Goal: Transaction & Acquisition: Purchase product/service

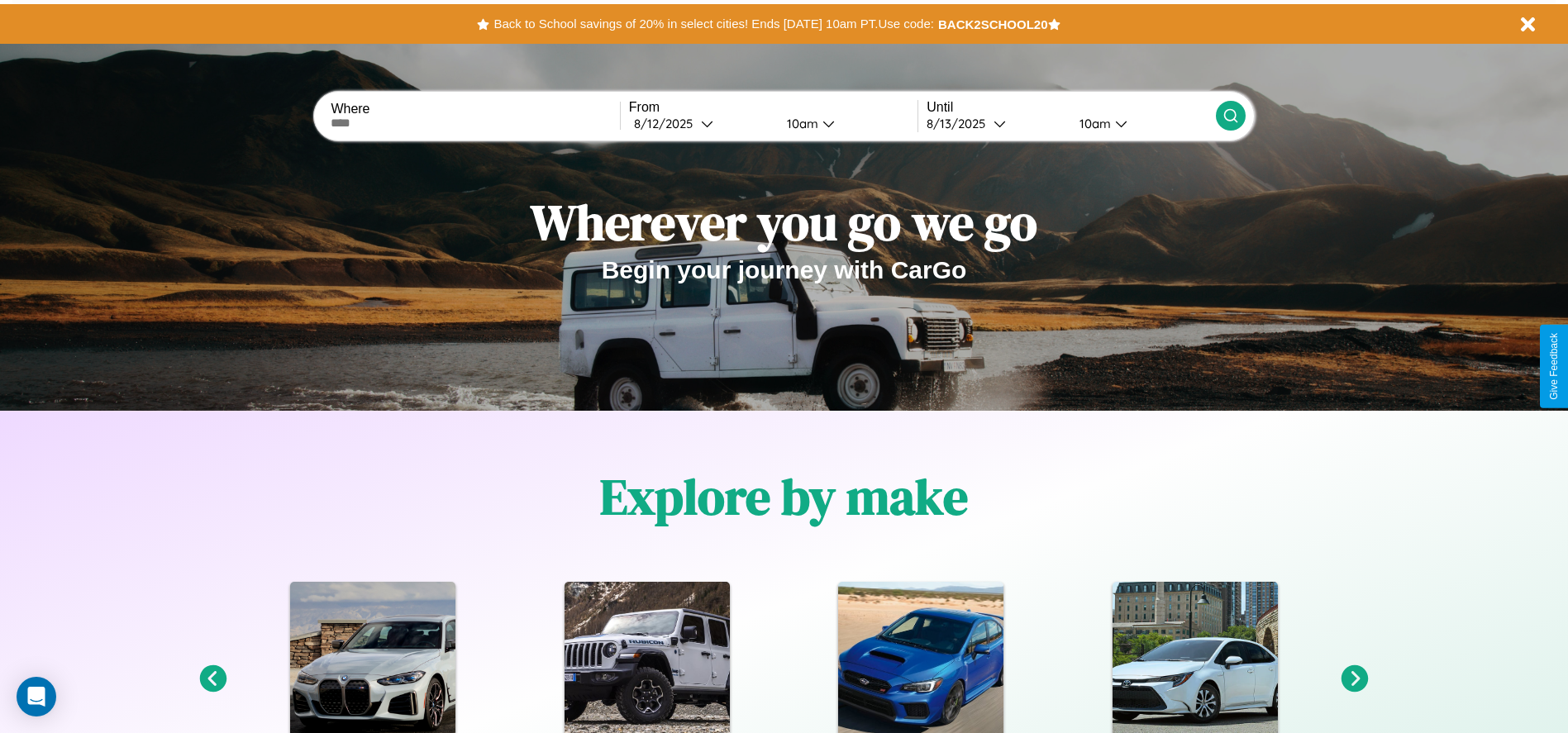
scroll to position [343, 0]
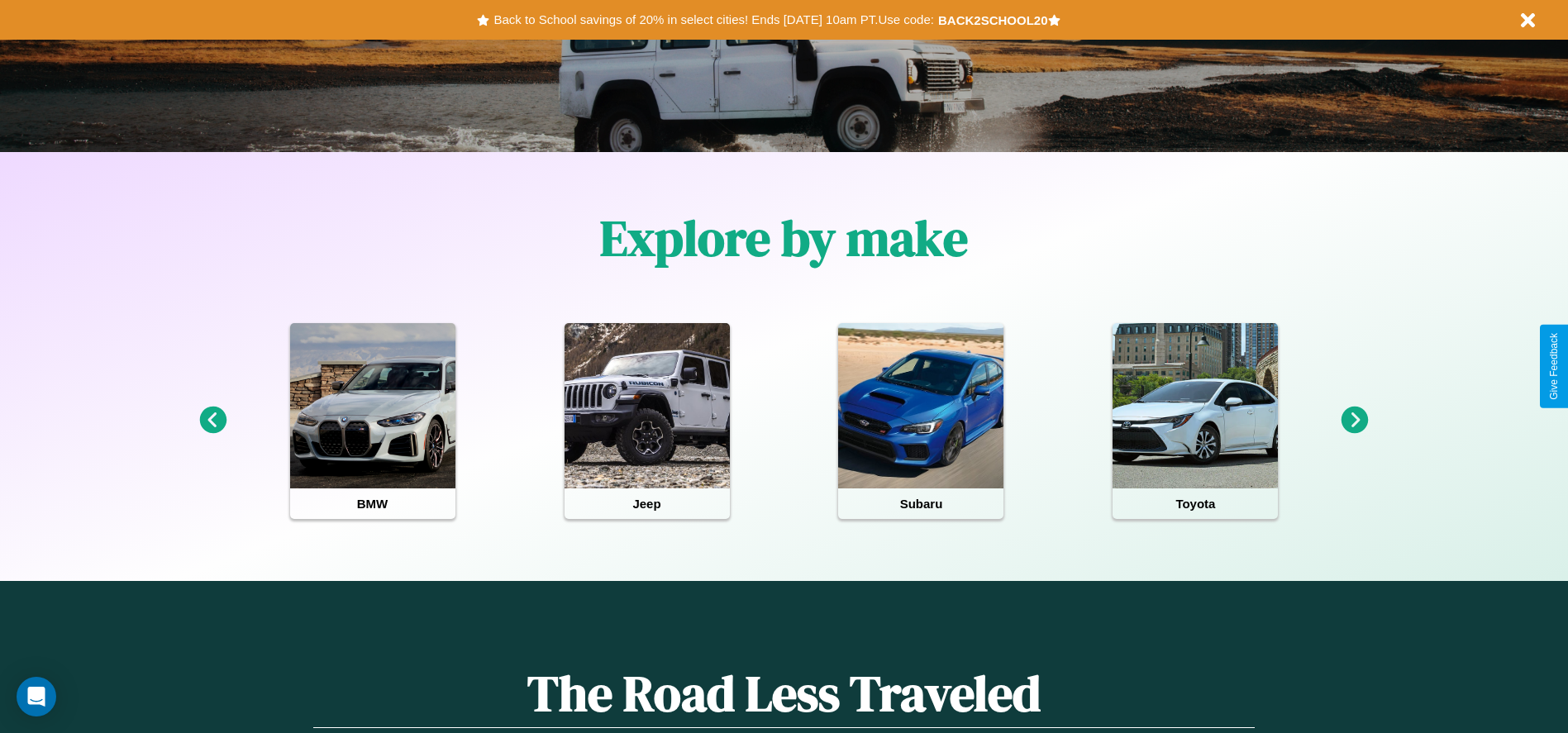
click at [1354, 420] on icon at bounding box center [1354, 420] width 27 height 27
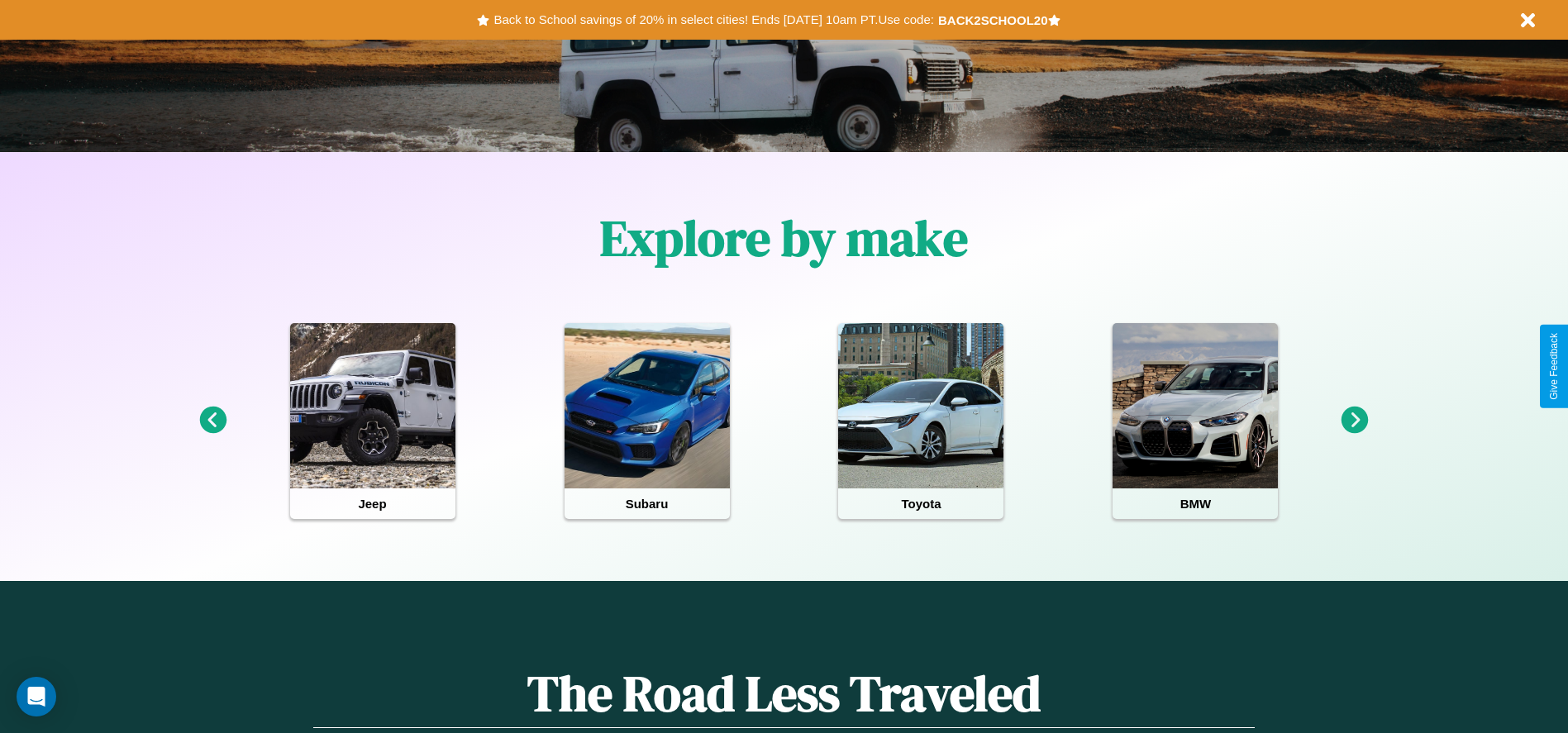
click at [1354, 420] on icon at bounding box center [1354, 420] width 27 height 27
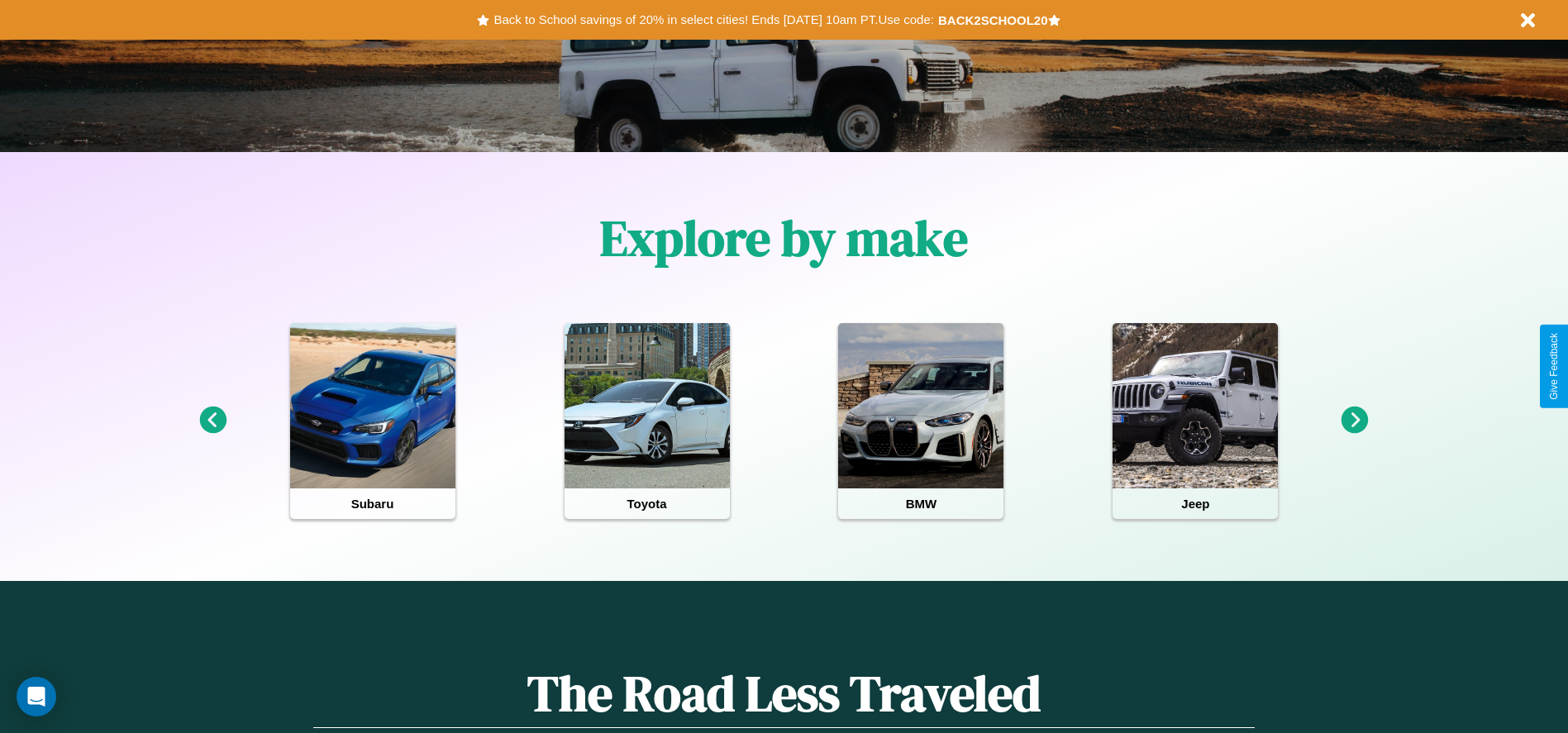
click at [1354, 420] on icon at bounding box center [1354, 420] width 27 height 27
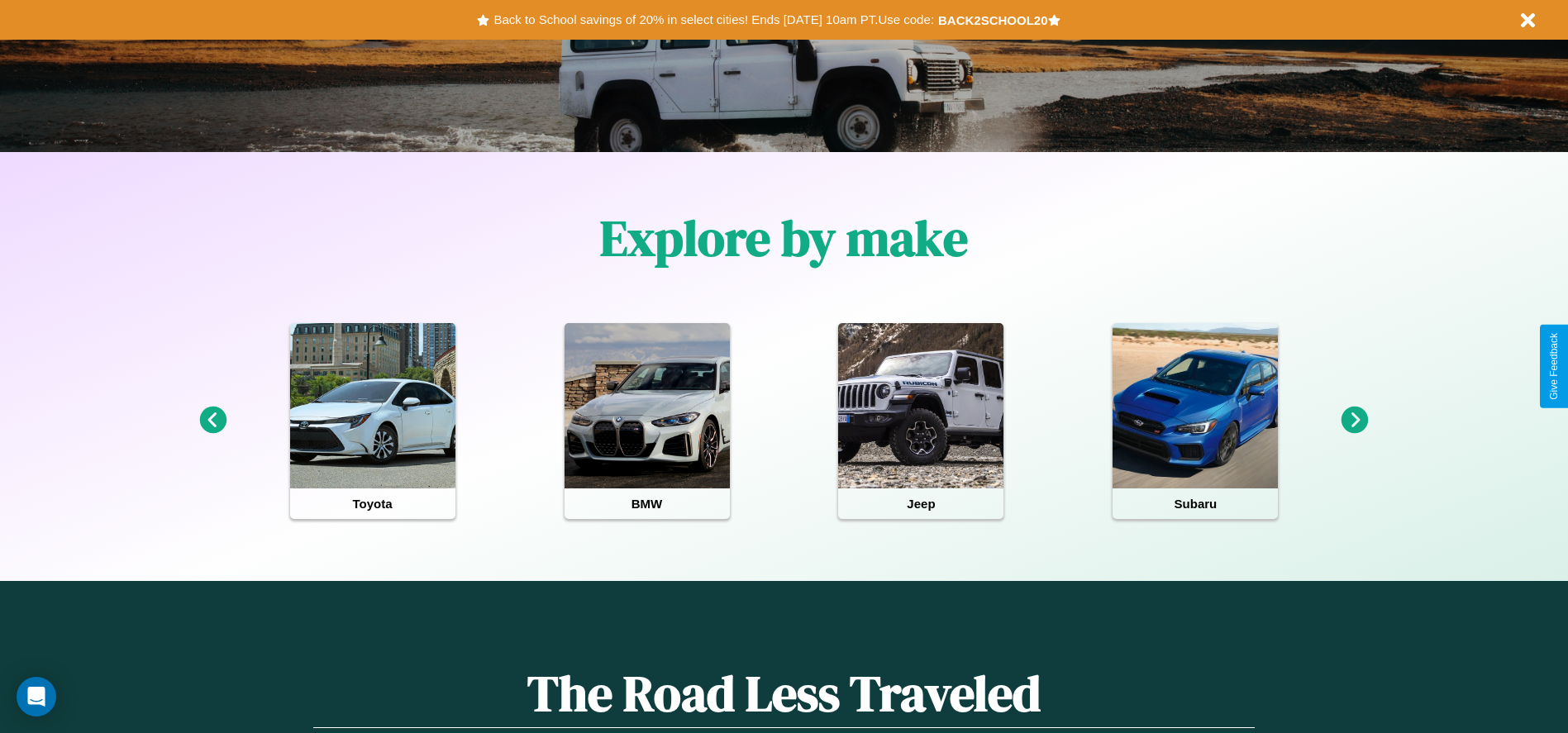
click at [212, 420] on icon at bounding box center [212, 420] width 27 height 27
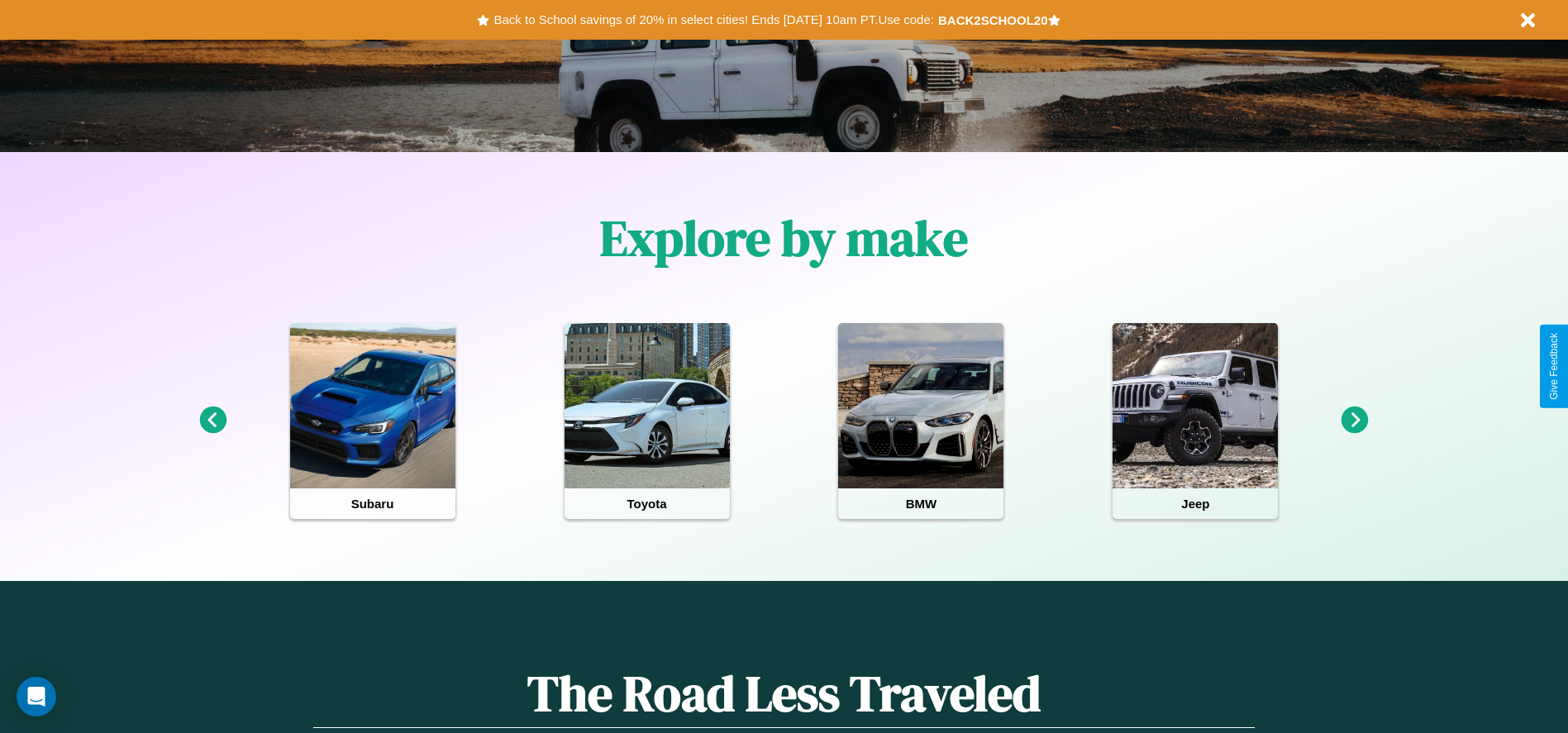
click at [1354, 420] on icon at bounding box center [1354, 420] width 27 height 27
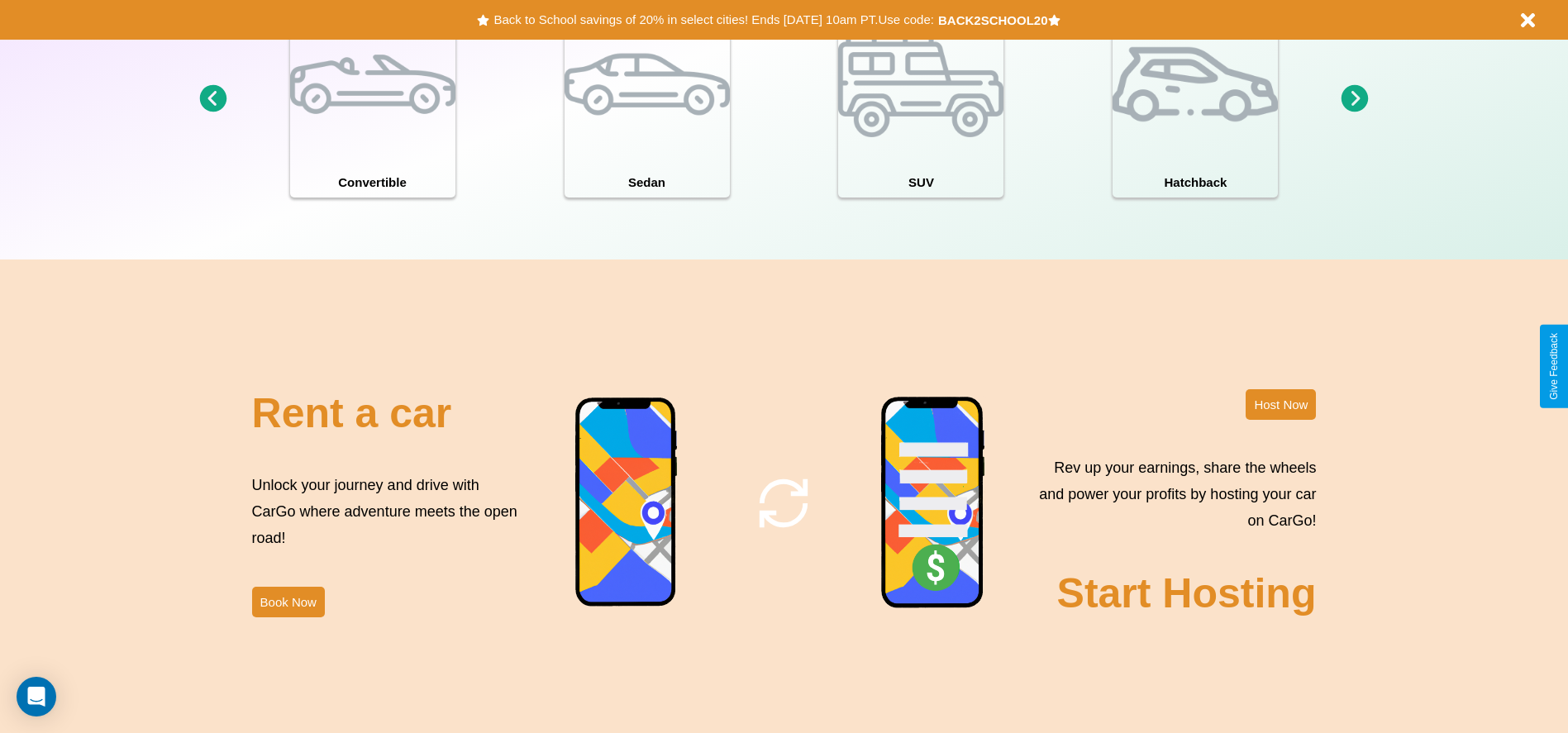
scroll to position [2000, 0]
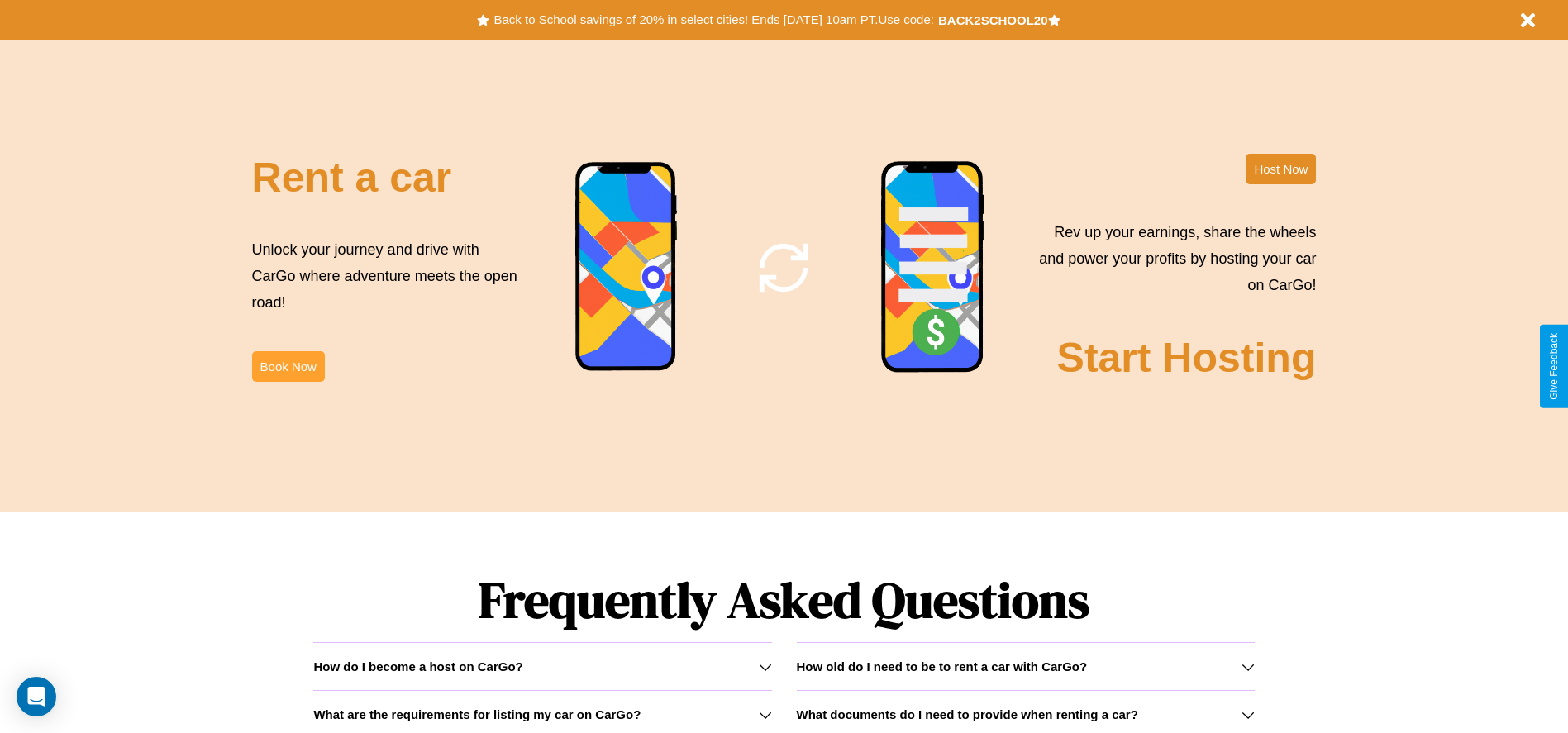
click at [287, 366] on button "Book Now" at bounding box center [288, 366] width 73 height 31
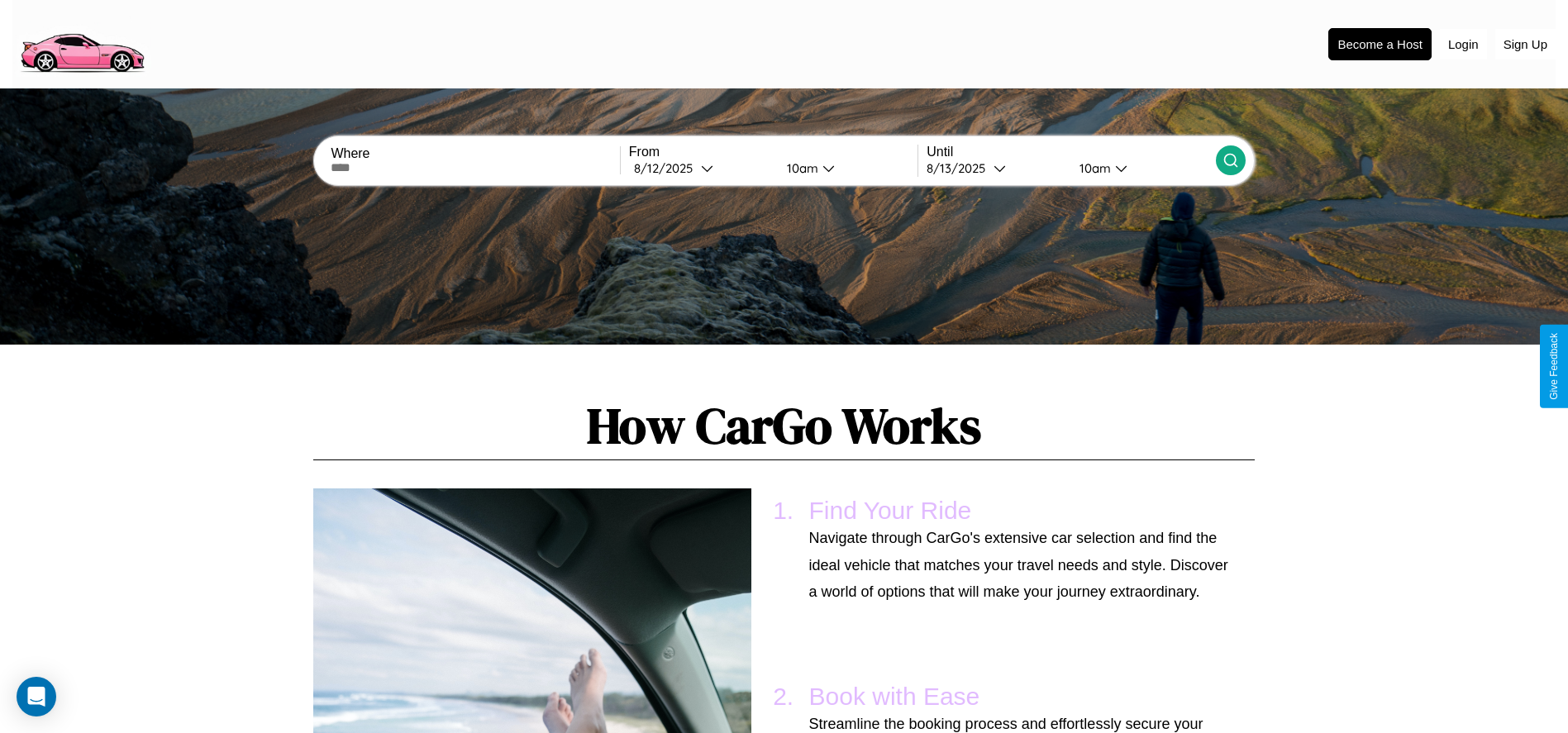
scroll to position [1673, 0]
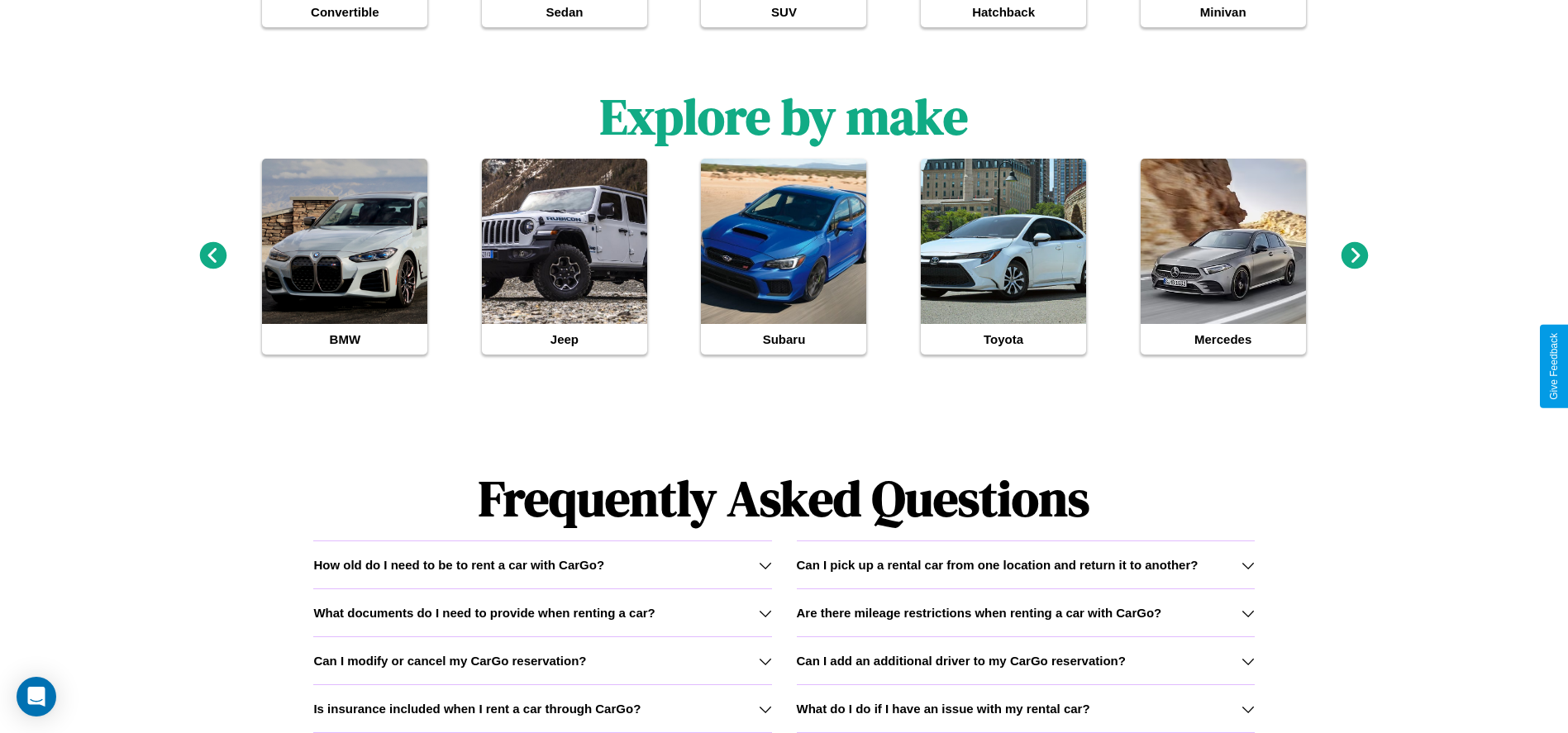
click at [1025, 709] on h3 "What do I do if I have an issue with my rental car?" at bounding box center [943, 708] width 293 height 14
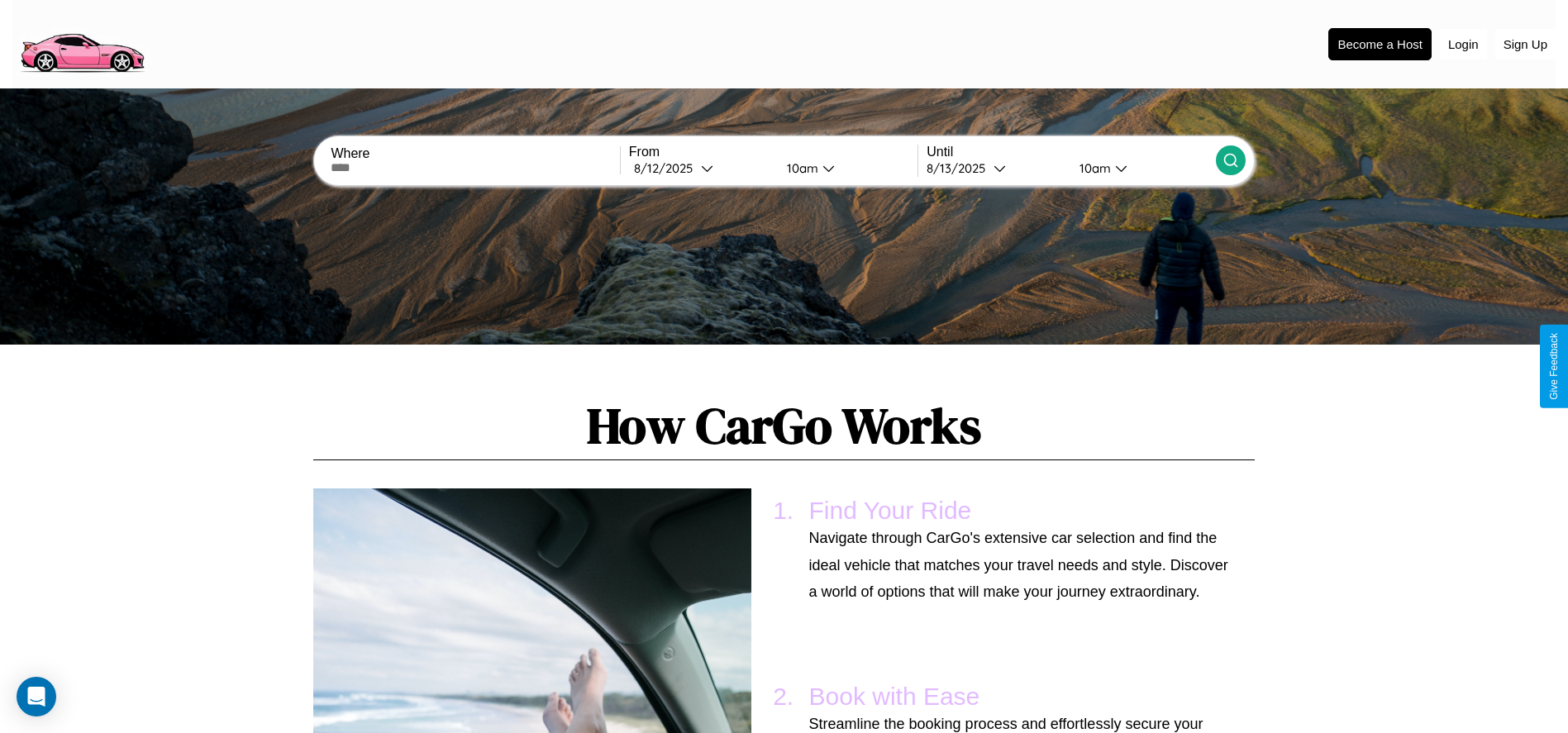
click at [475, 167] on input "text" at bounding box center [474, 167] width 288 height 13
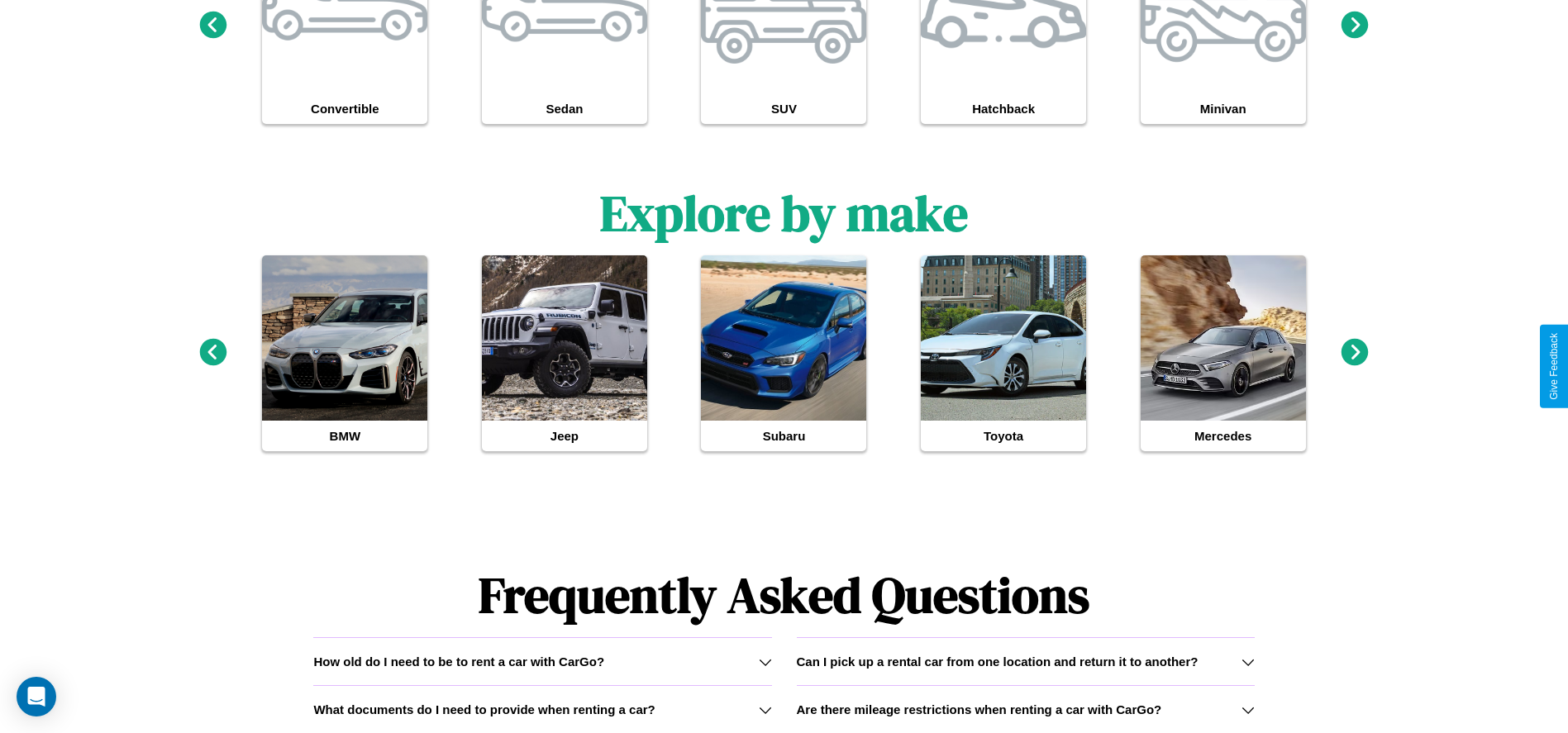
click at [1025, 709] on h3 "Are there mileage restrictions when renting a car with CarGo?" at bounding box center [979, 709] width 365 height 14
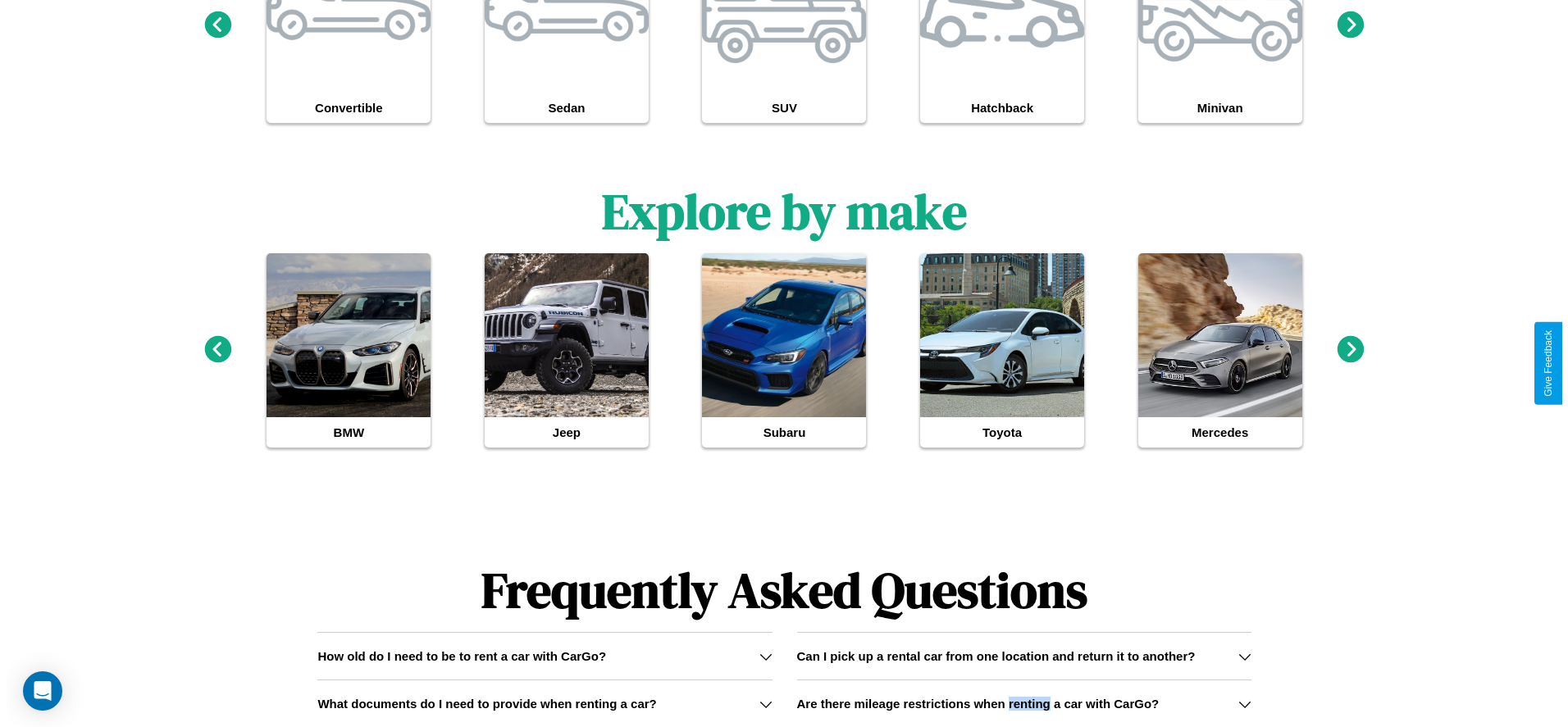
scroll to position [0, 0]
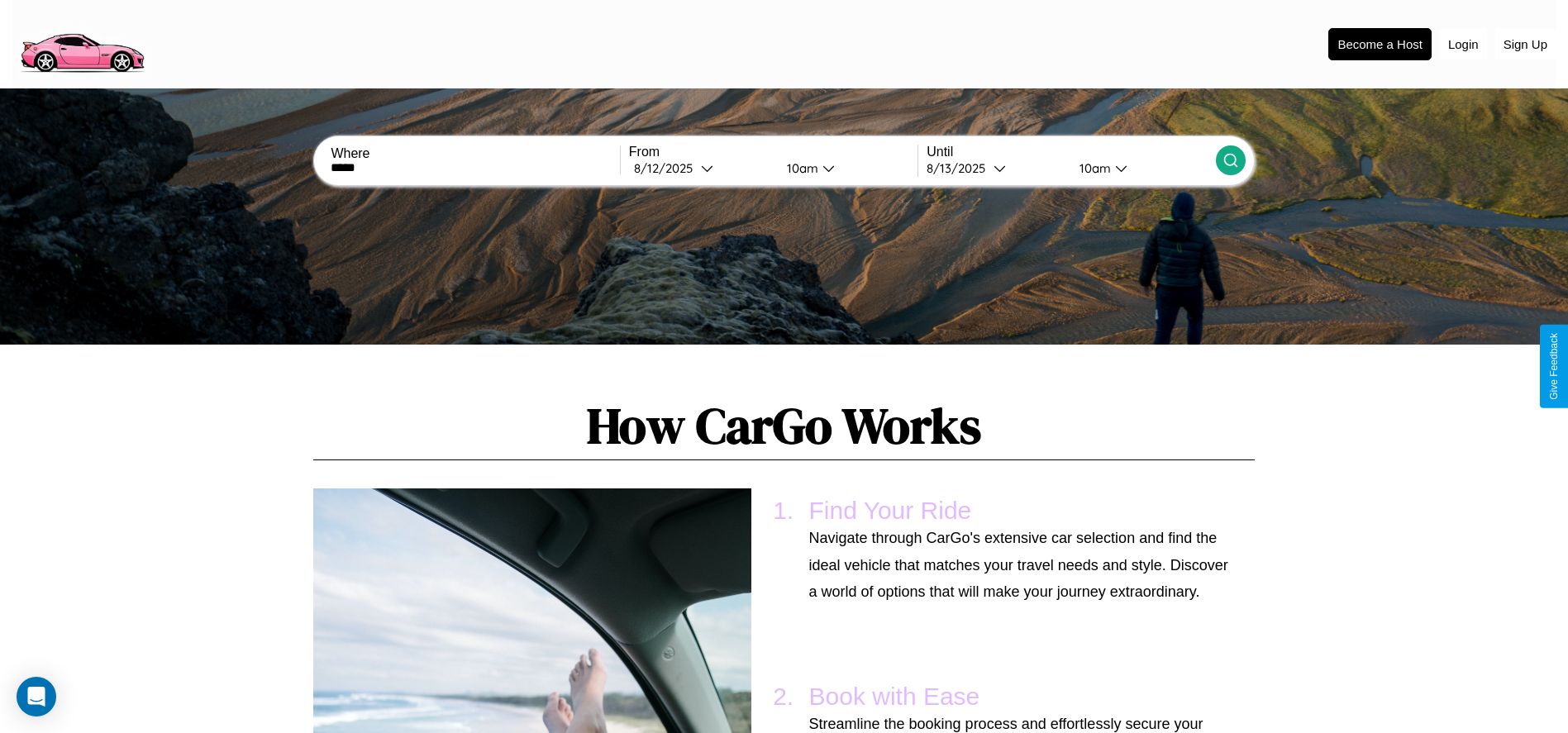
type input "*****"
click at [701, 167] on div "8 / 12 / 2025" at bounding box center [668, 167] width 67 height 16
select select "*"
select select "****"
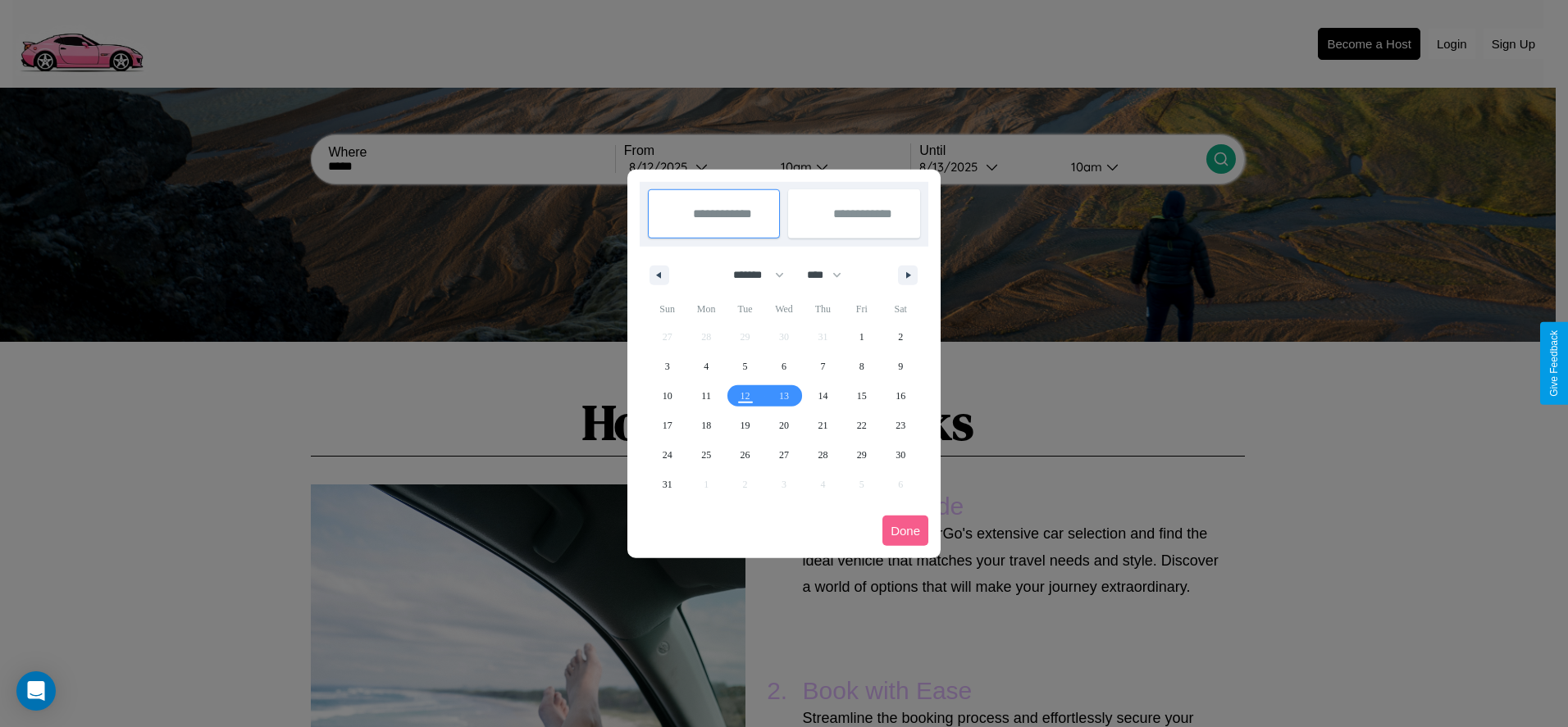
scroll to position [1641, 0]
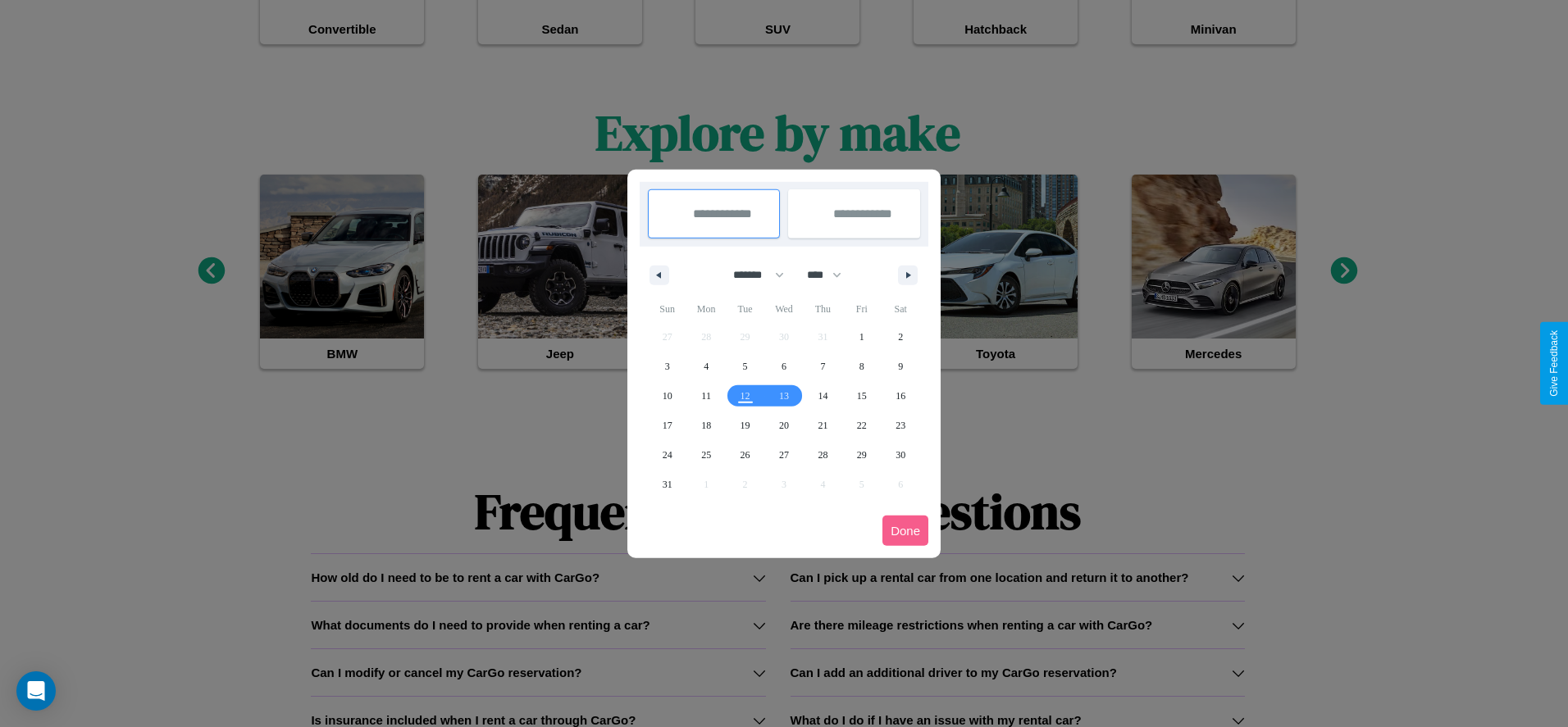
drag, startPoint x: 1238, startPoint y: 720, endPoint x: 784, endPoint y: 328, distance: 599.8
click at [1238, 720] on div at bounding box center [784, 364] width 1568 height 727
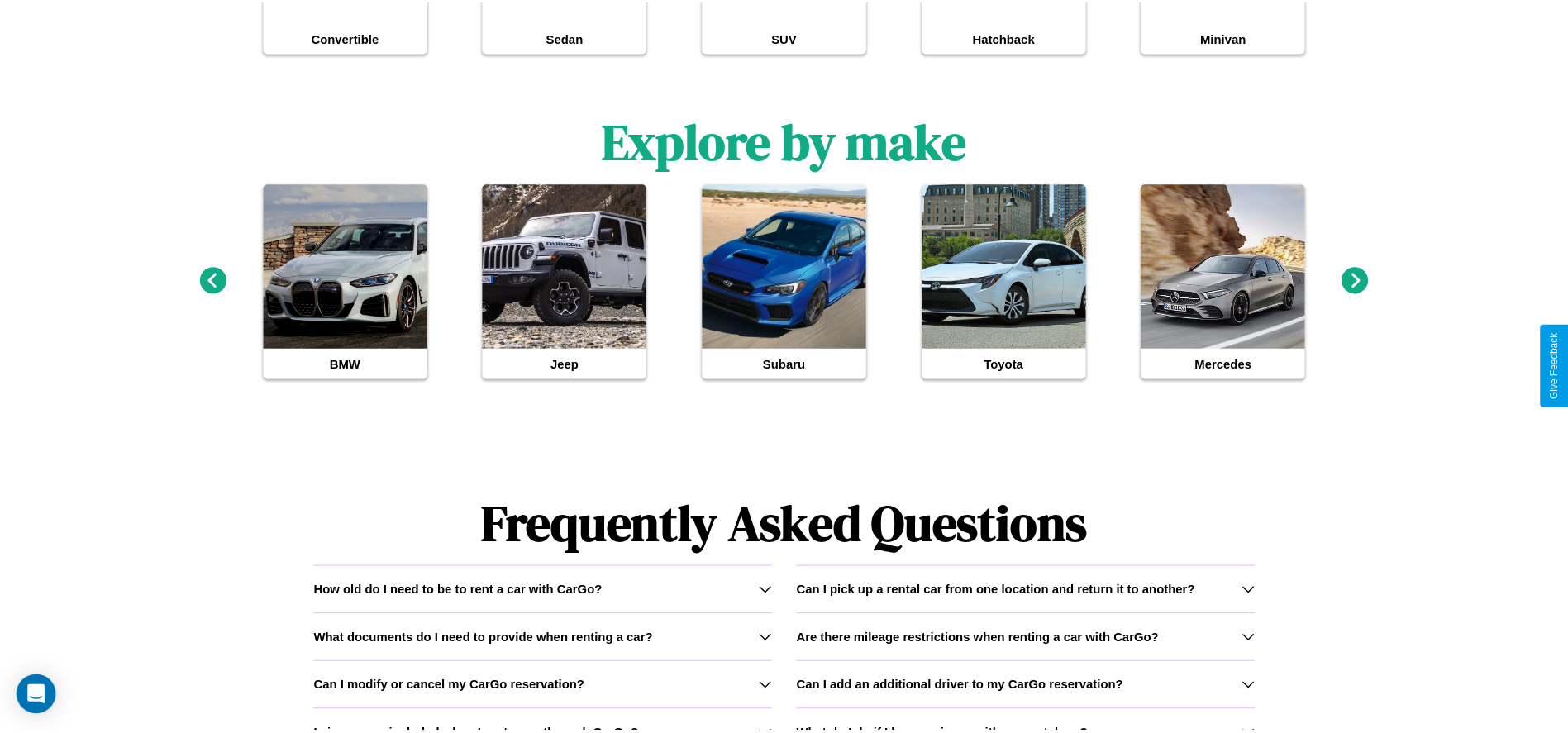
scroll to position [0, 0]
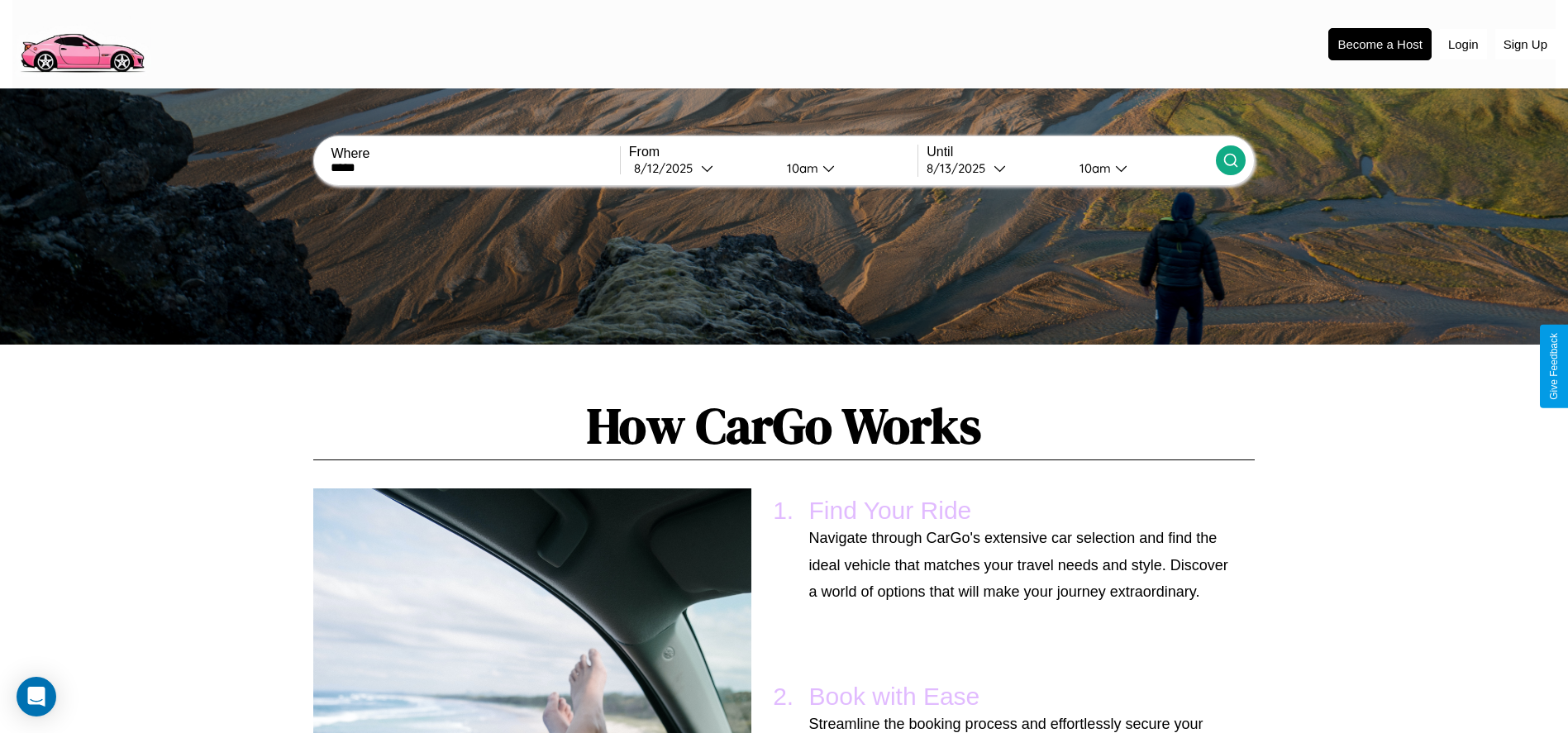
click at [1093, 167] on div "10am" at bounding box center [1093, 167] width 44 height 16
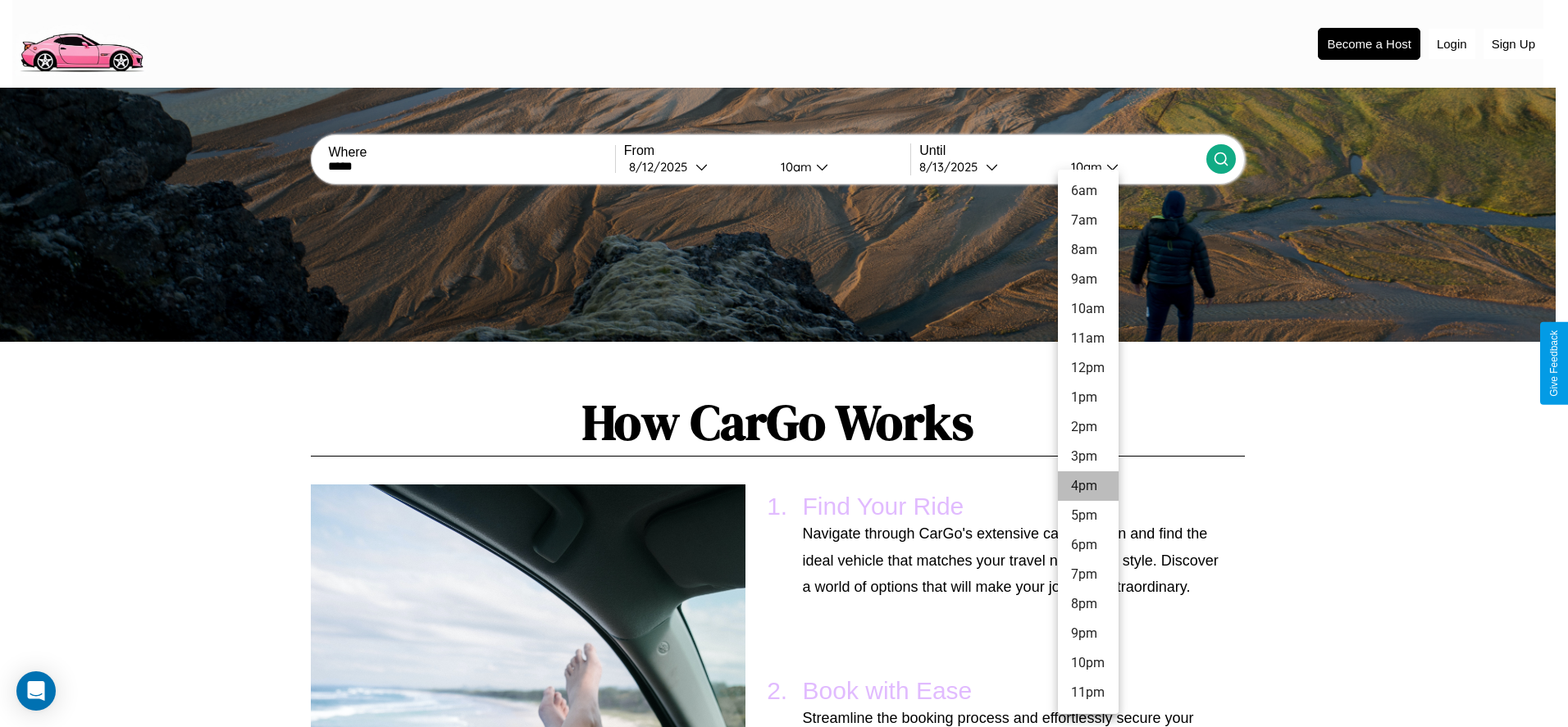
click at [1087, 486] on li "4pm" at bounding box center [1088, 486] width 61 height 30
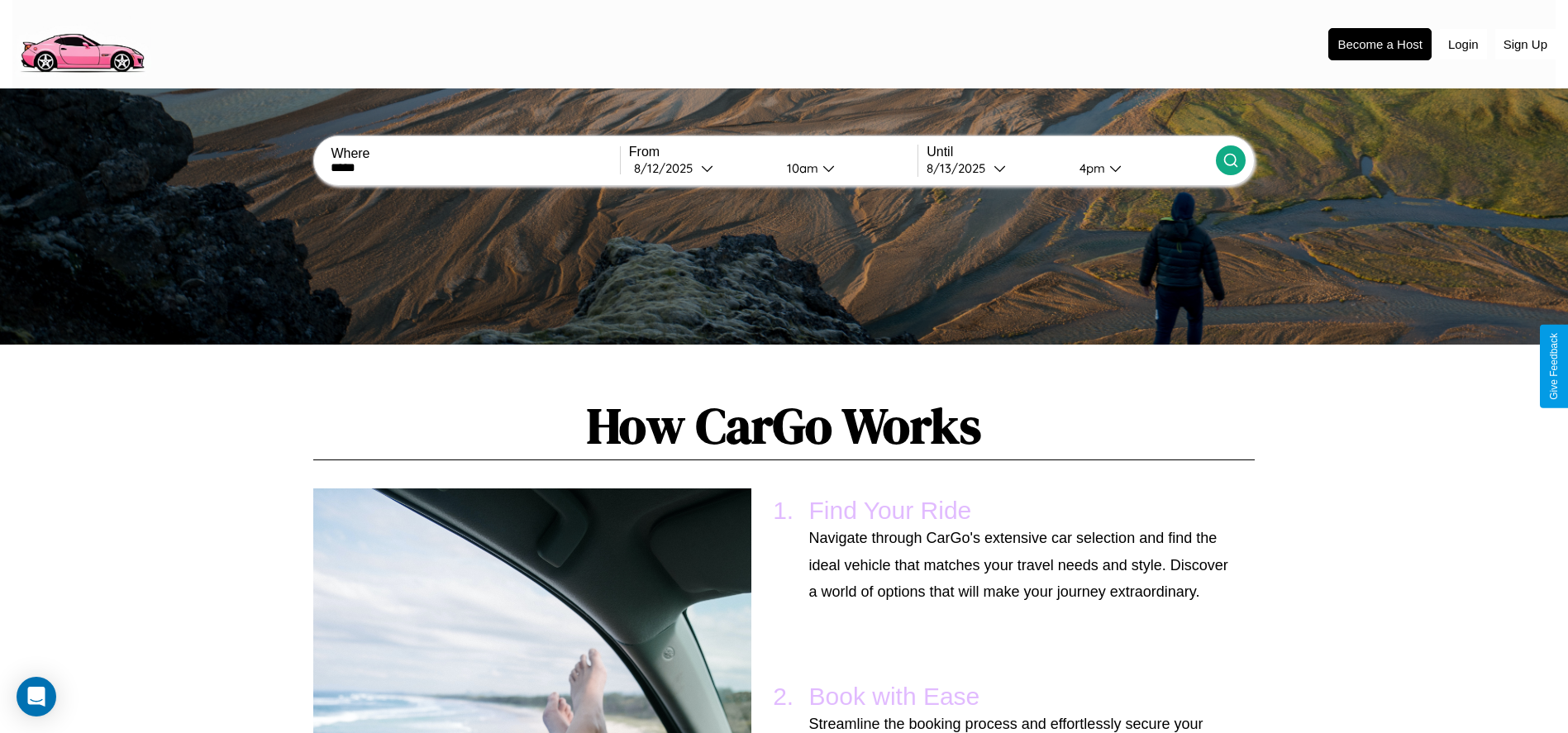
click at [1229, 160] on icon at bounding box center [1230, 161] width 17 height 17
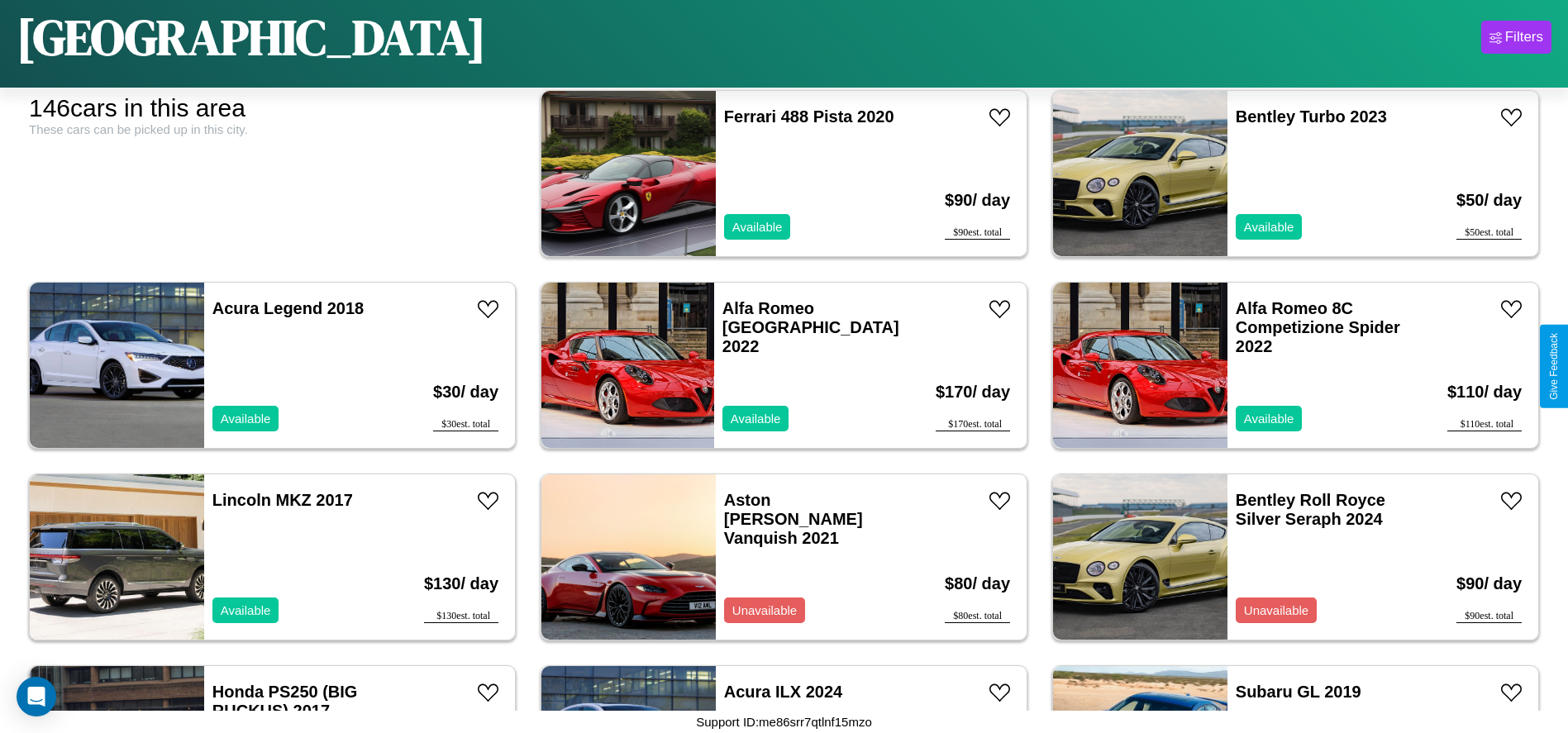
scroll to position [567, 0]
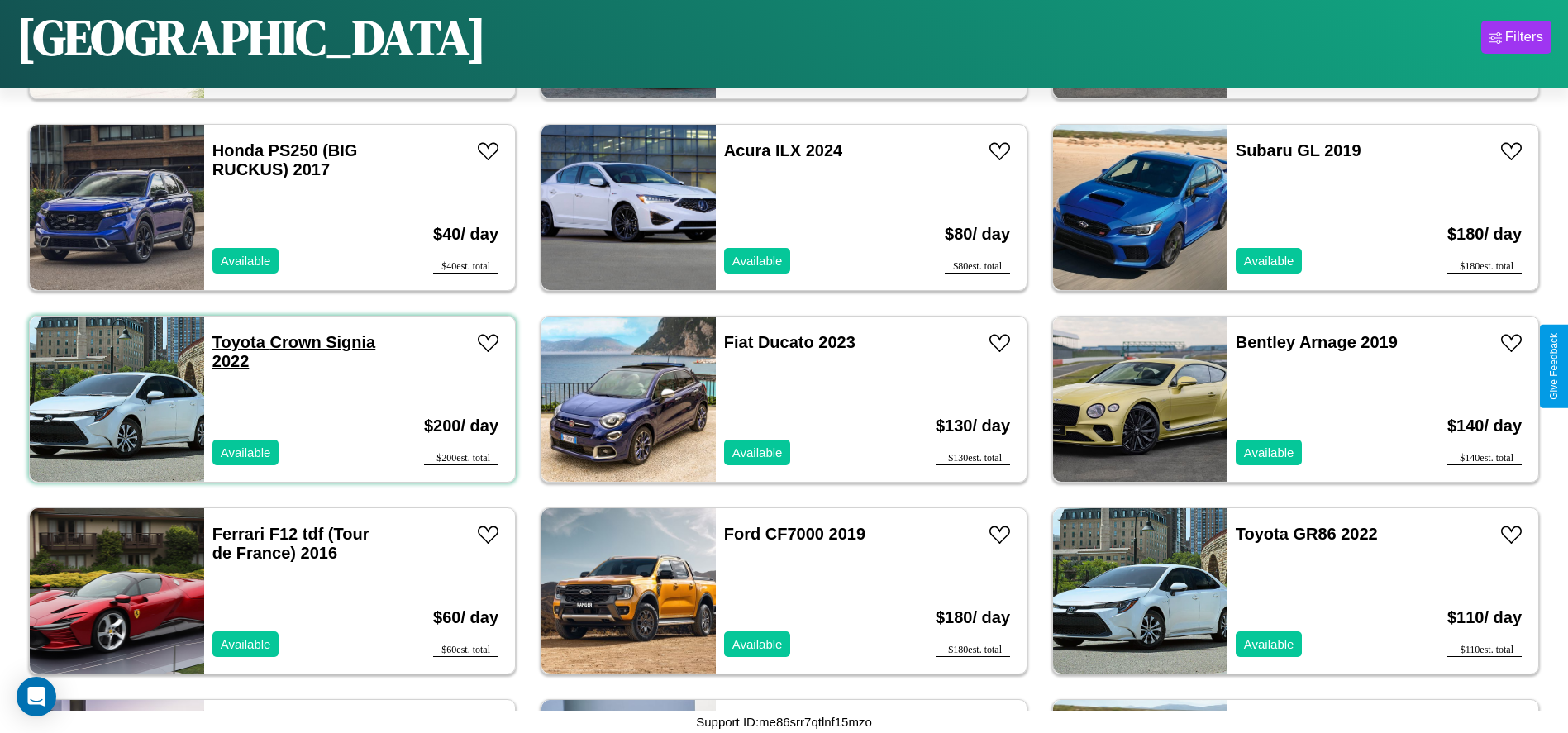
click at [236, 342] on link "Toyota Crown Signia 2022" at bounding box center [293, 352] width 163 height 37
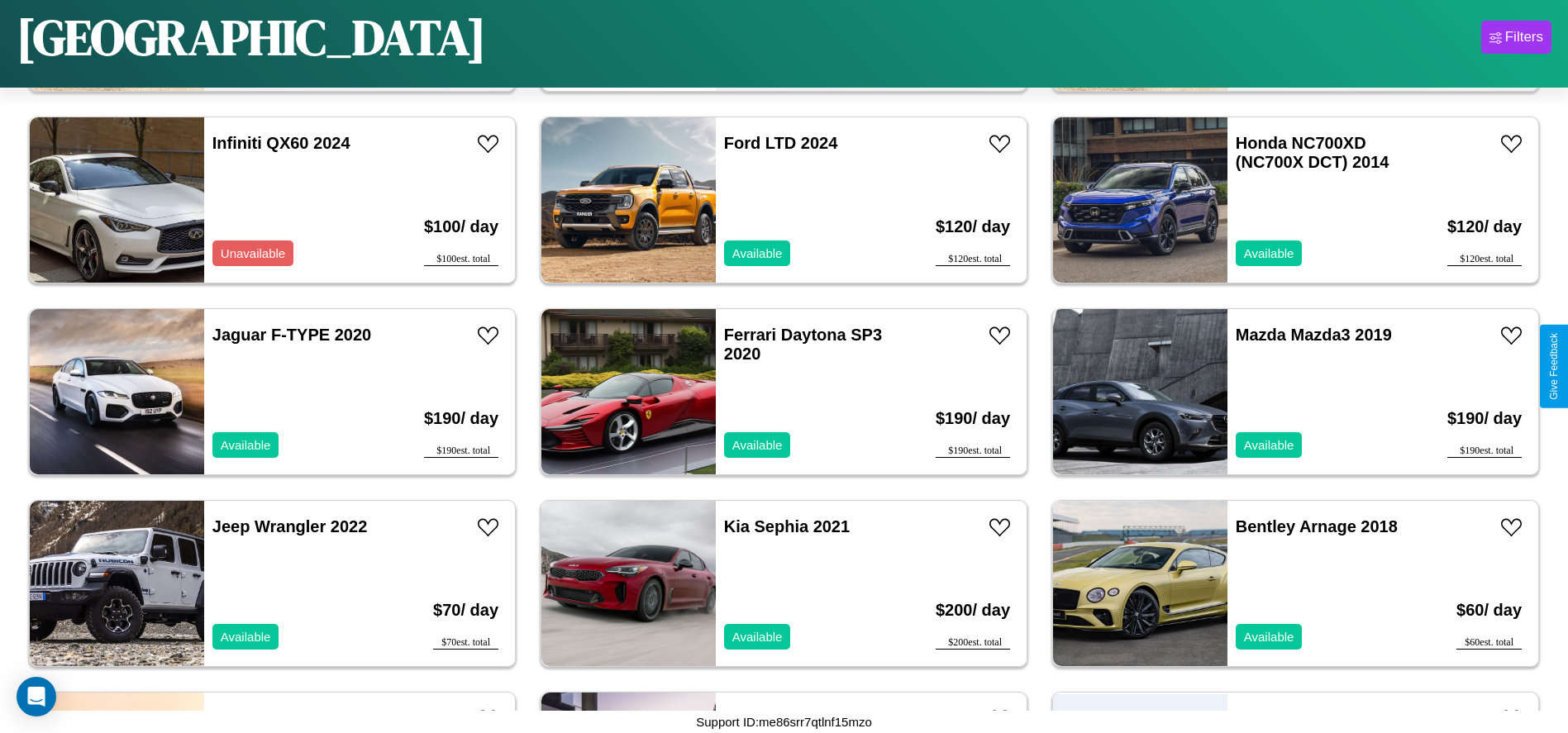
scroll to position [5170, 0]
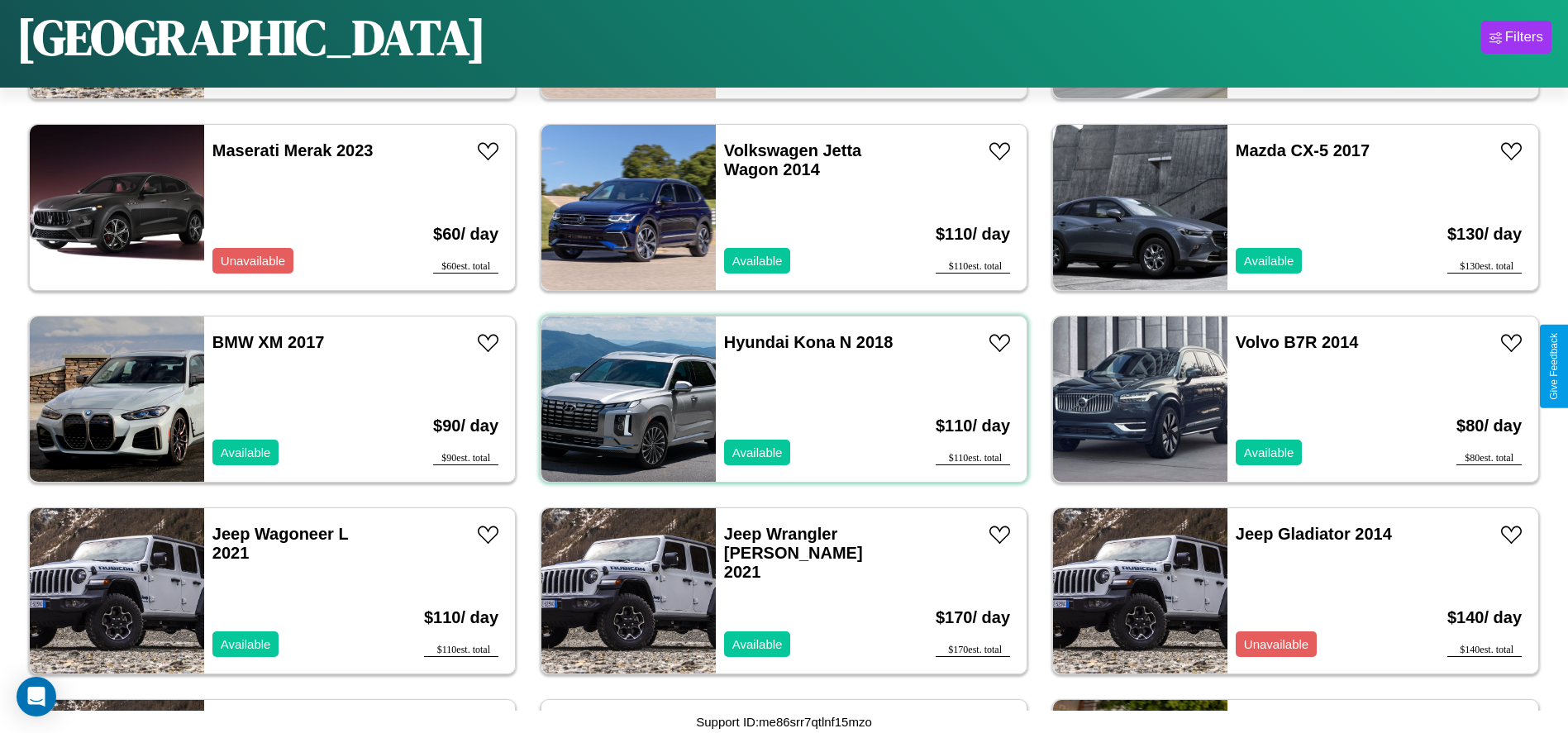
click at [777, 399] on div "Hyundai Kona N 2018 Available" at bounding box center [811, 399] width 191 height 166
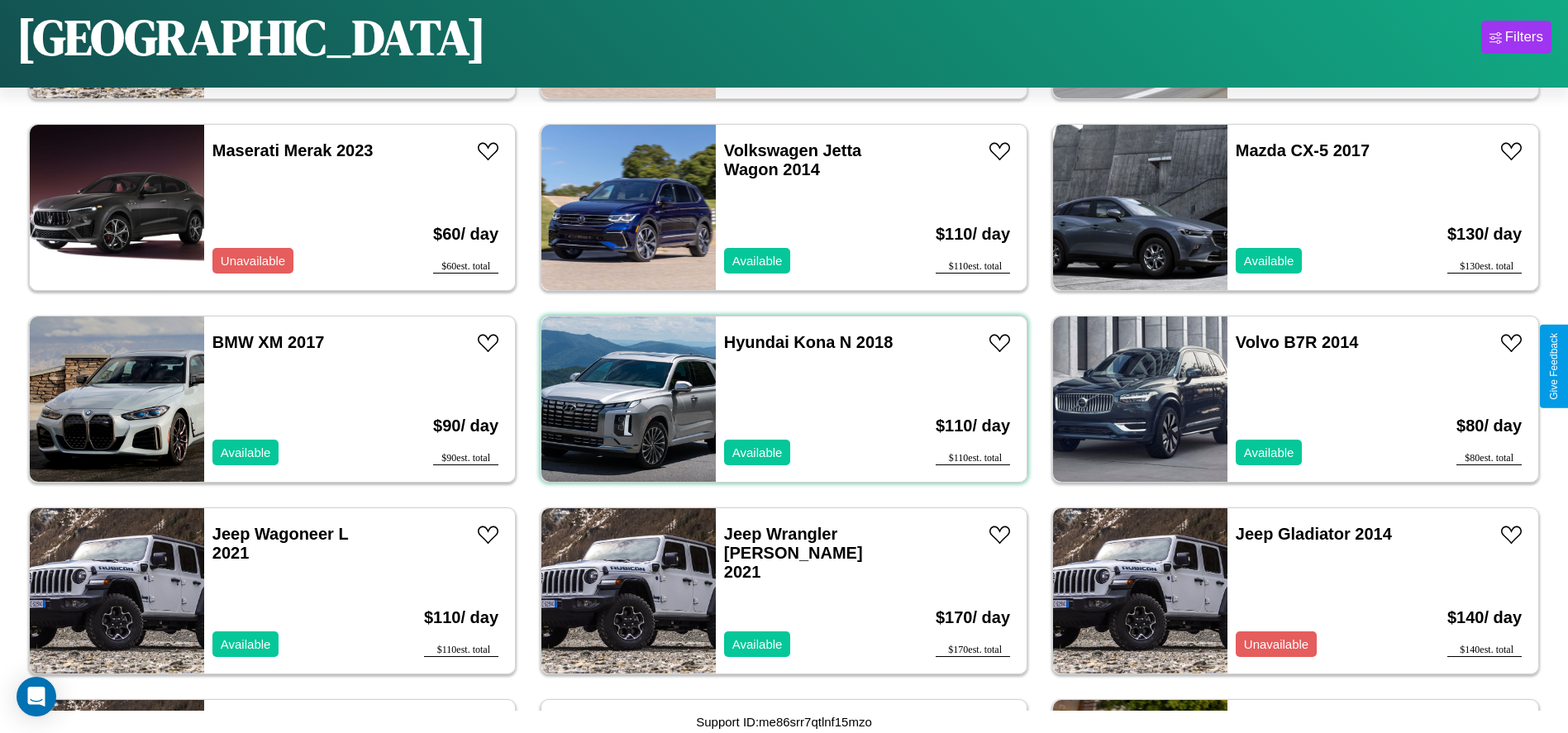
click at [777, 399] on div "Hyundai Kona N 2018 Available" at bounding box center [811, 399] width 191 height 166
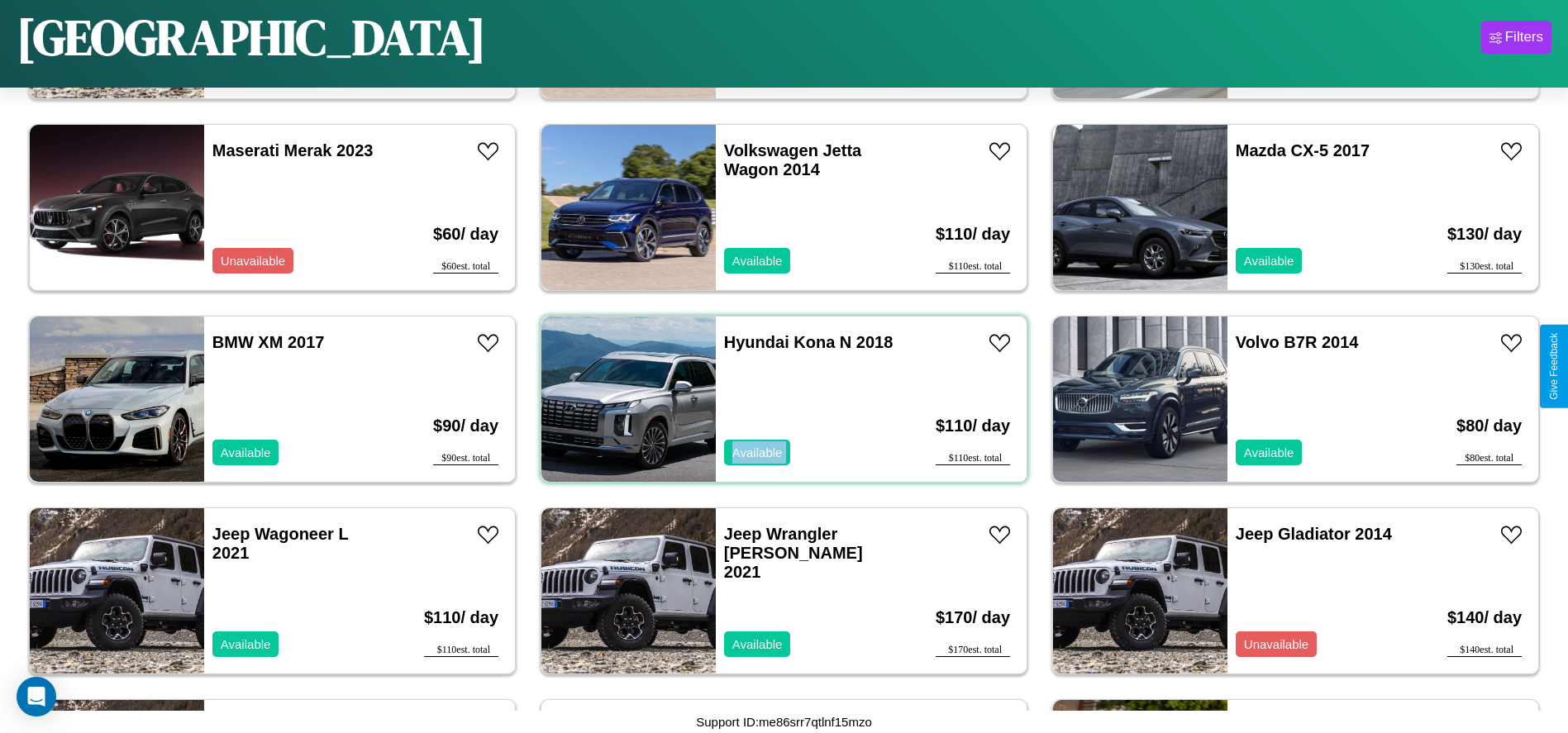
click at [777, 399] on div "Hyundai Kona N 2018 Available" at bounding box center [811, 399] width 191 height 166
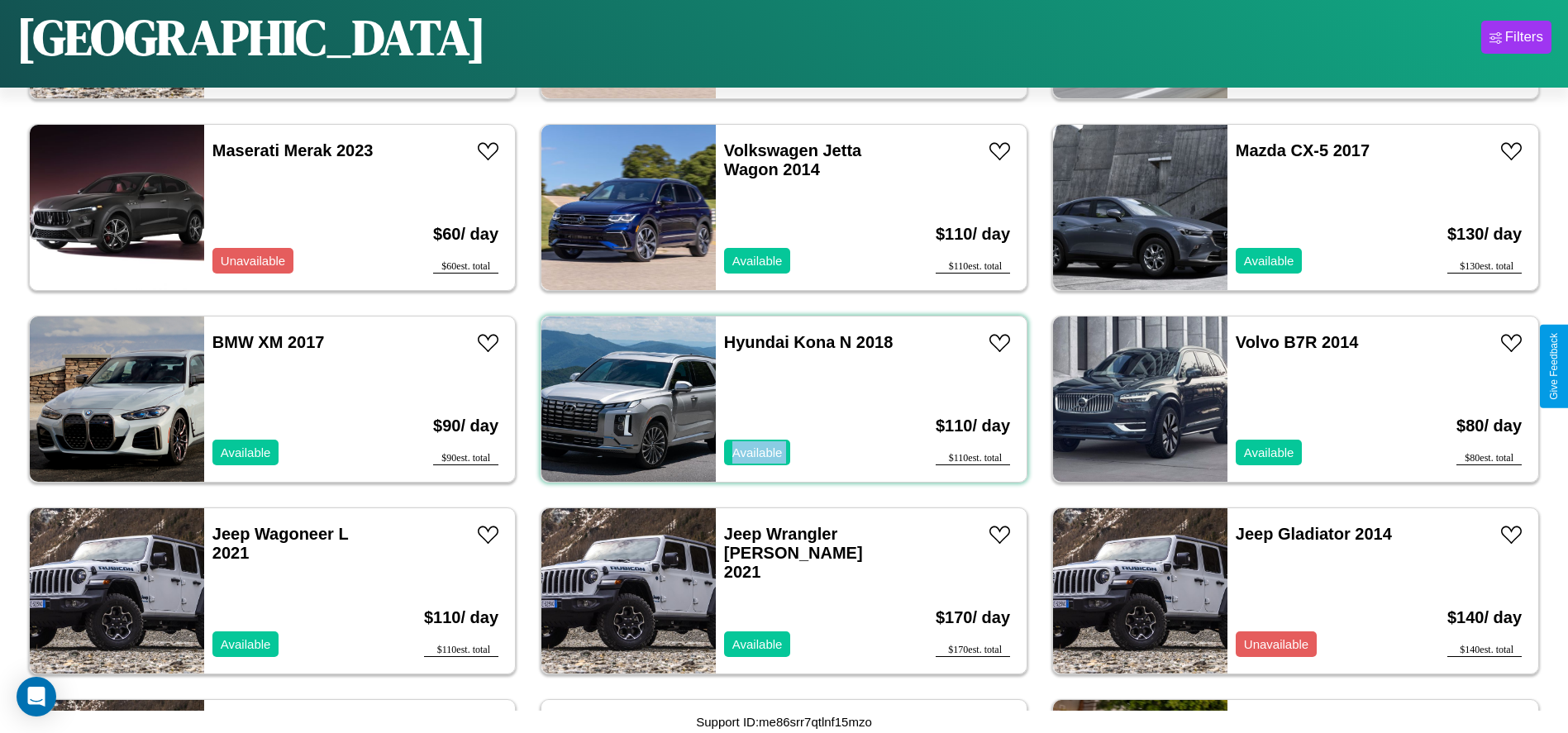
click at [777, 399] on div "Hyundai Kona N 2018 Available" at bounding box center [811, 399] width 191 height 166
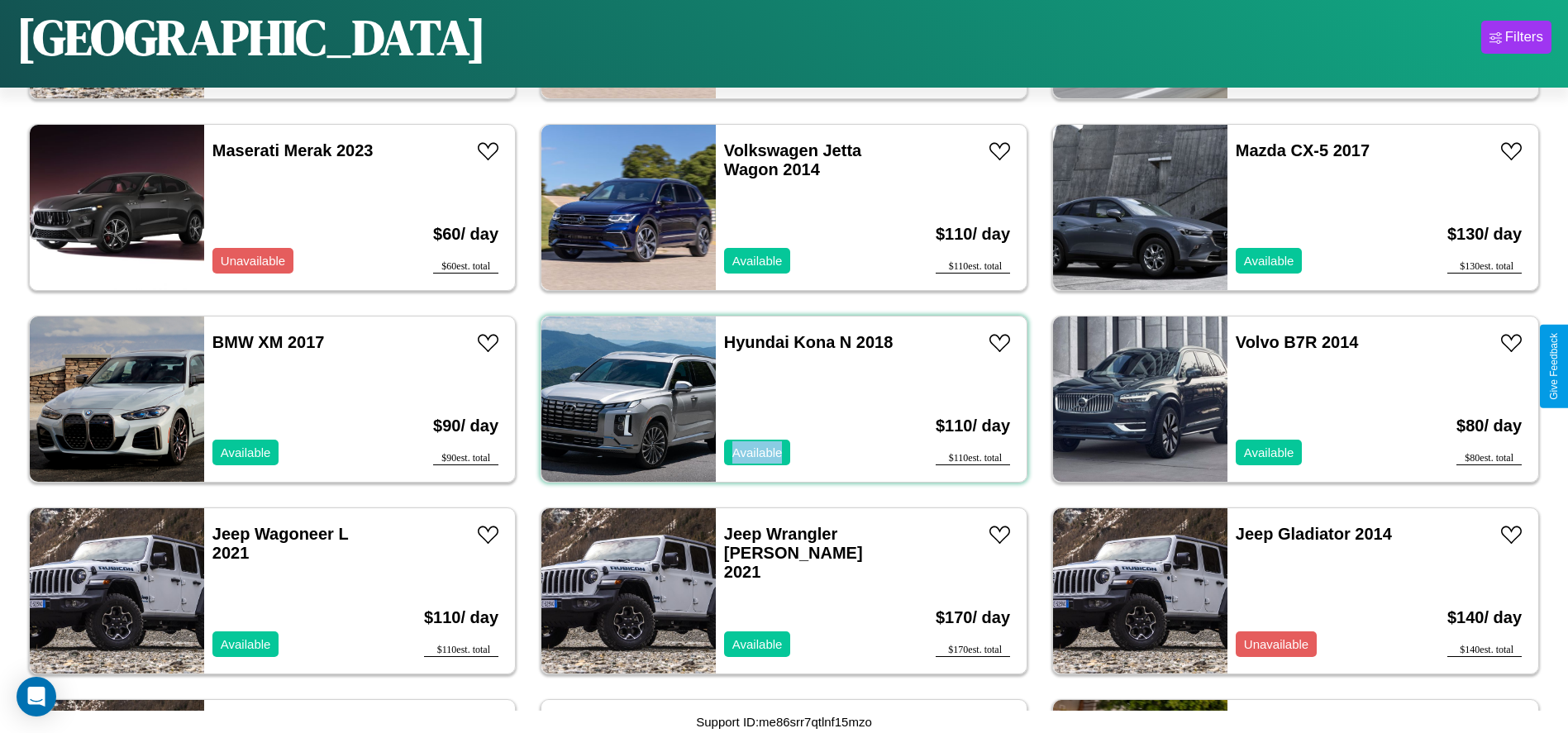
click at [777, 399] on div "Hyundai Kona N 2018 Available" at bounding box center [811, 399] width 191 height 166
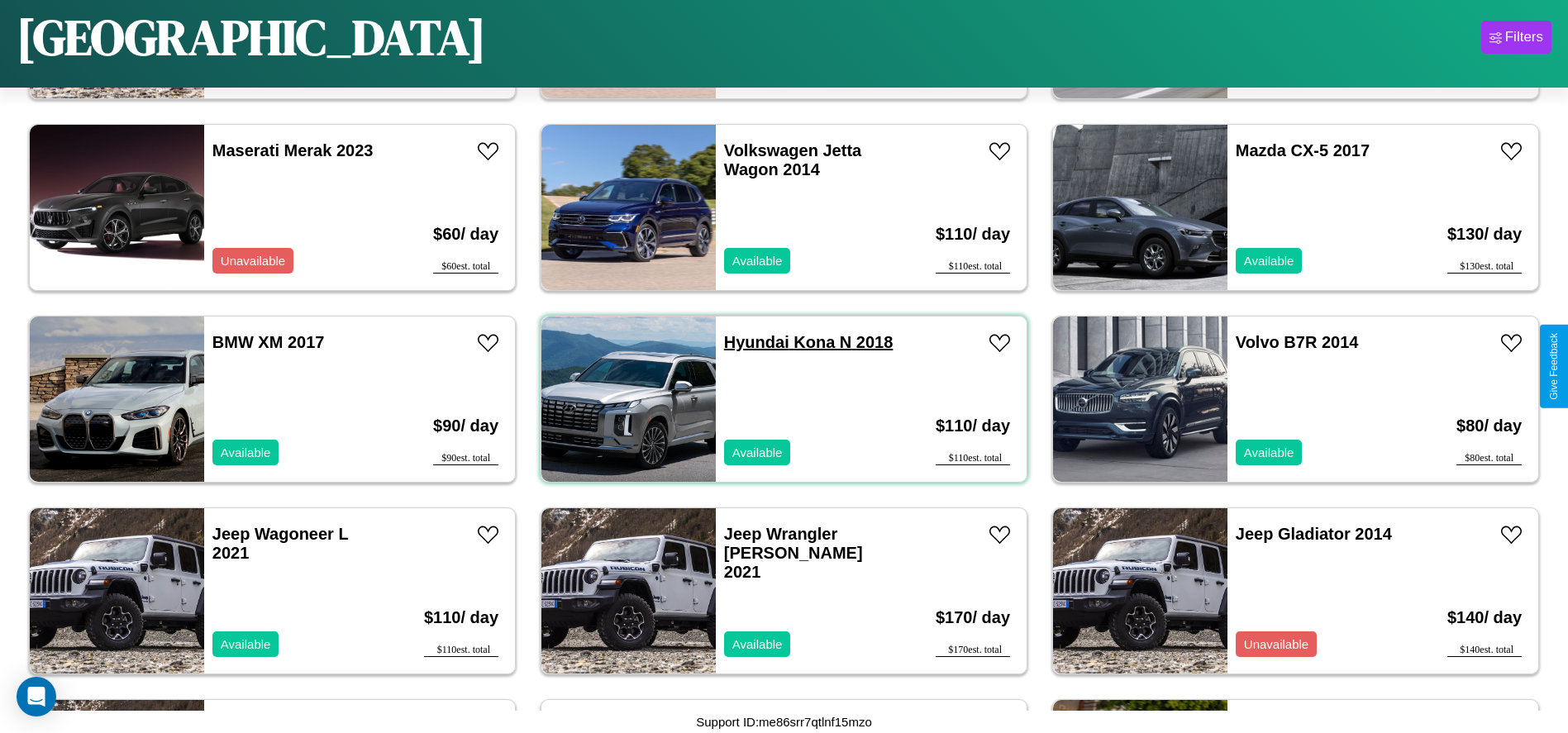
click at [751, 342] on link "Hyundai Kona N 2018" at bounding box center [808, 342] width 169 height 19
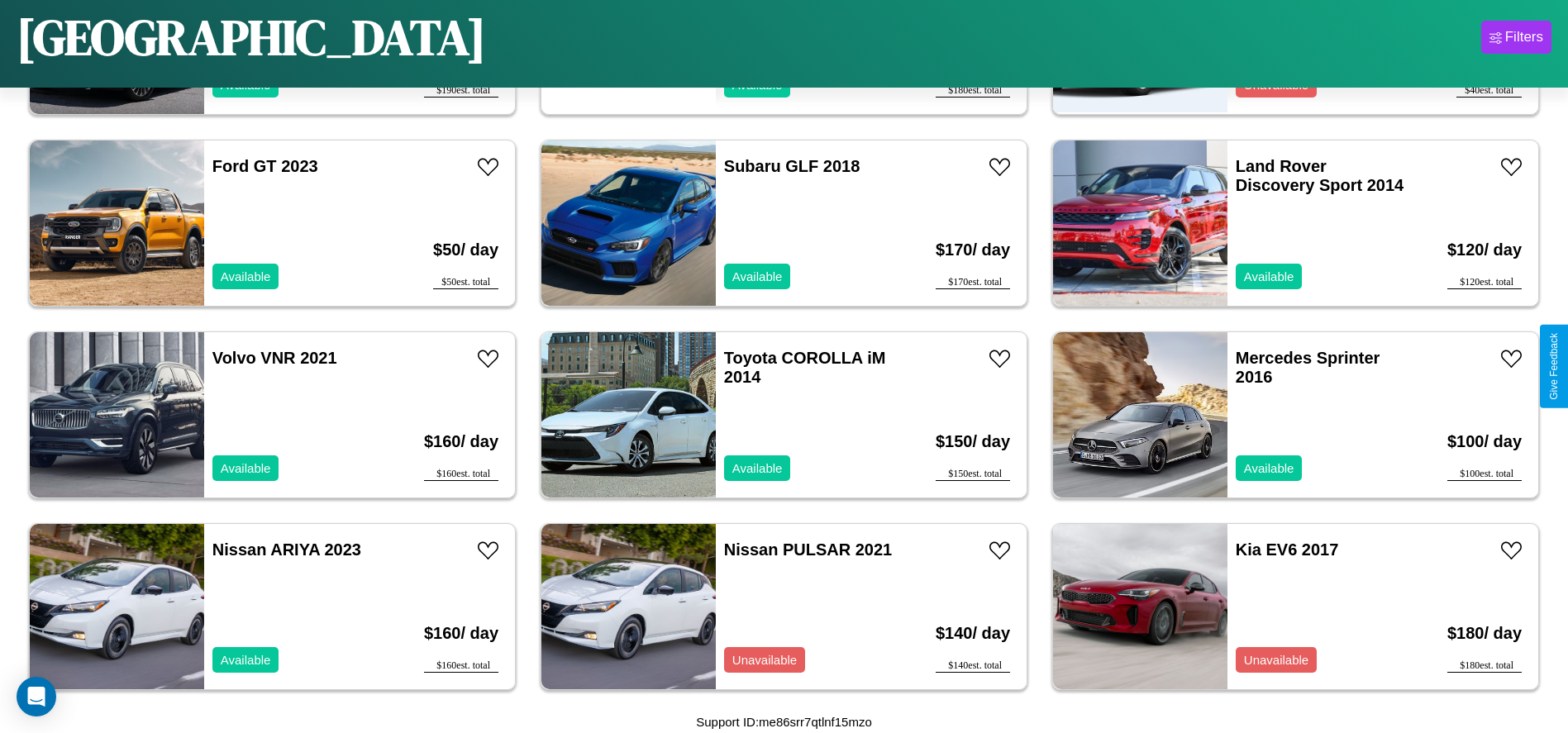
scroll to position [8807, 0]
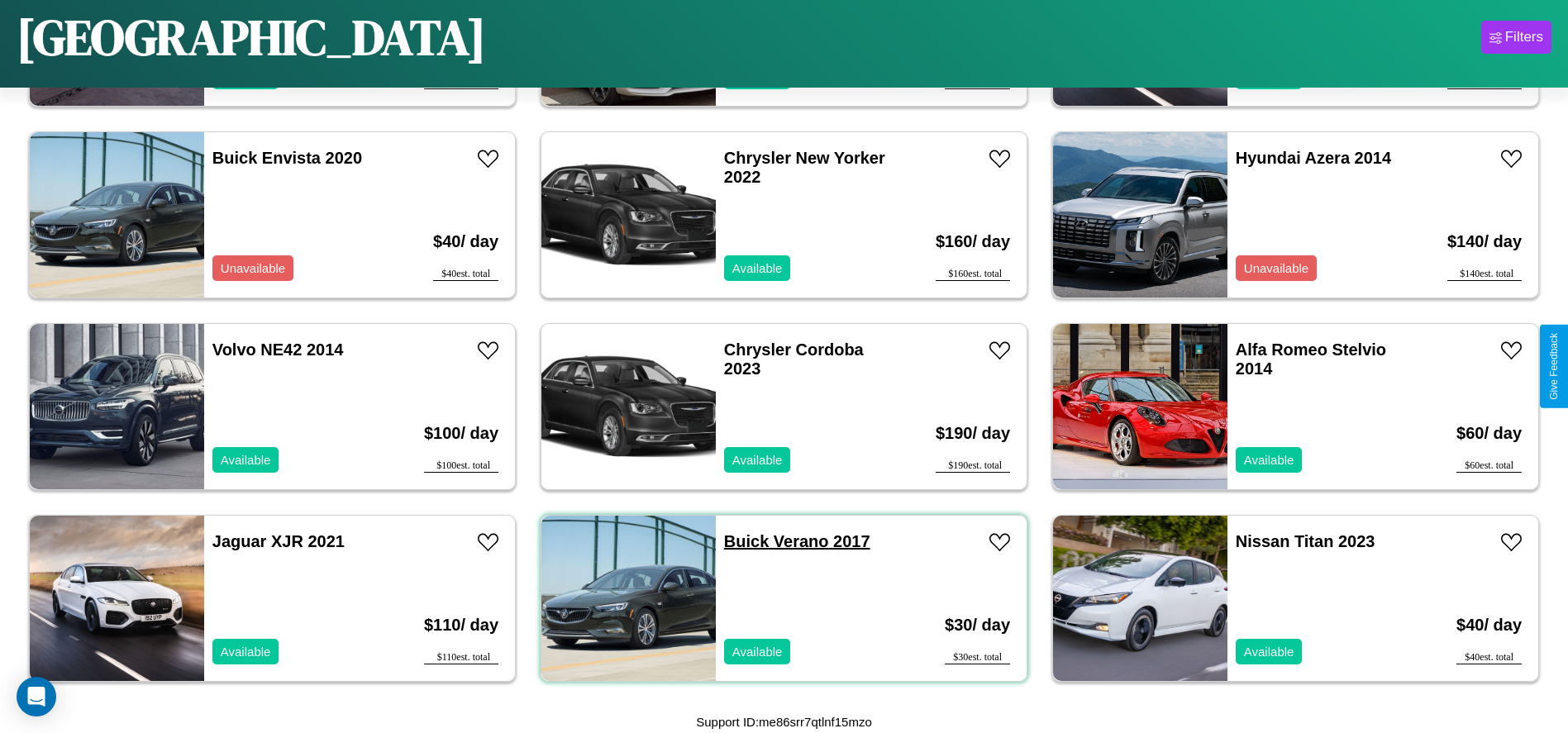
click at [740, 541] on link "Buick Verano 2017" at bounding box center [796, 541] width 146 height 19
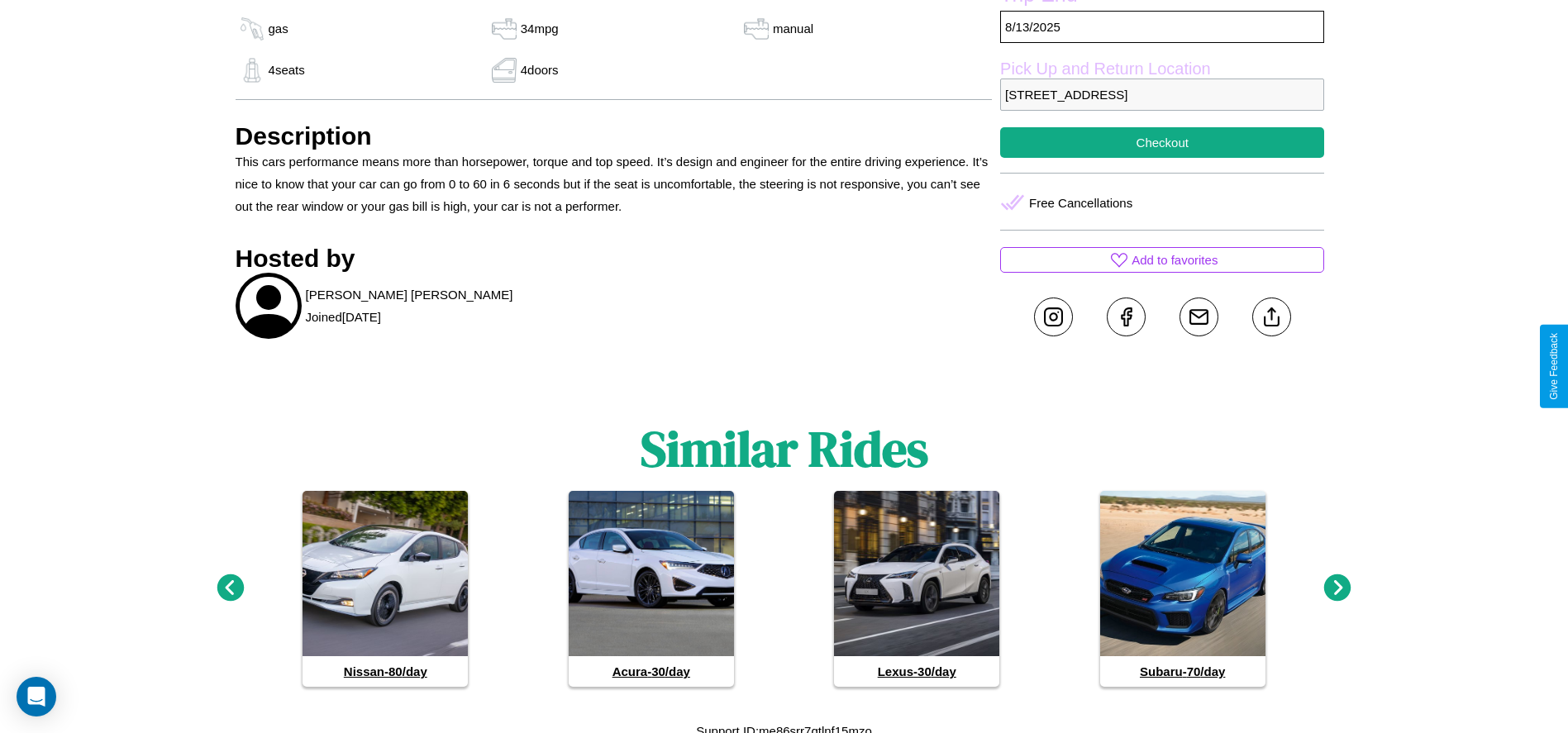
scroll to position [711, 0]
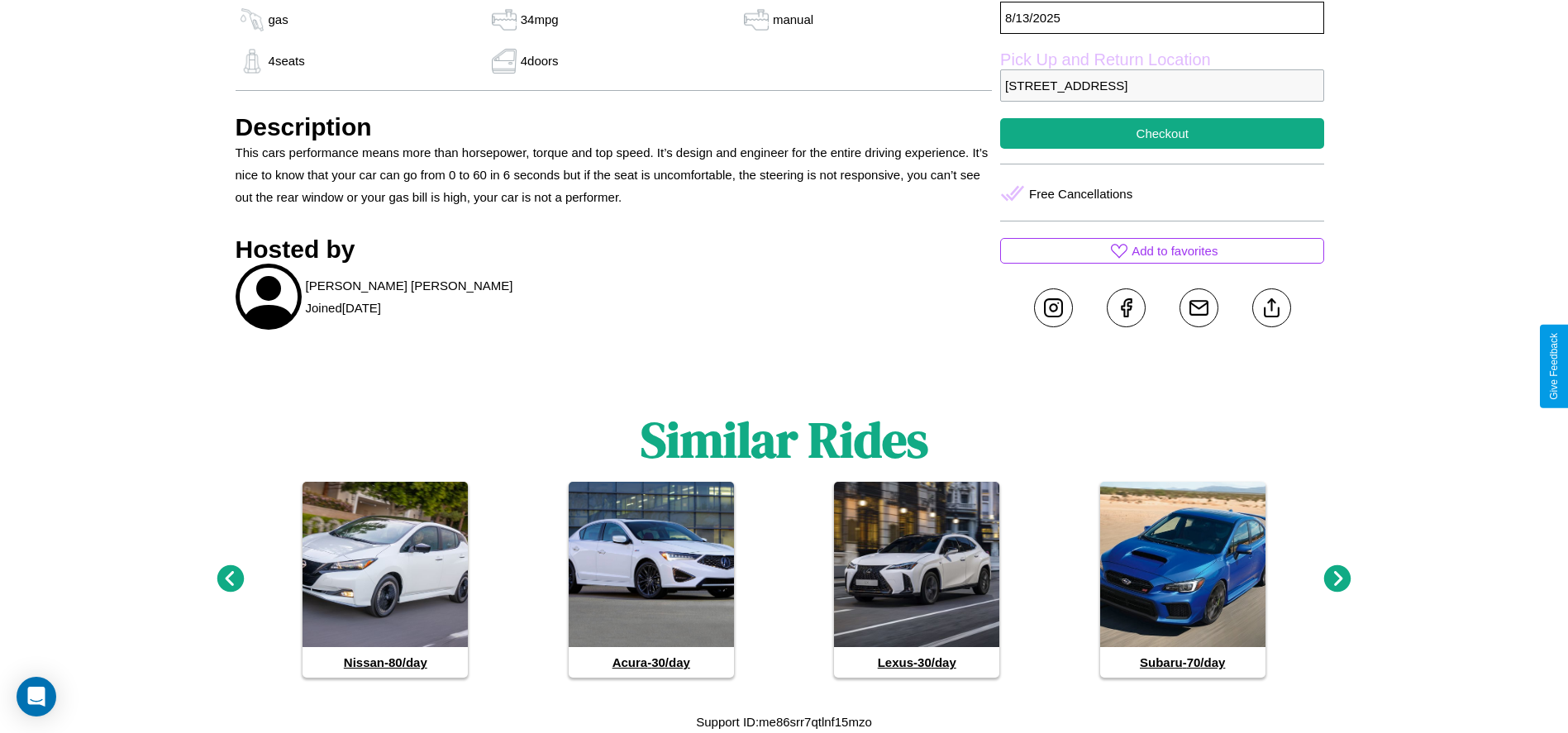
click at [230, 580] on icon at bounding box center [230, 579] width 27 height 27
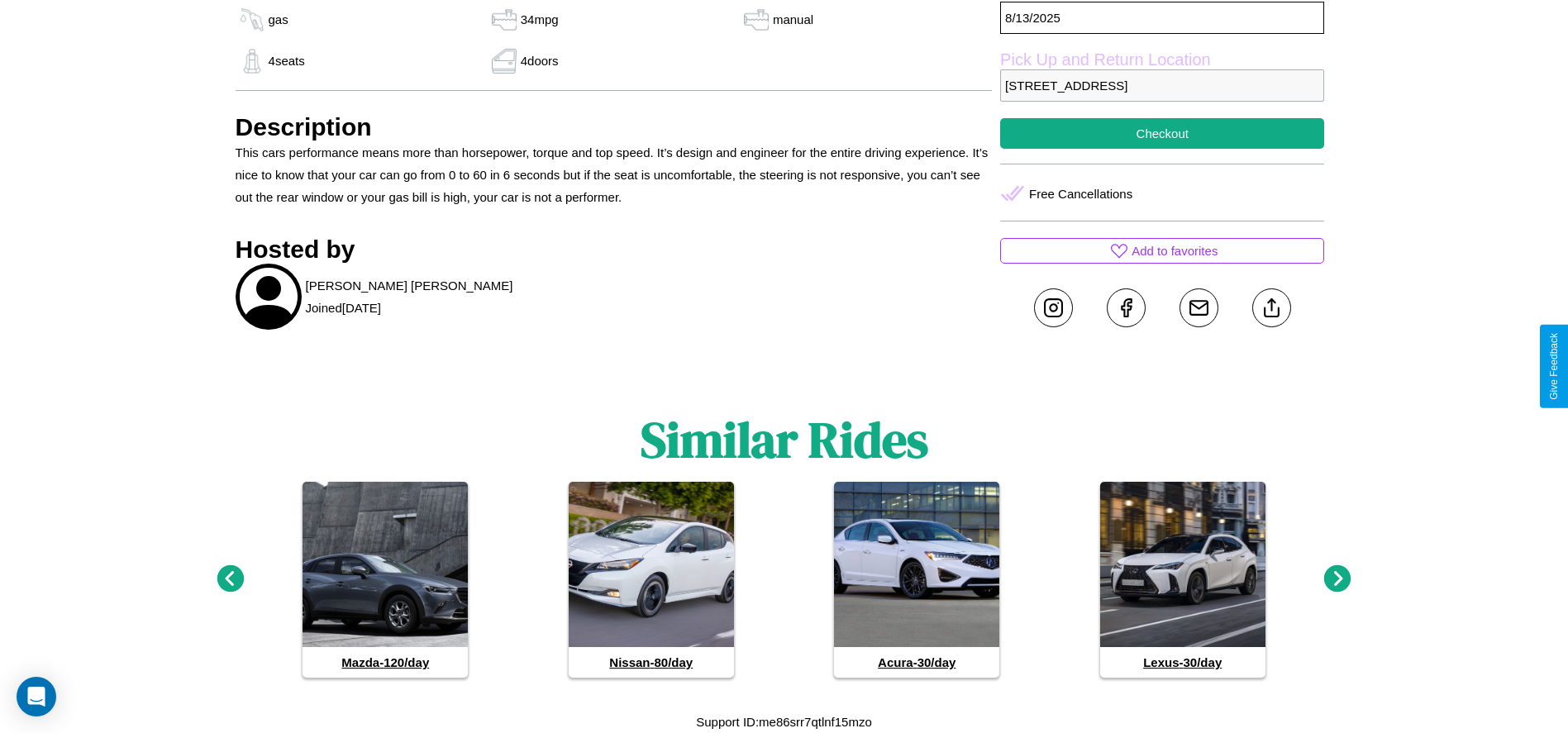
click at [1337, 580] on icon at bounding box center [1337, 579] width 27 height 27
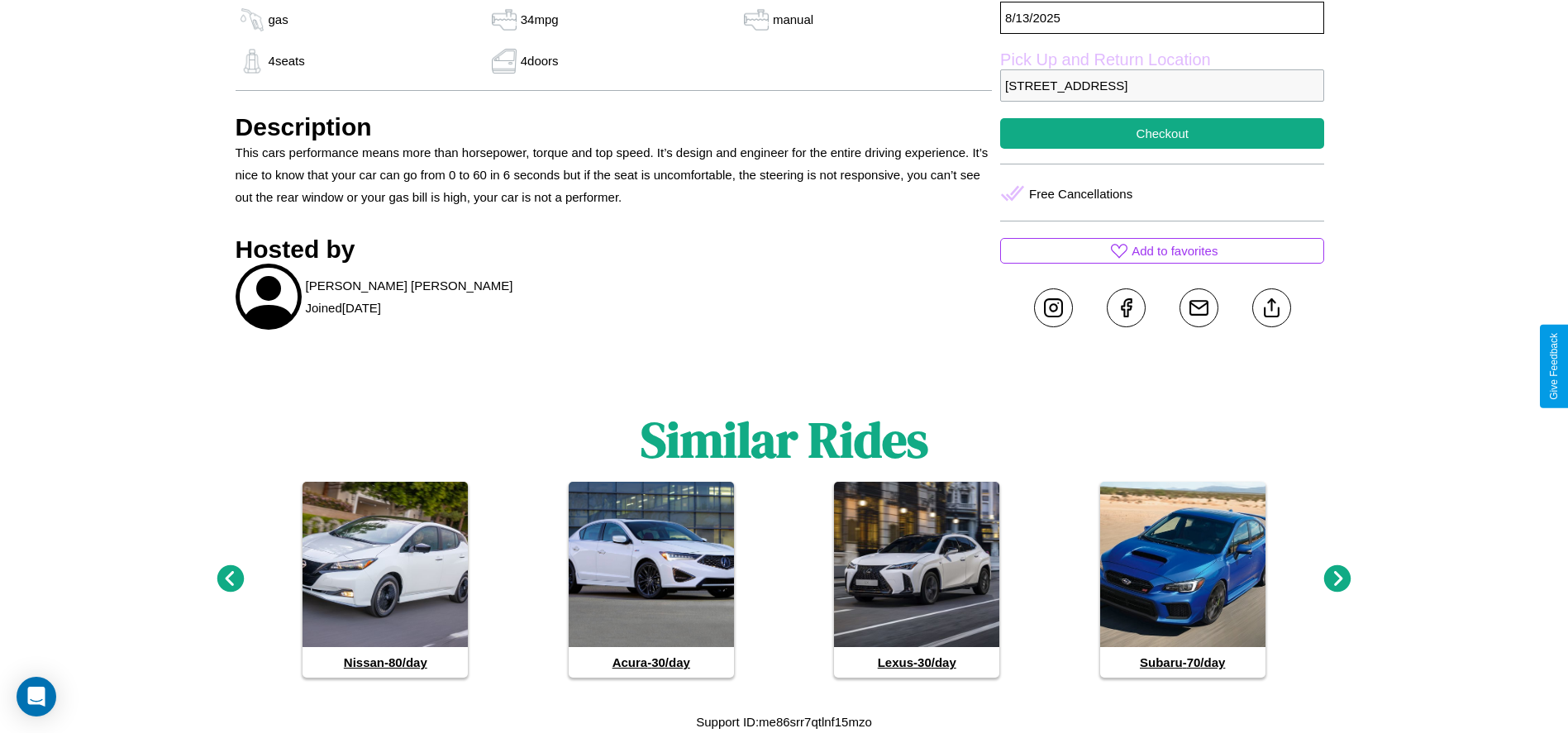
click at [1337, 580] on icon at bounding box center [1337, 579] width 27 height 27
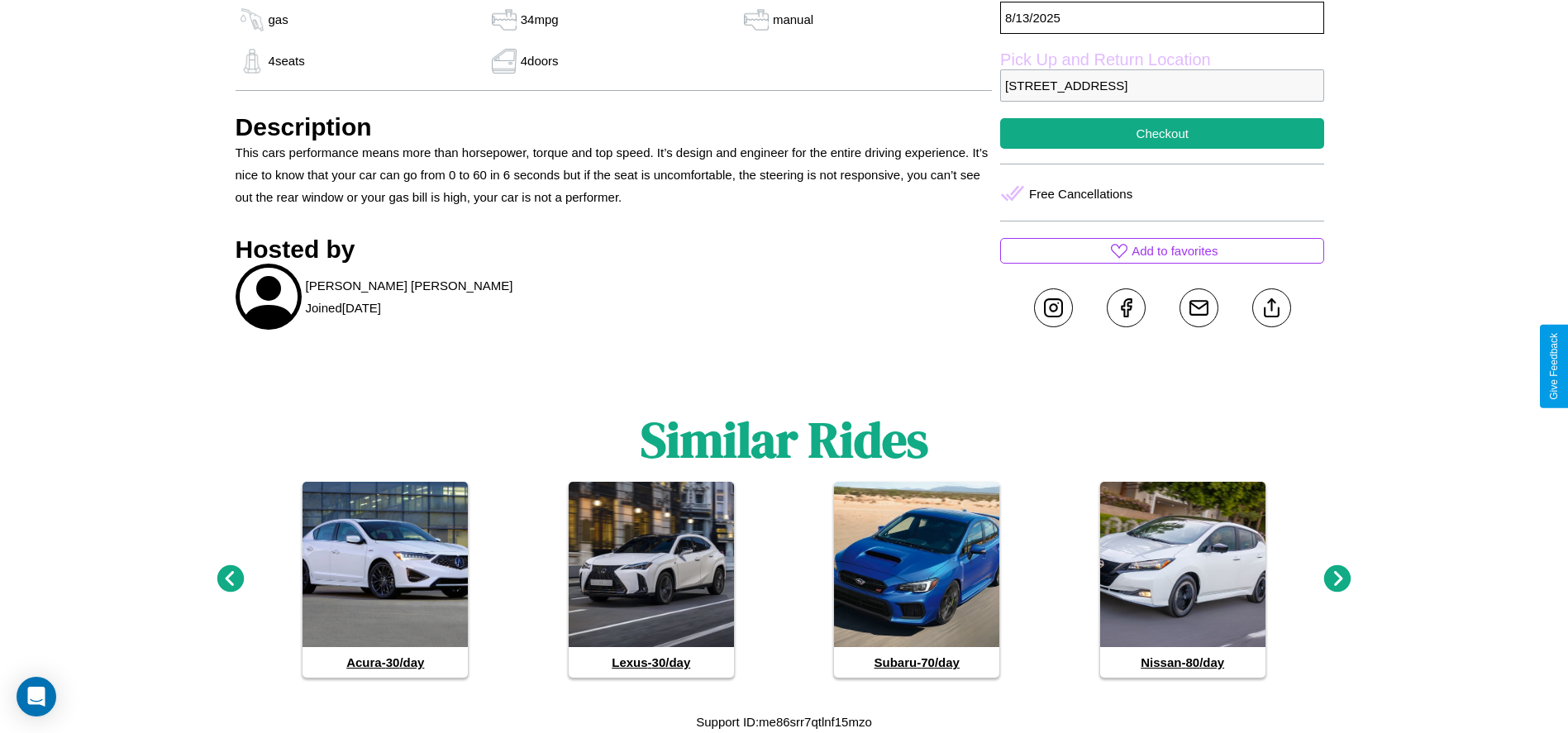
click at [230, 580] on icon at bounding box center [230, 579] width 27 height 27
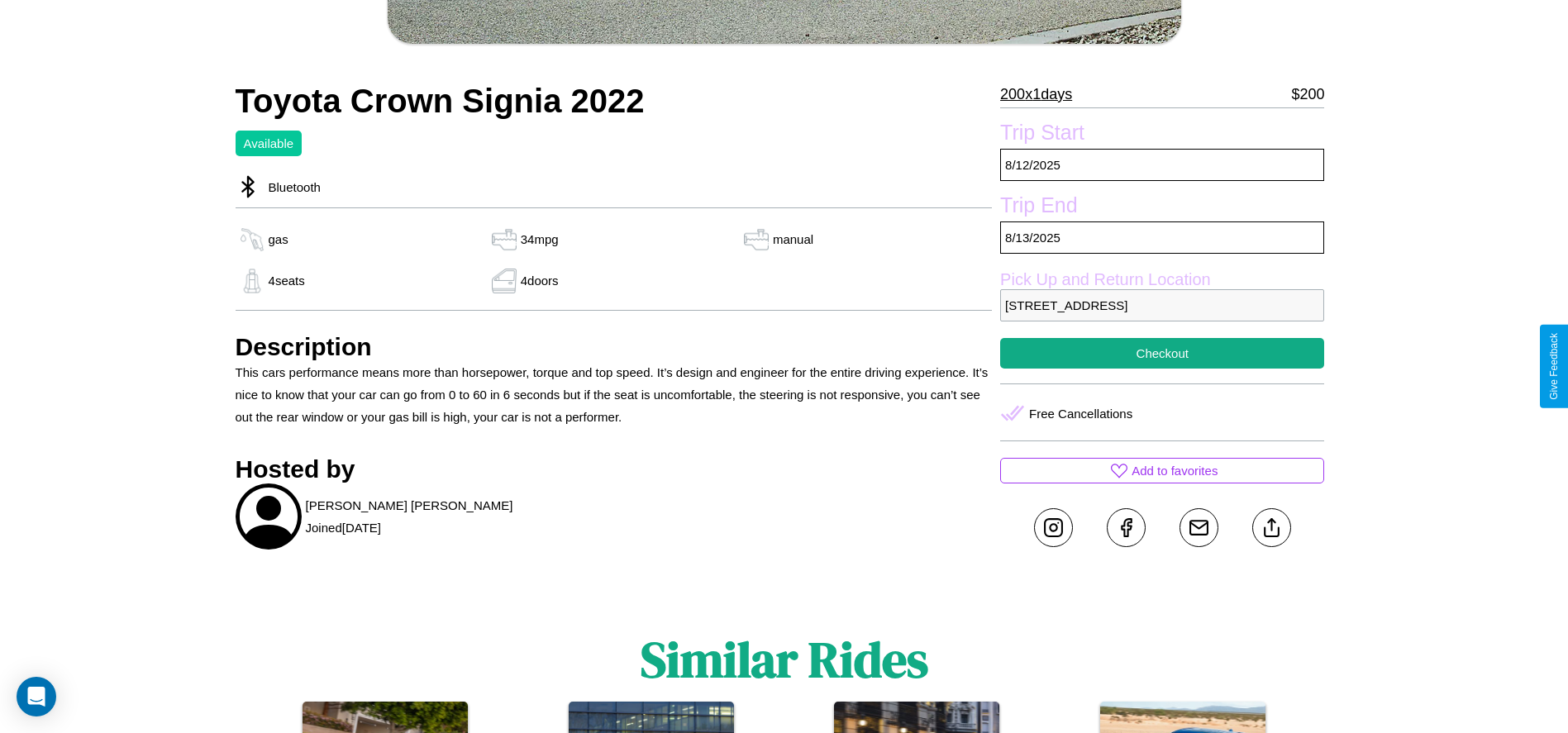
scroll to position [478, 0]
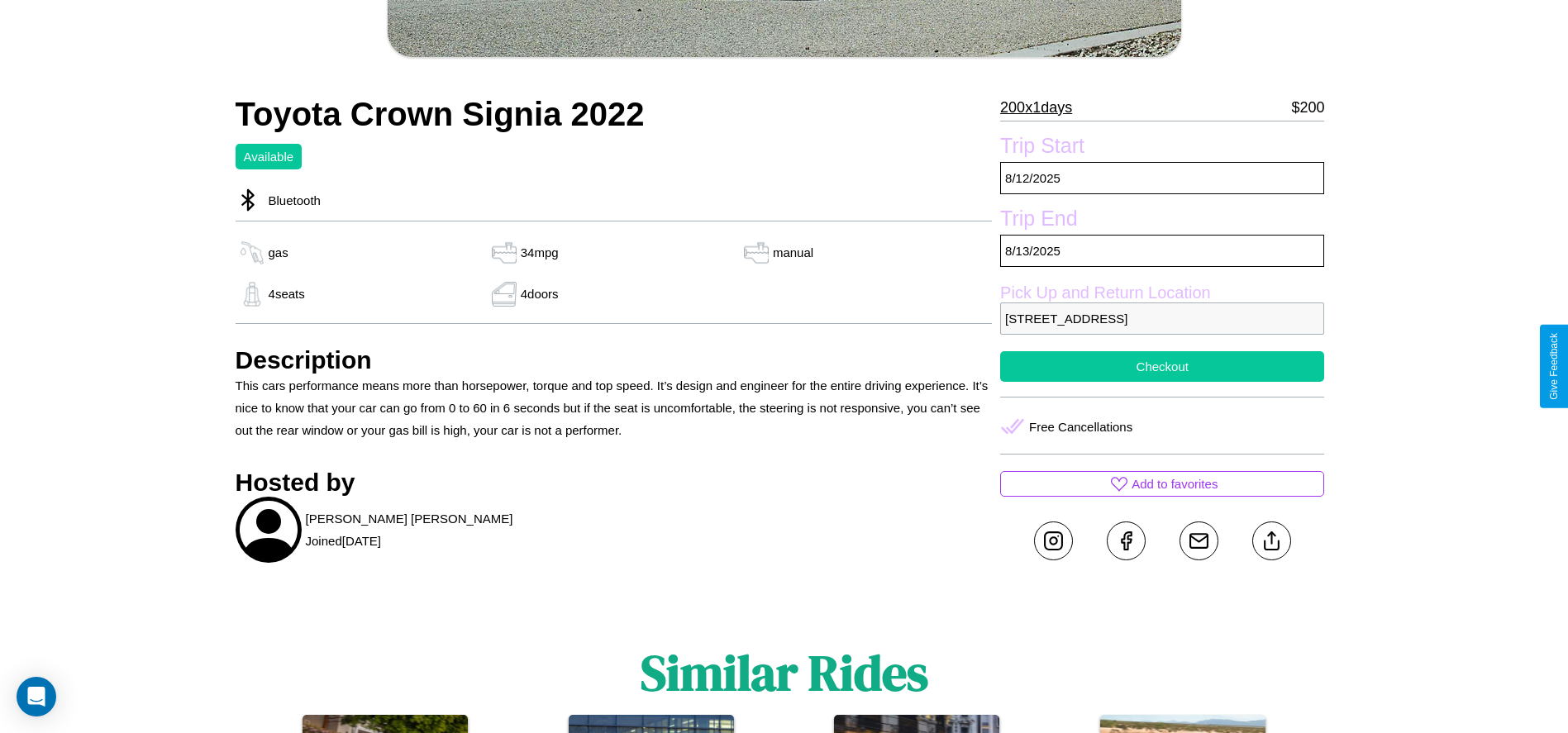
click at [1162, 366] on button "Checkout" at bounding box center [1162, 366] width 324 height 31
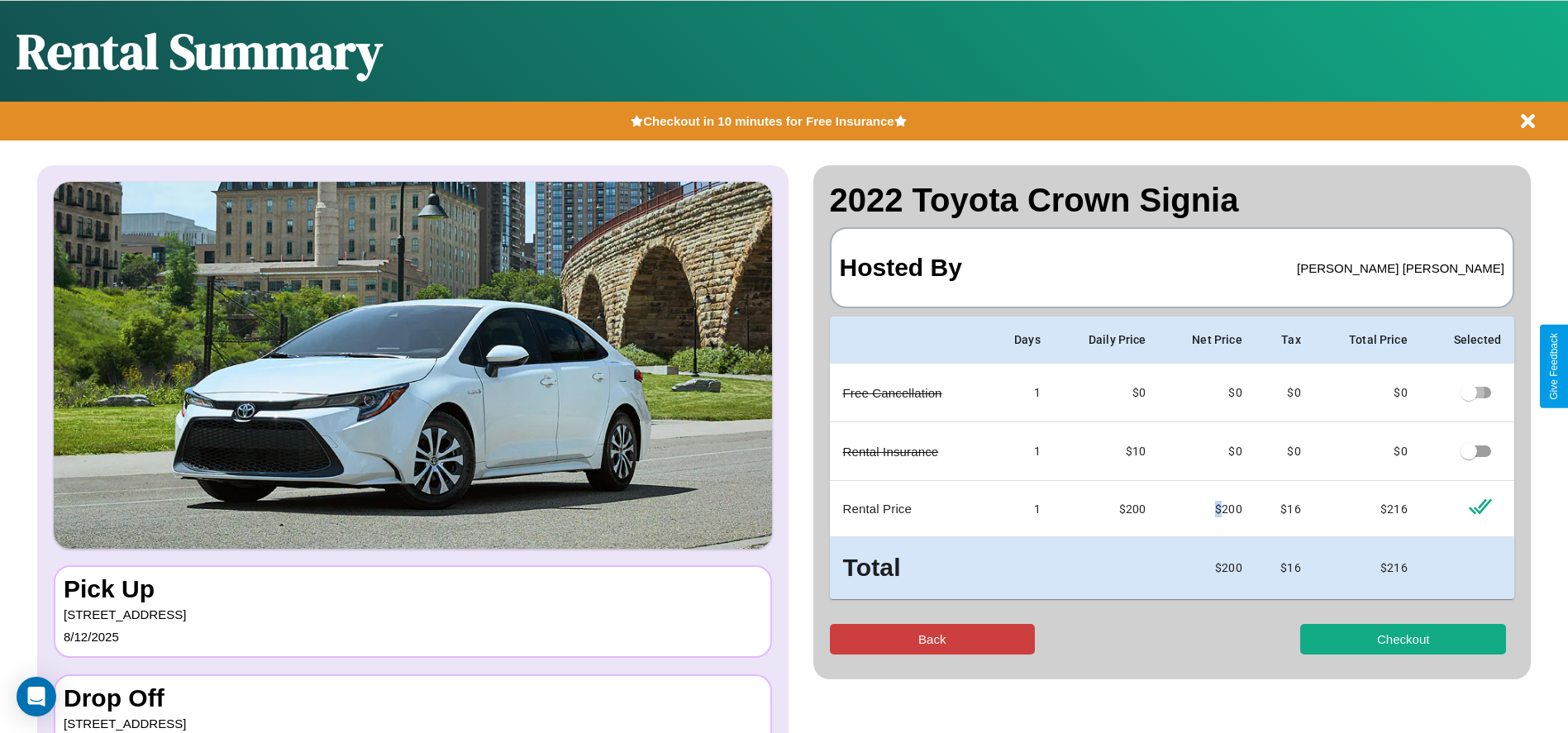
click at [931, 639] on button "Back" at bounding box center [932, 639] width 206 height 31
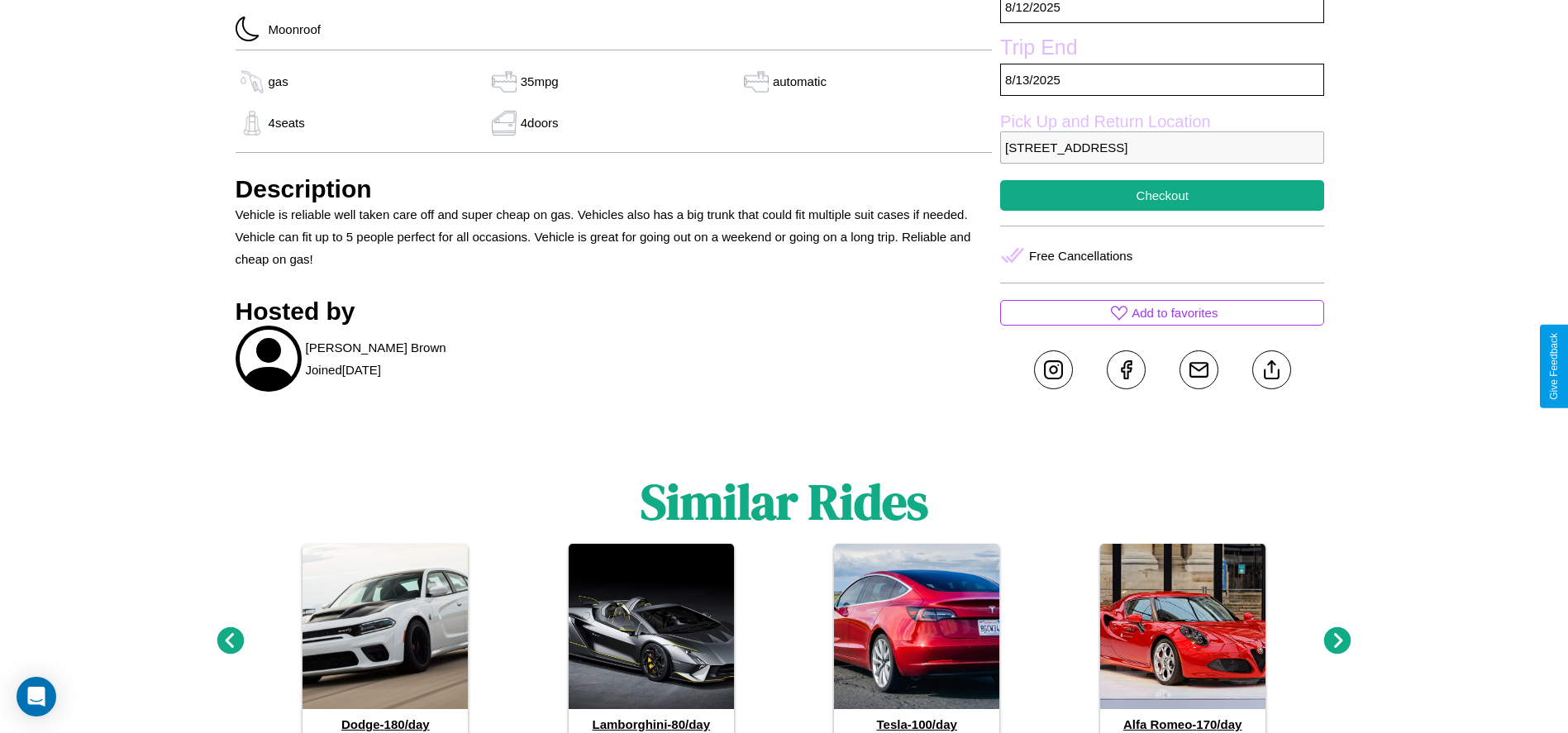
scroll to position [797, 0]
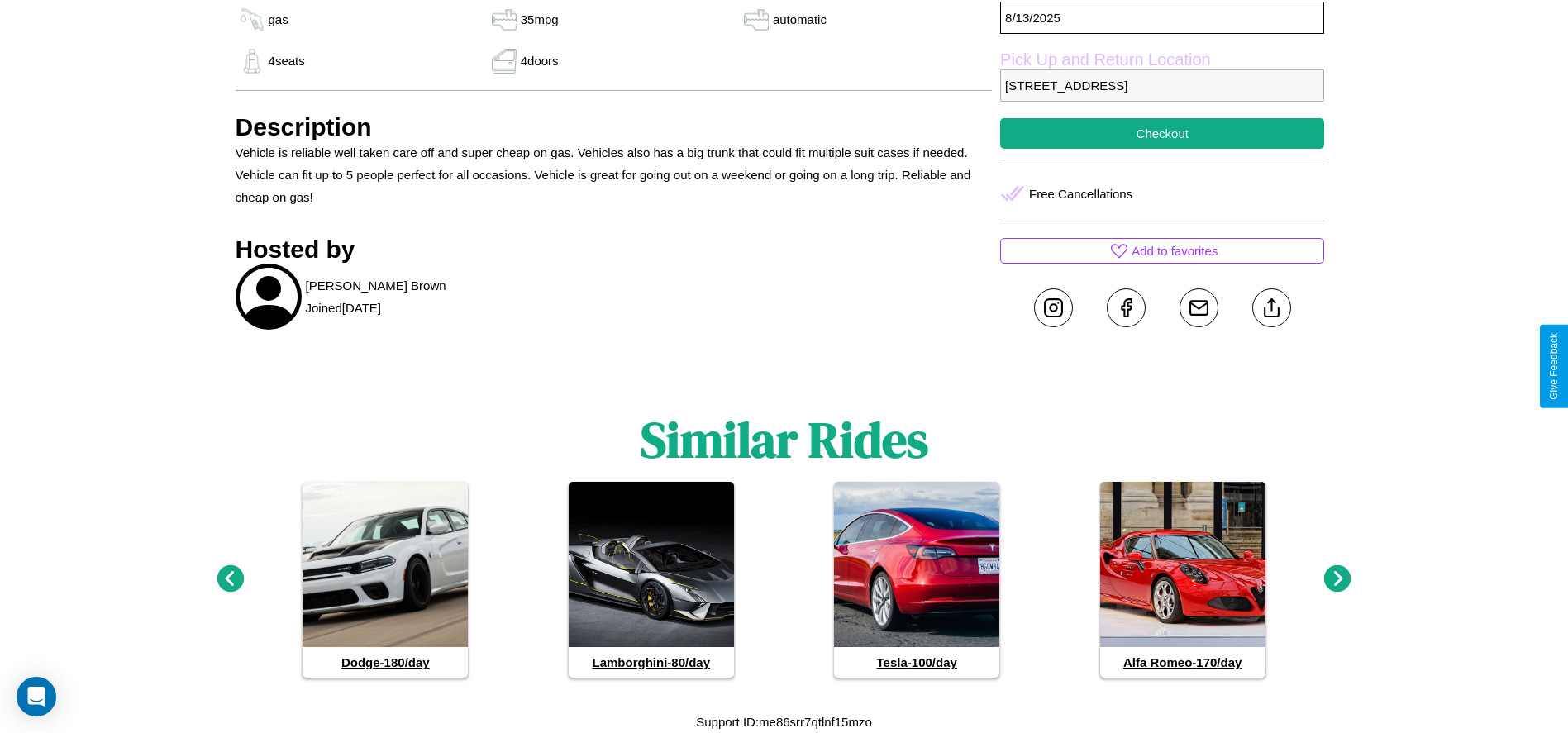
click at [230, 580] on icon at bounding box center [230, 579] width 27 height 27
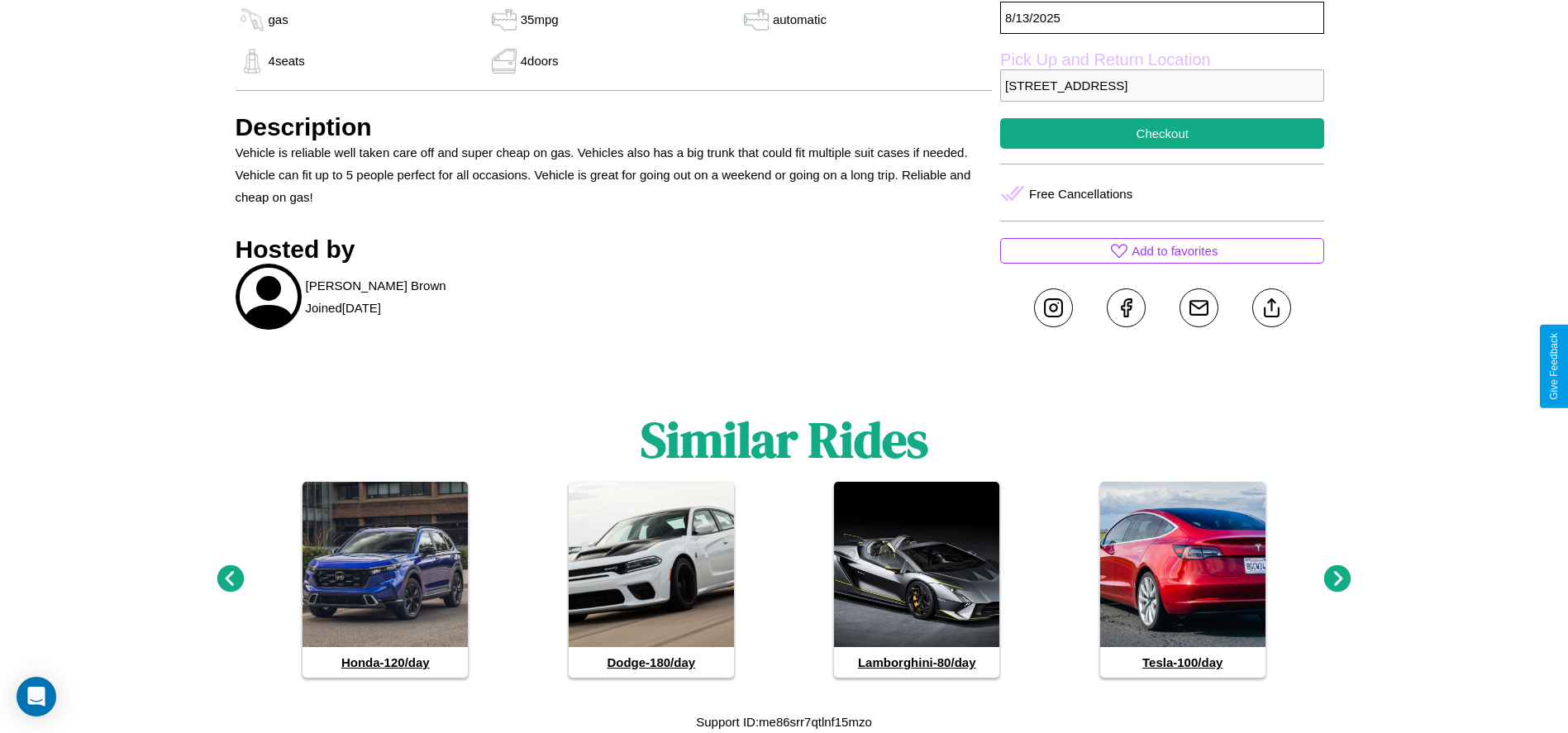
click at [230, 580] on icon at bounding box center [230, 579] width 27 height 27
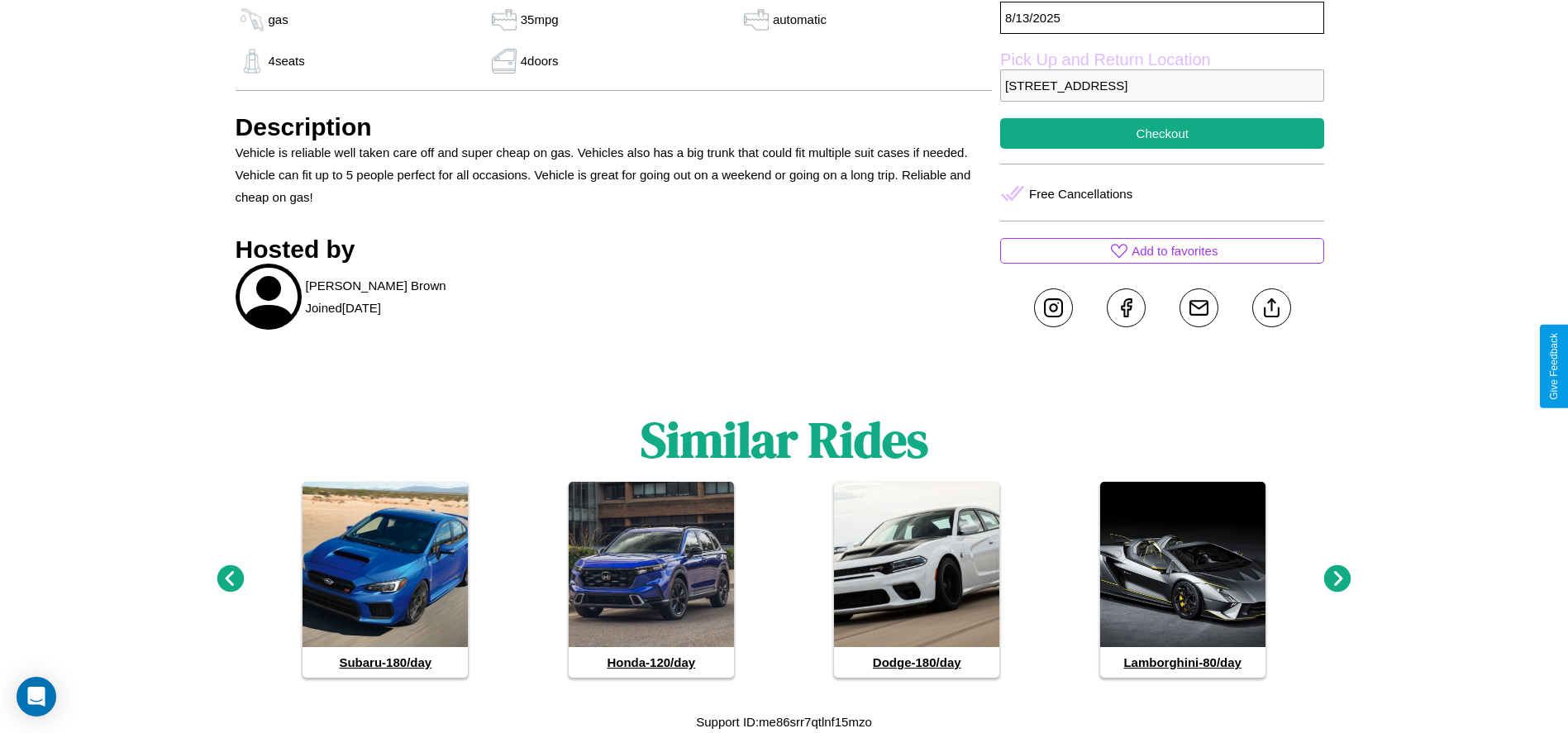
click at [1337, 580] on icon at bounding box center [1337, 579] width 27 height 27
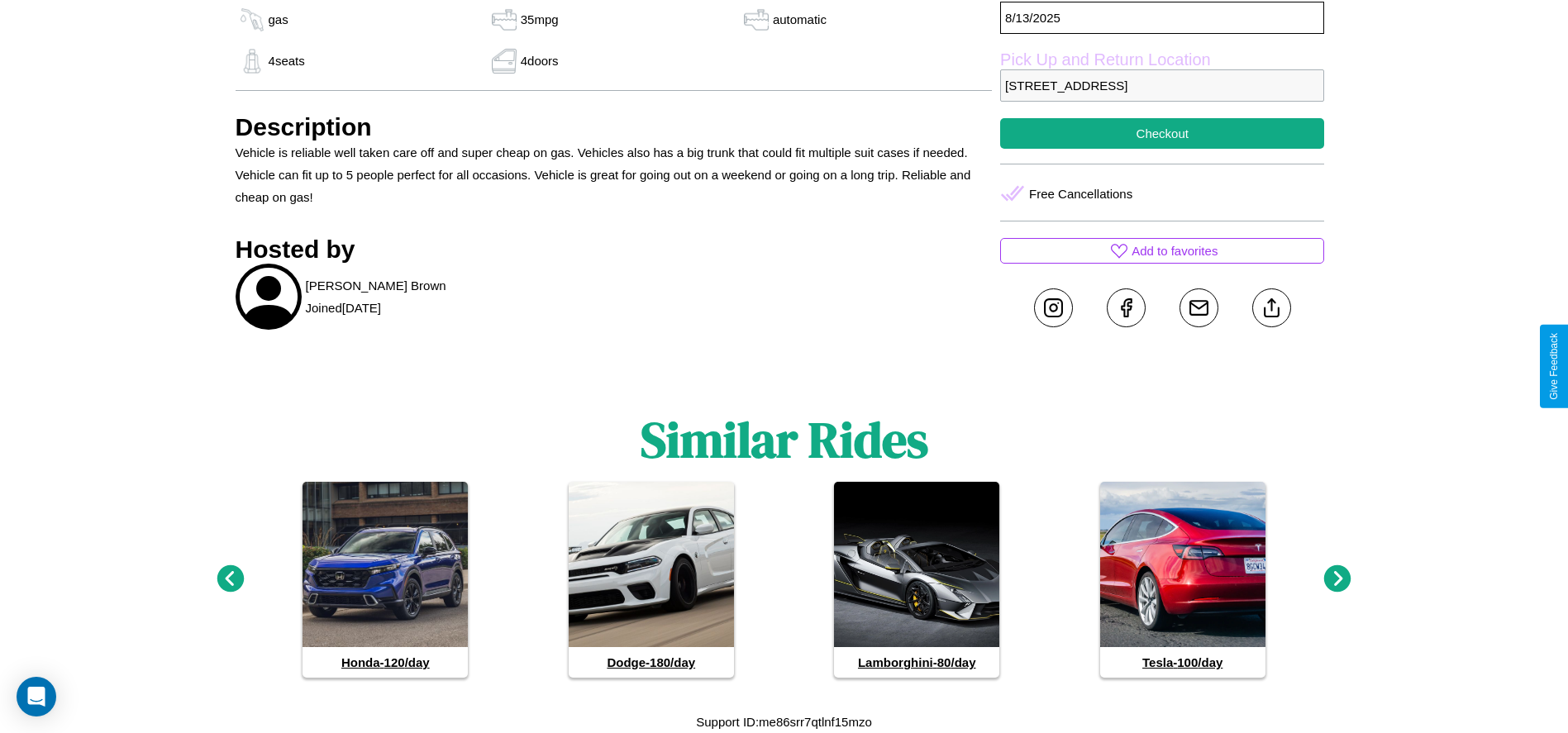
click at [1337, 580] on icon at bounding box center [1337, 579] width 27 height 27
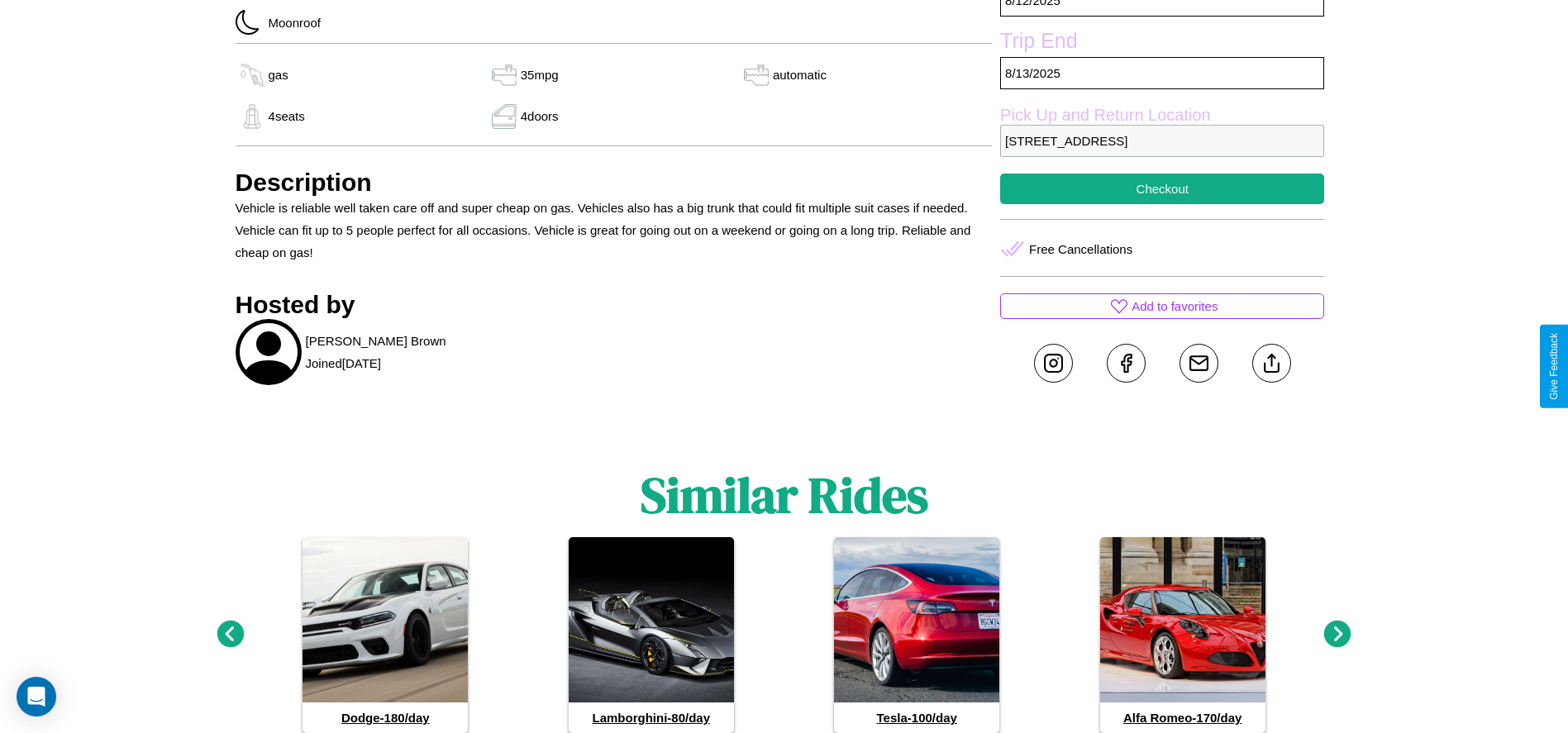
scroll to position [739, 0]
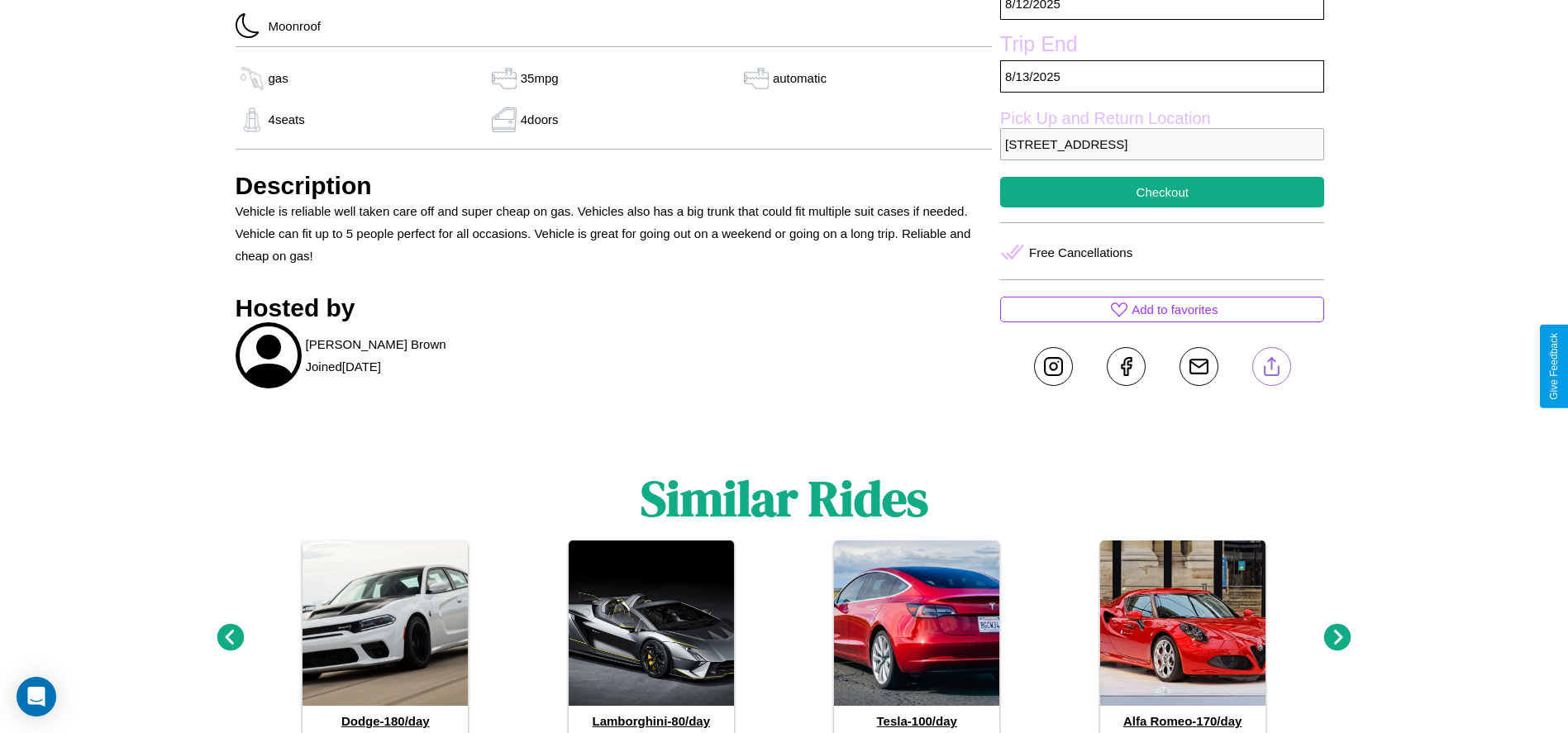
click at [1271, 366] on line at bounding box center [1271, 364] width 0 height 11
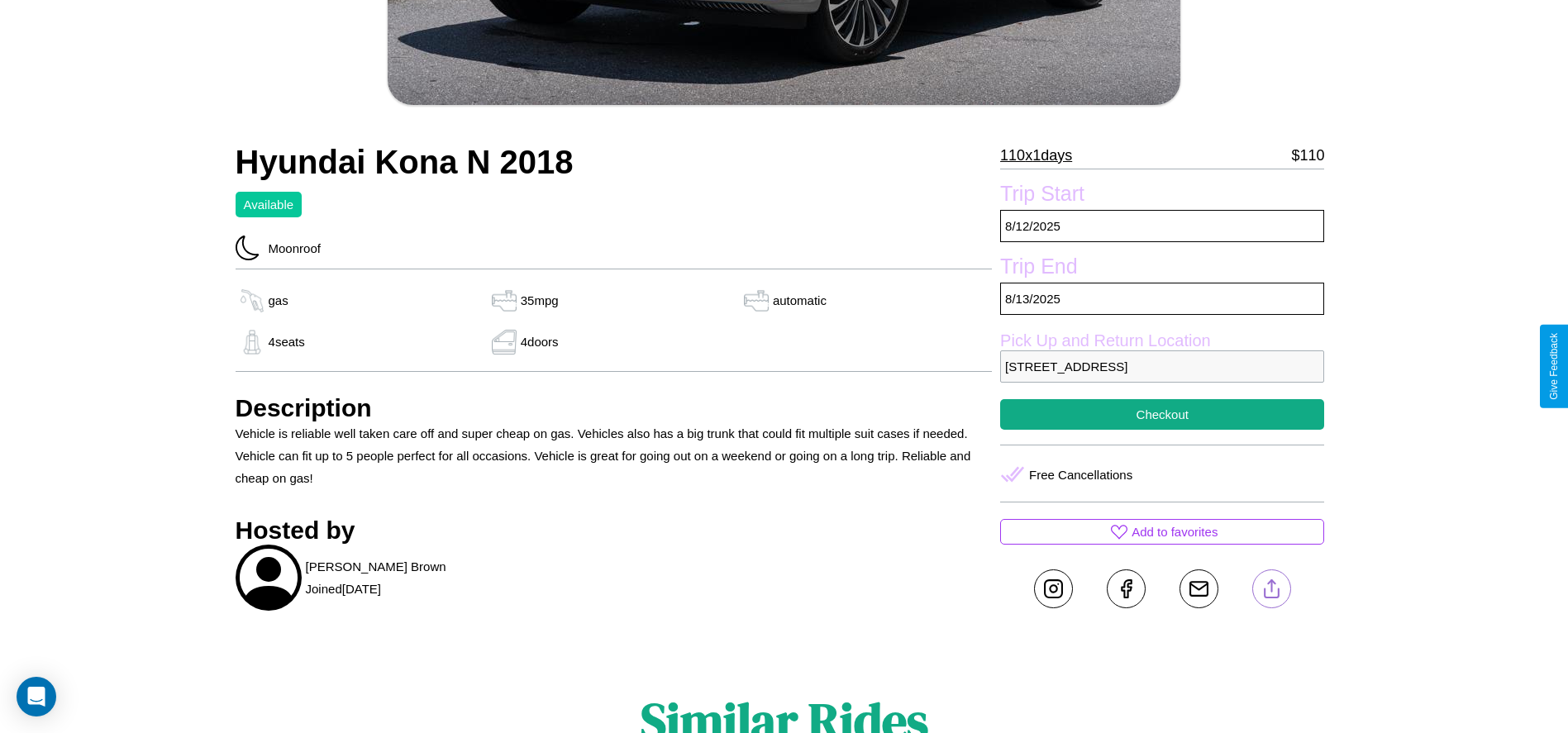
scroll to position [564, 0]
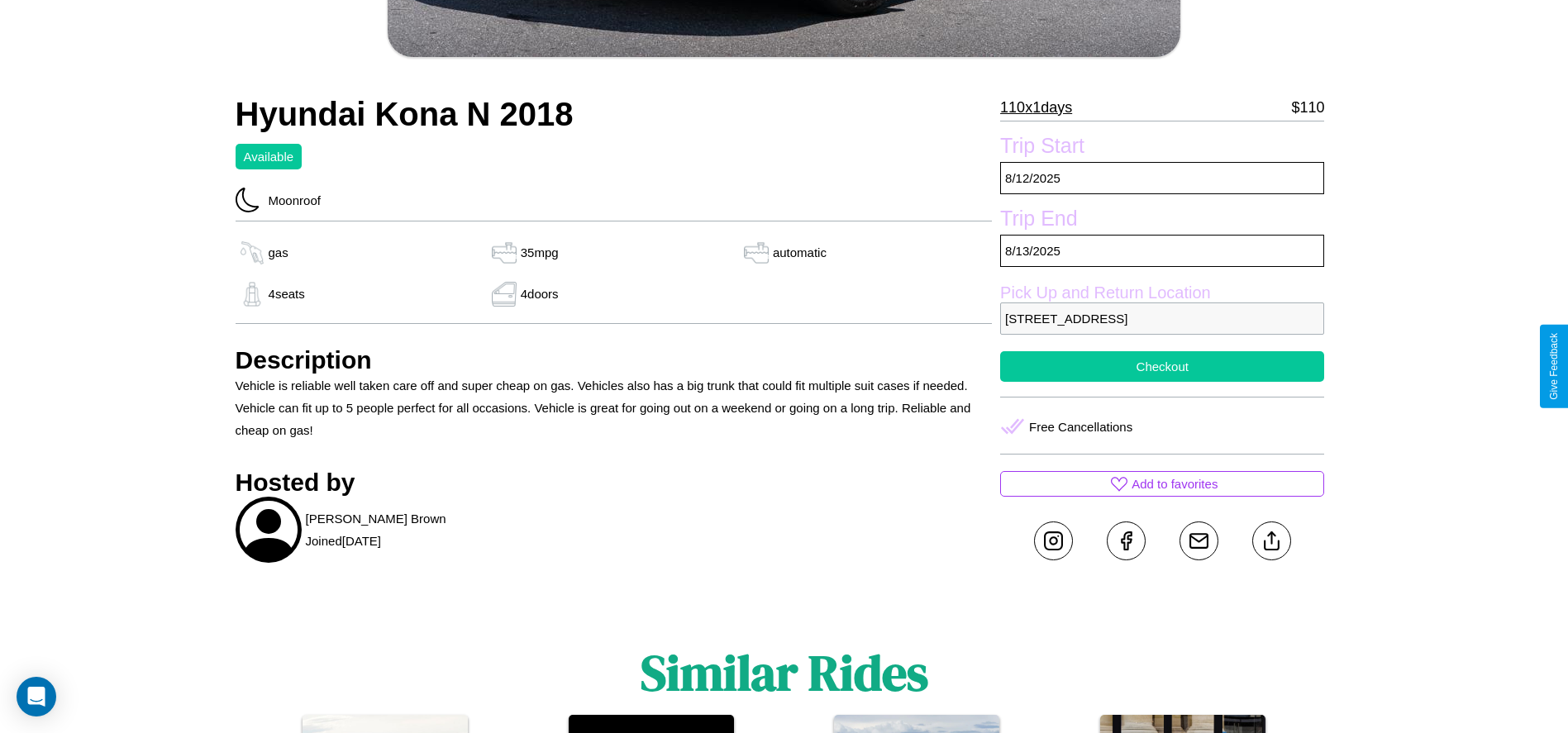
click at [1162, 366] on button "Checkout" at bounding box center [1162, 366] width 324 height 31
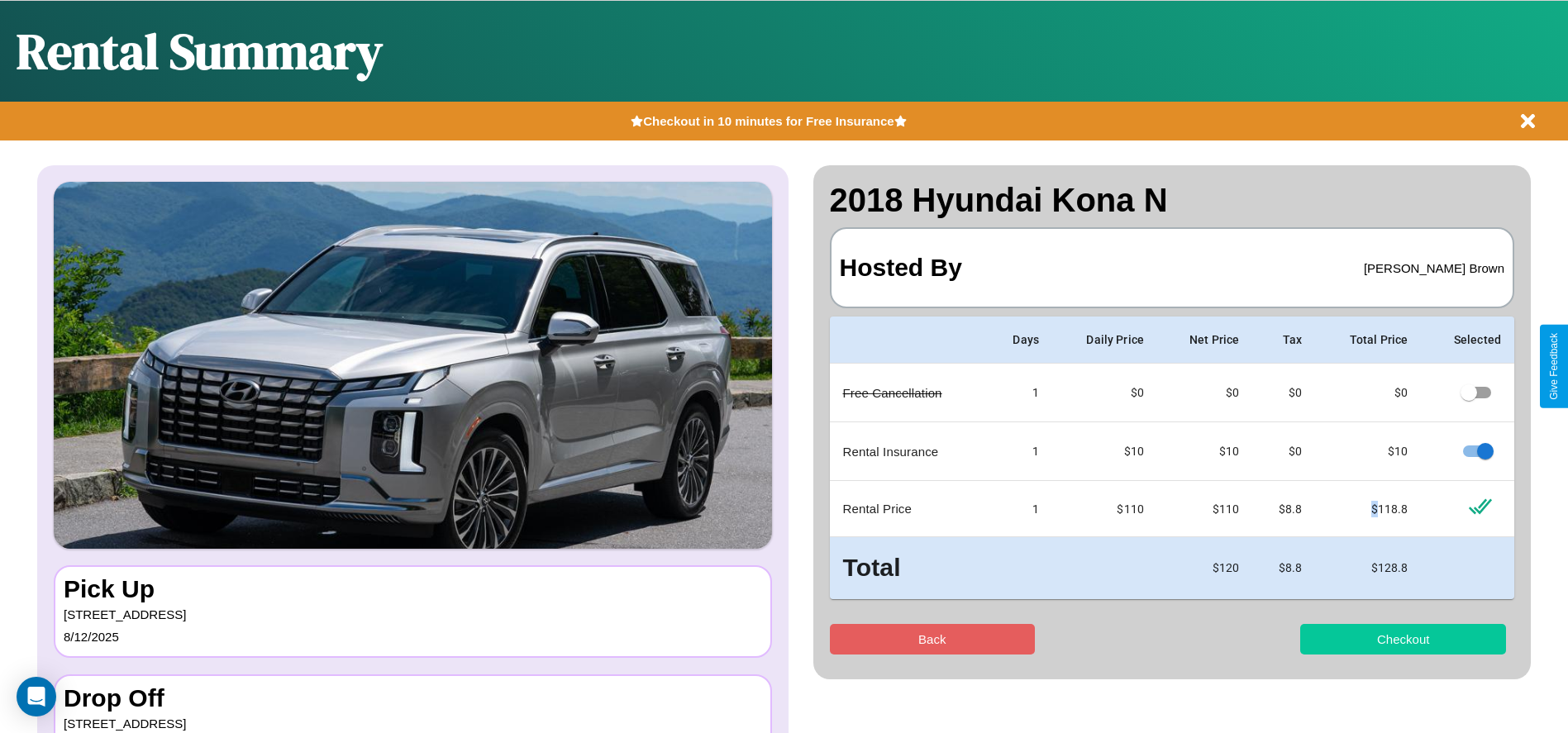
click at [1402, 639] on button "Checkout" at bounding box center [1402, 639] width 206 height 31
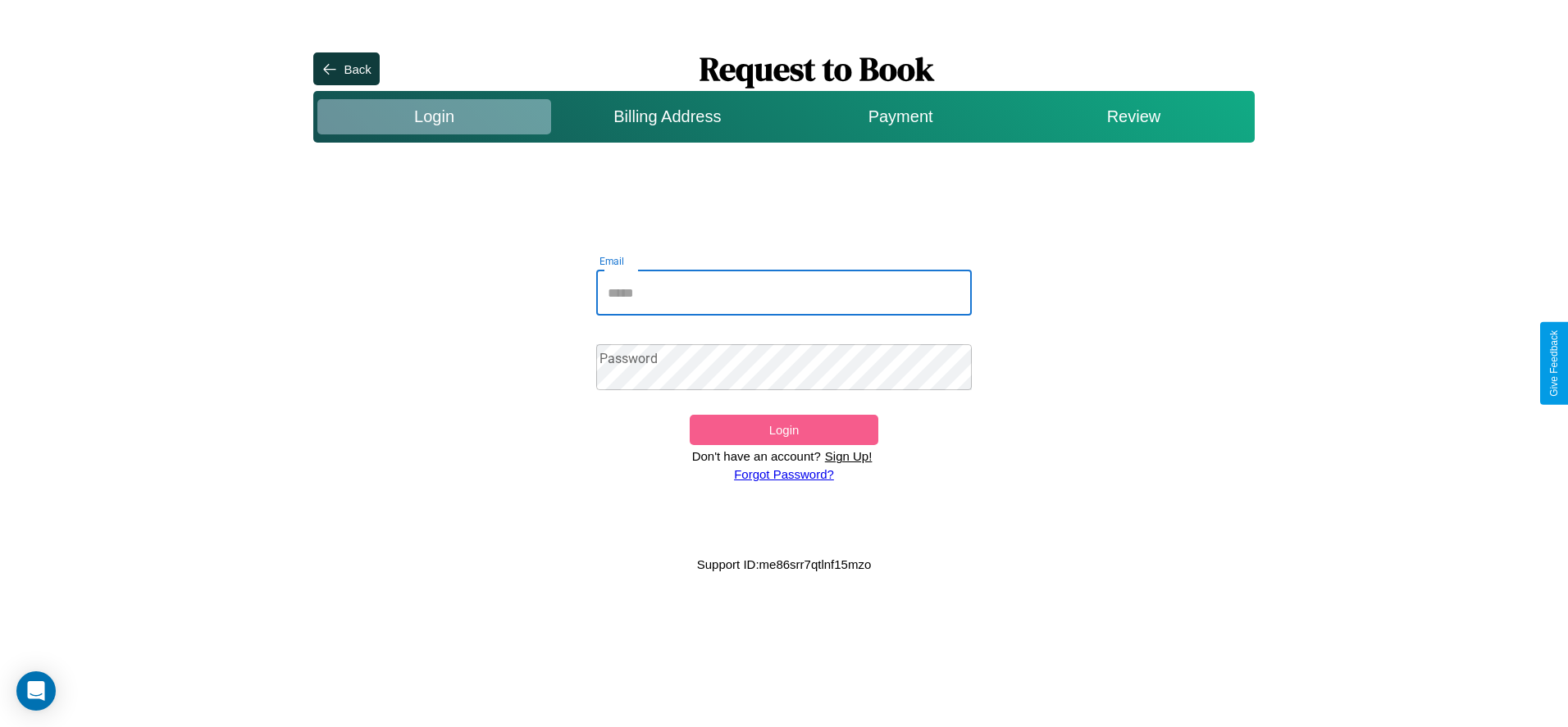
click at [784, 292] on input "Email" at bounding box center [784, 292] width 377 height 46
type input "**********"
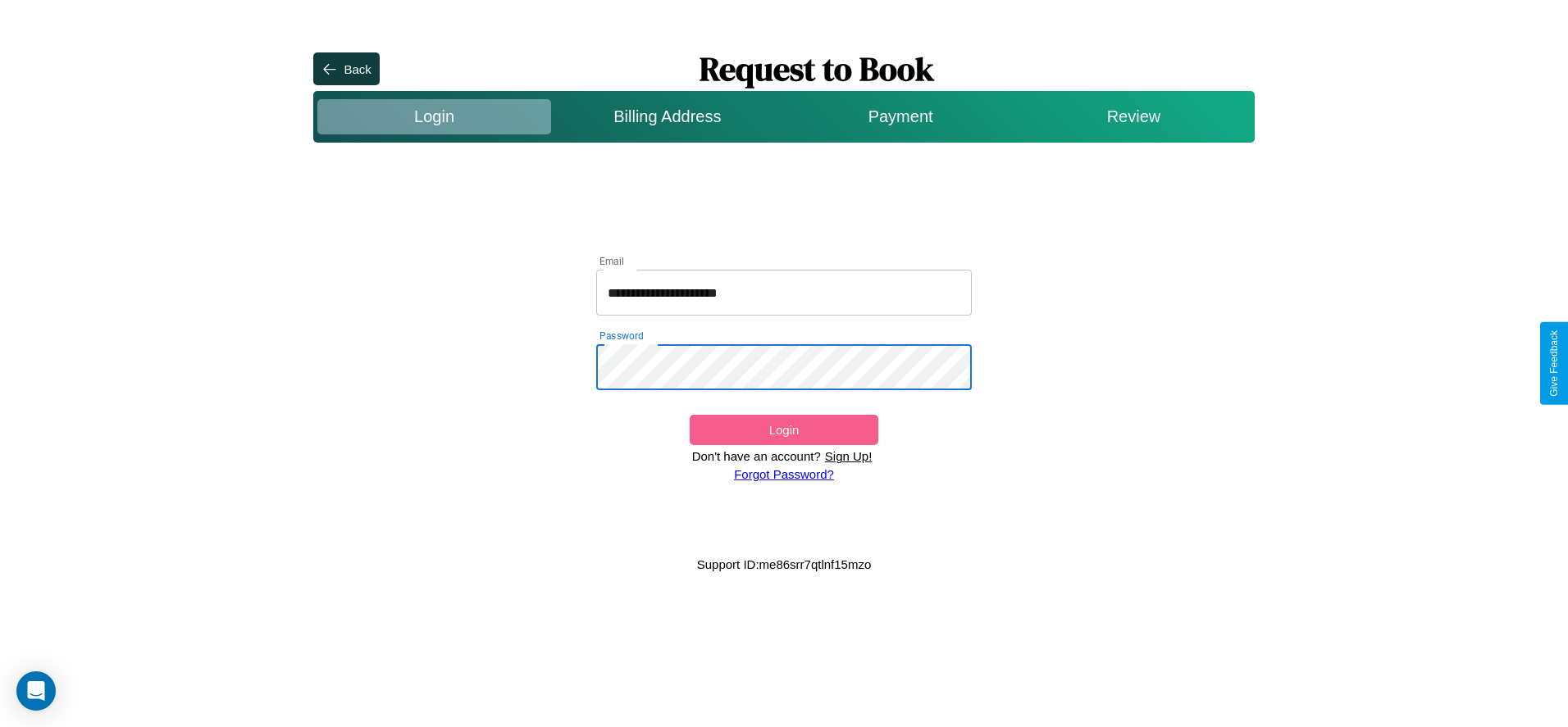
click at [784, 430] on button "Login" at bounding box center [783, 430] width 187 height 30
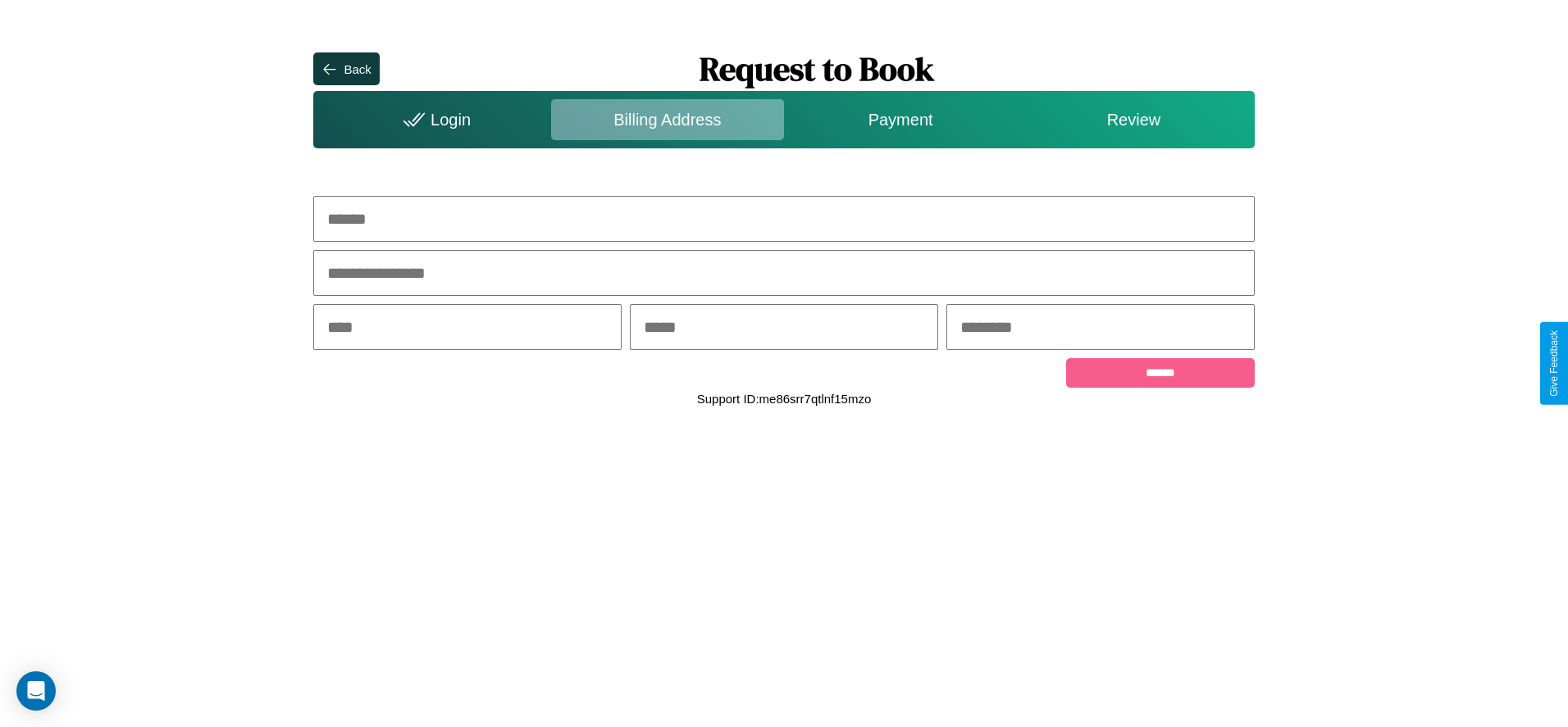
click at [784, 219] on input "text" at bounding box center [783, 219] width 940 height 46
type input "**********"
click at [468, 328] on input "text" at bounding box center [467, 328] width 308 height 46
type input "********"
click at [784, 328] on input "text" at bounding box center [784, 328] width 308 height 46
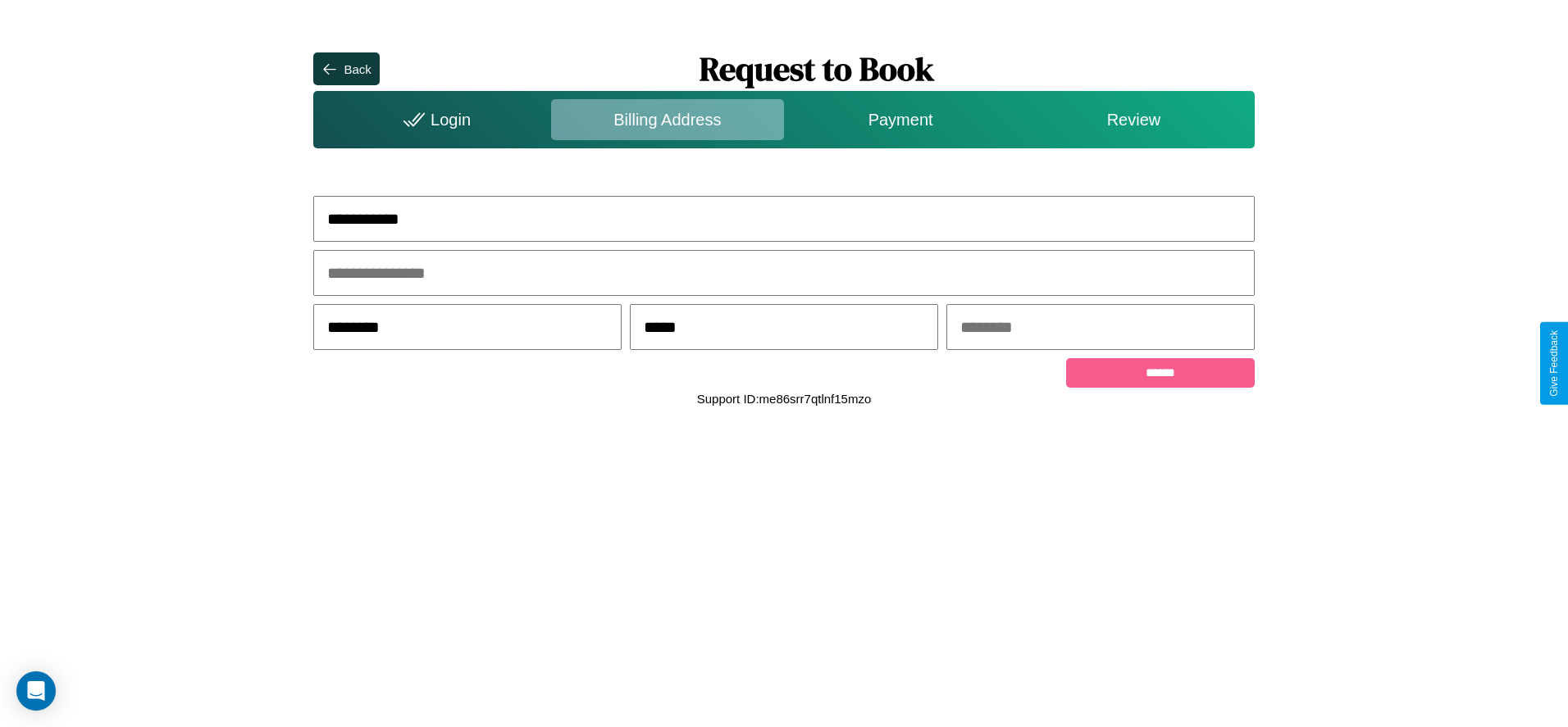
type input "*****"
click at [1100, 328] on input "text" at bounding box center [1100, 328] width 308 height 46
type input "*****"
click at [1160, 375] on input "******" at bounding box center [1159, 373] width 187 height 30
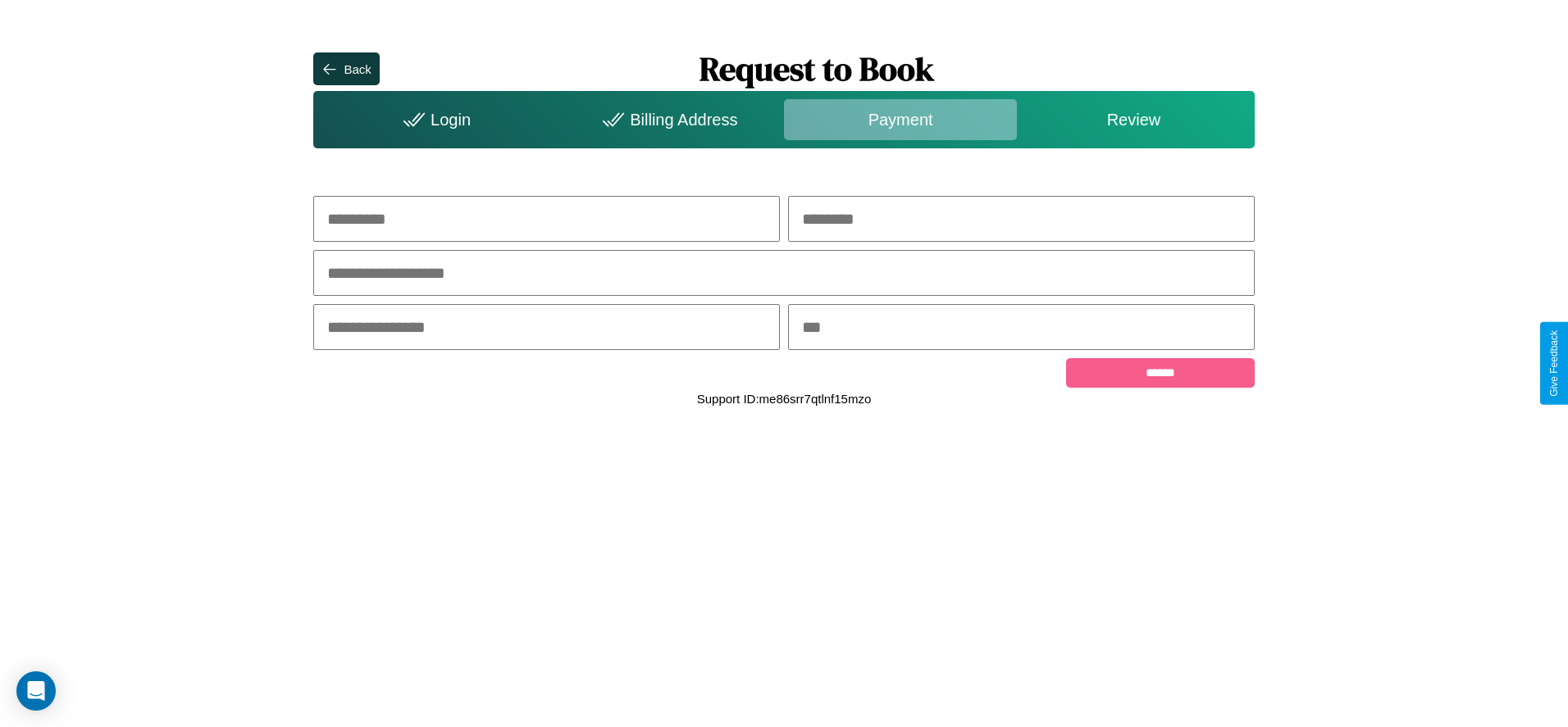
click at [546, 219] on input "text" at bounding box center [546, 219] width 467 height 46
type input "******"
click at [1021, 219] on input "text" at bounding box center [1022, 219] width 467 height 46
type input "******"
click at [784, 274] on input "text" at bounding box center [783, 273] width 940 height 46
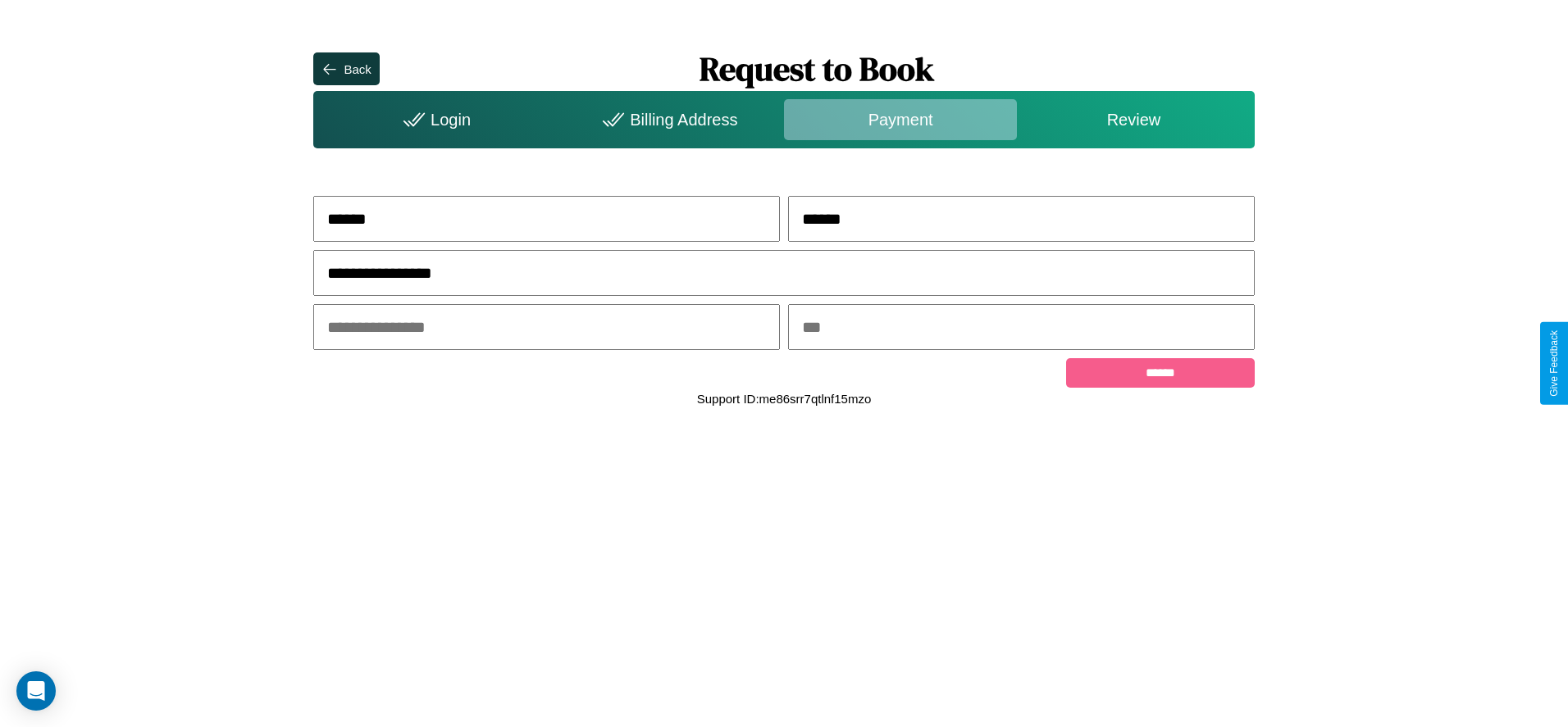
type input "**********"
click at [546, 328] on input "text" at bounding box center [546, 328] width 467 height 46
type input "*****"
click at [1021, 328] on input "text" at bounding box center [1022, 328] width 467 height 46
type input "***"
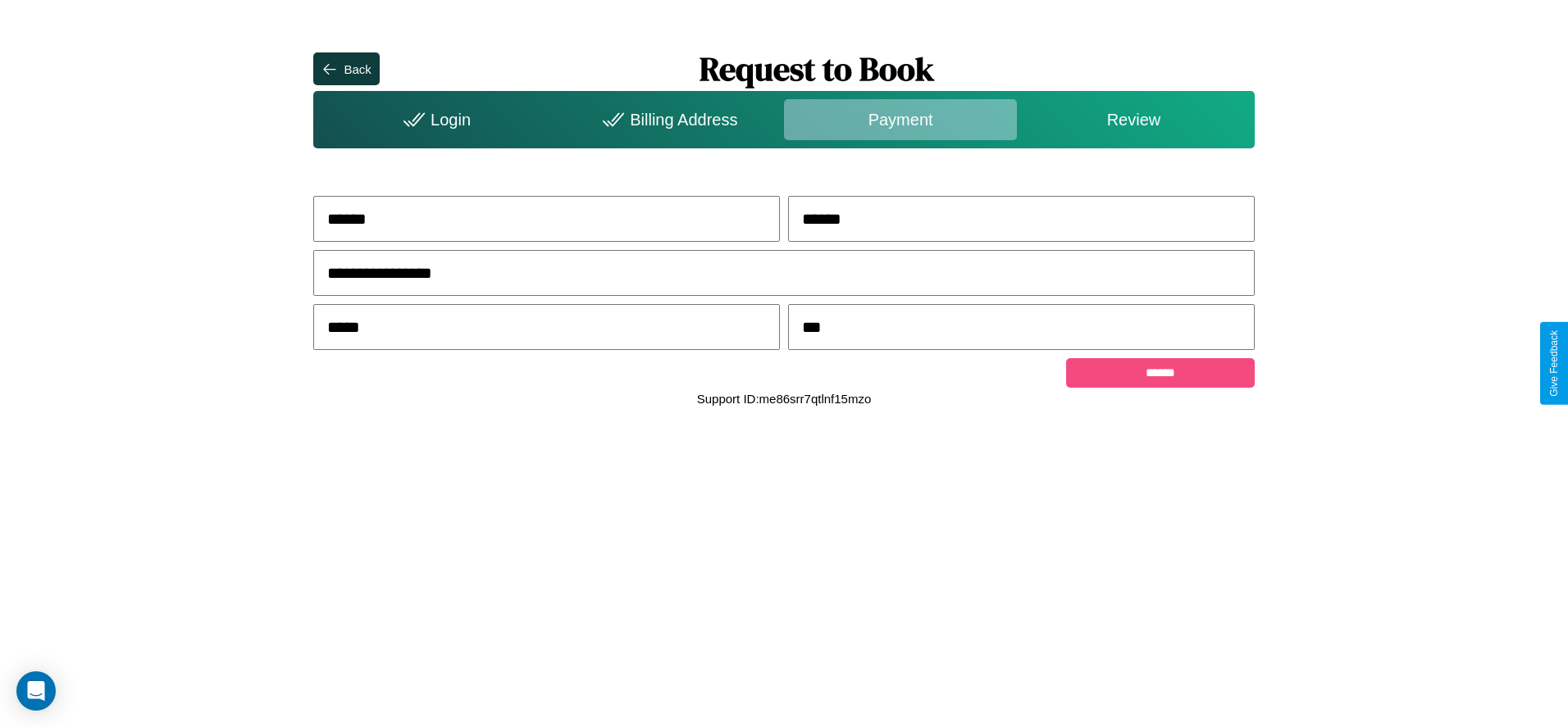
click at [1160, 375] on input "******" at bounding box center [1159, 373] width 187 height 30
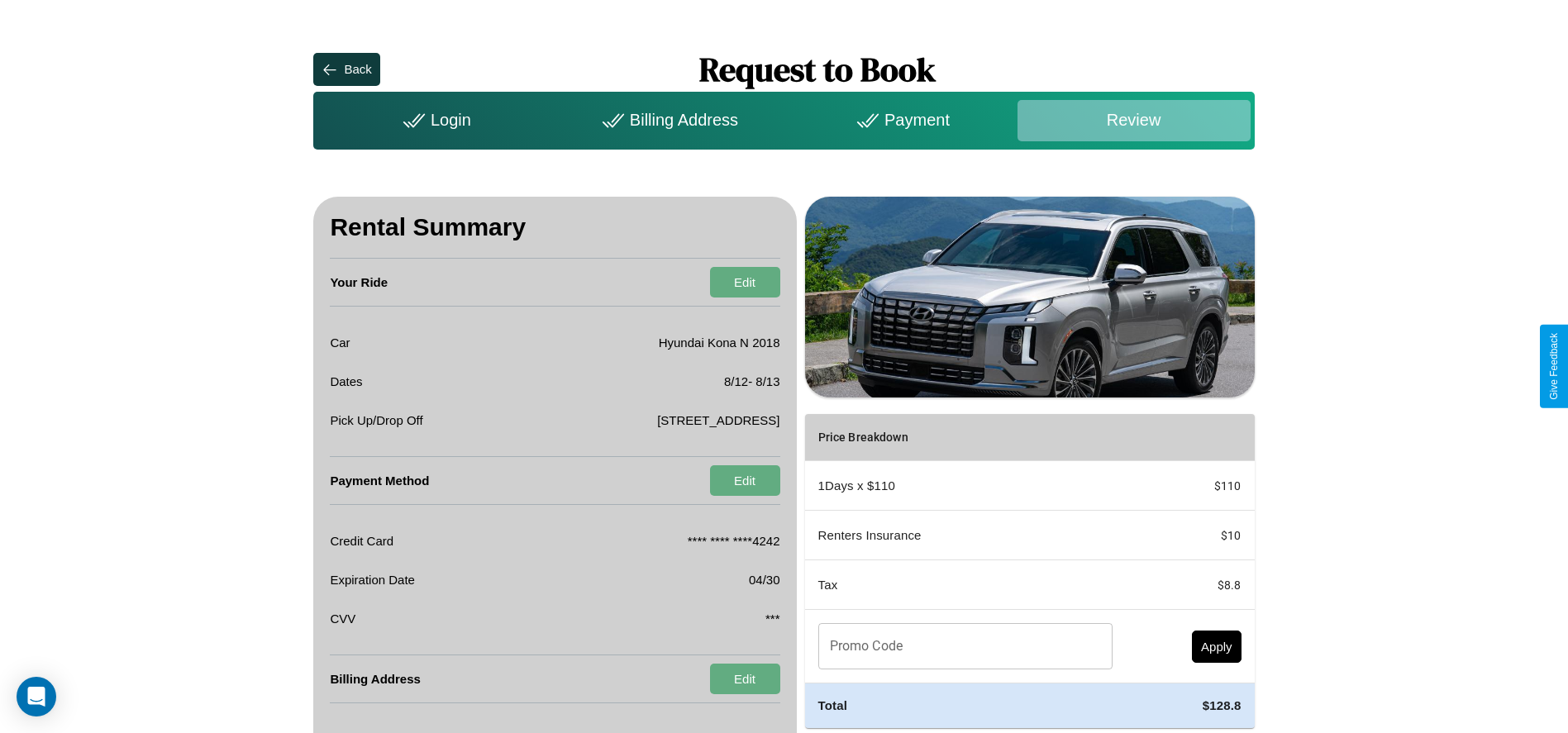
scroll to position [64, 0]
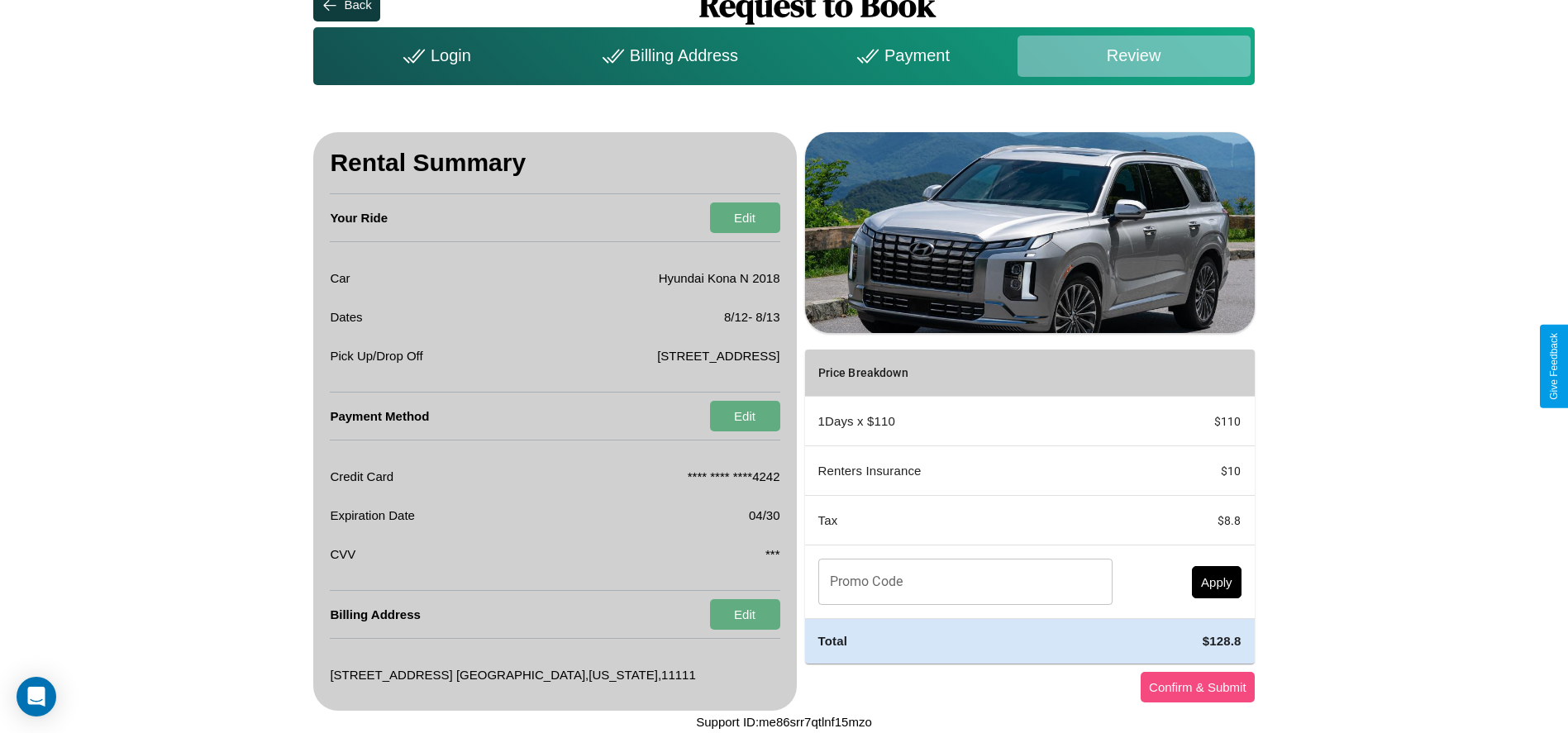
click at [1197, 686] on button "Confirm & Submit" at bounding box center [1197, 686] width 114 height 31
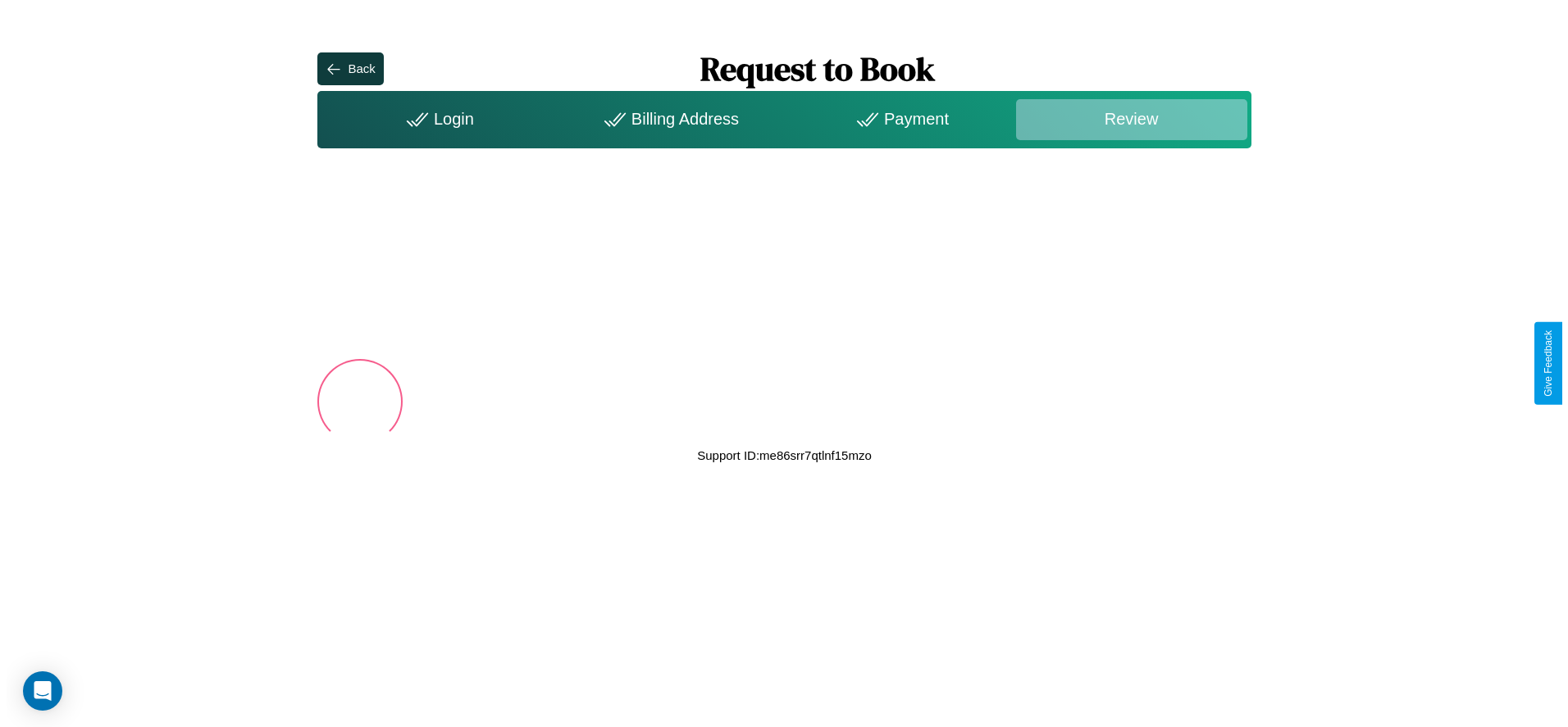
scroll to position [0, 0]
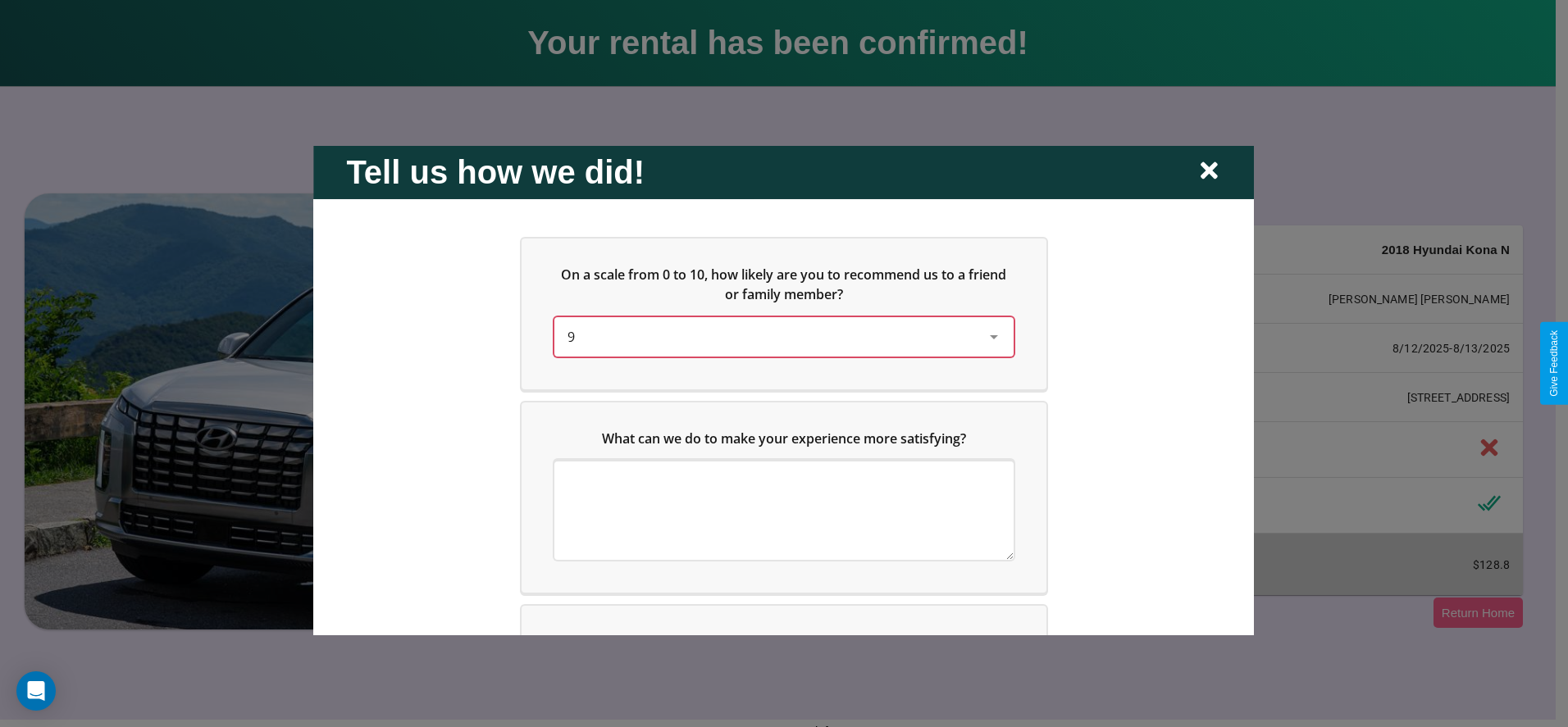
click at [779, 336] on div "9" at bounding box center [771, 336] width 407 height 19
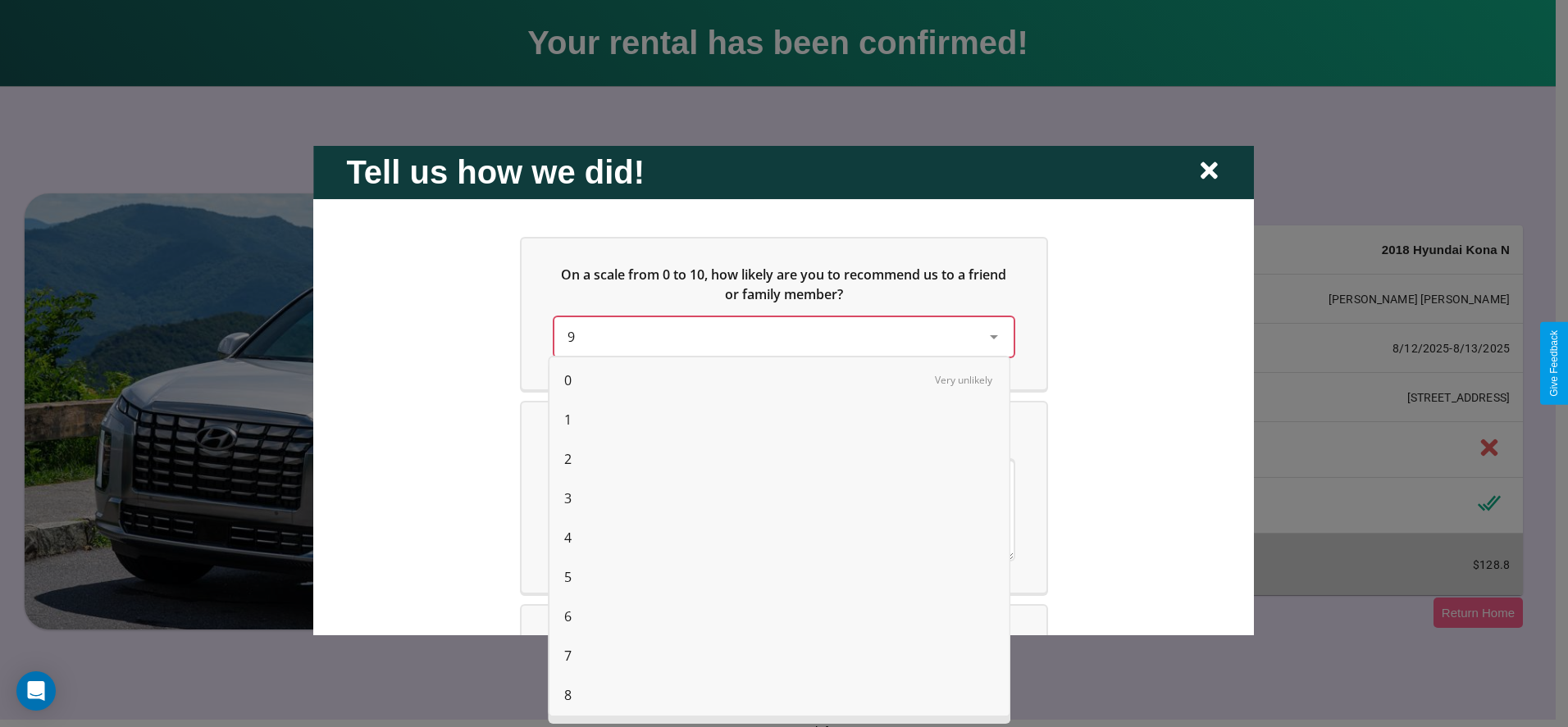
scroll to position [42, 0]
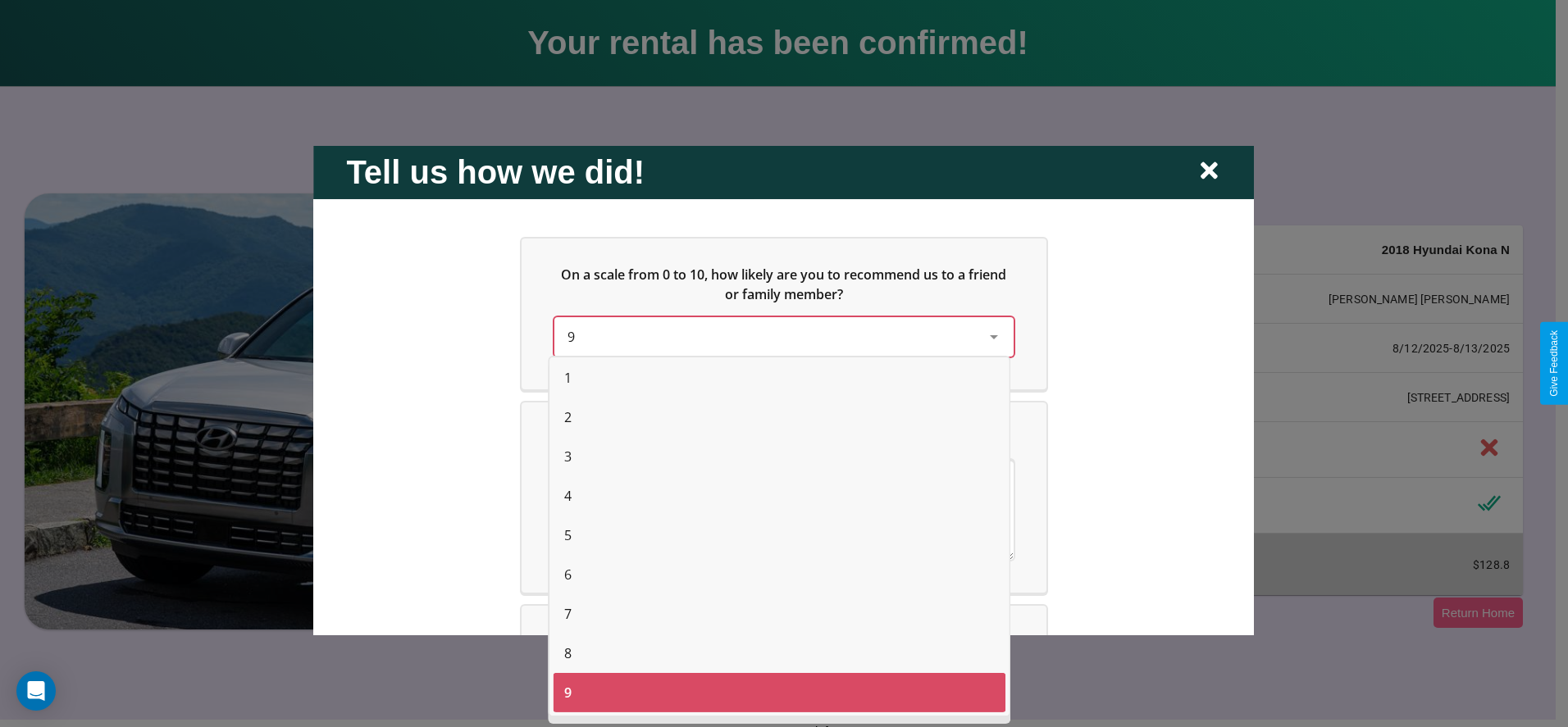
click at [568, 496] on span "4" at bounding box center [568, 495] width 7 height 19
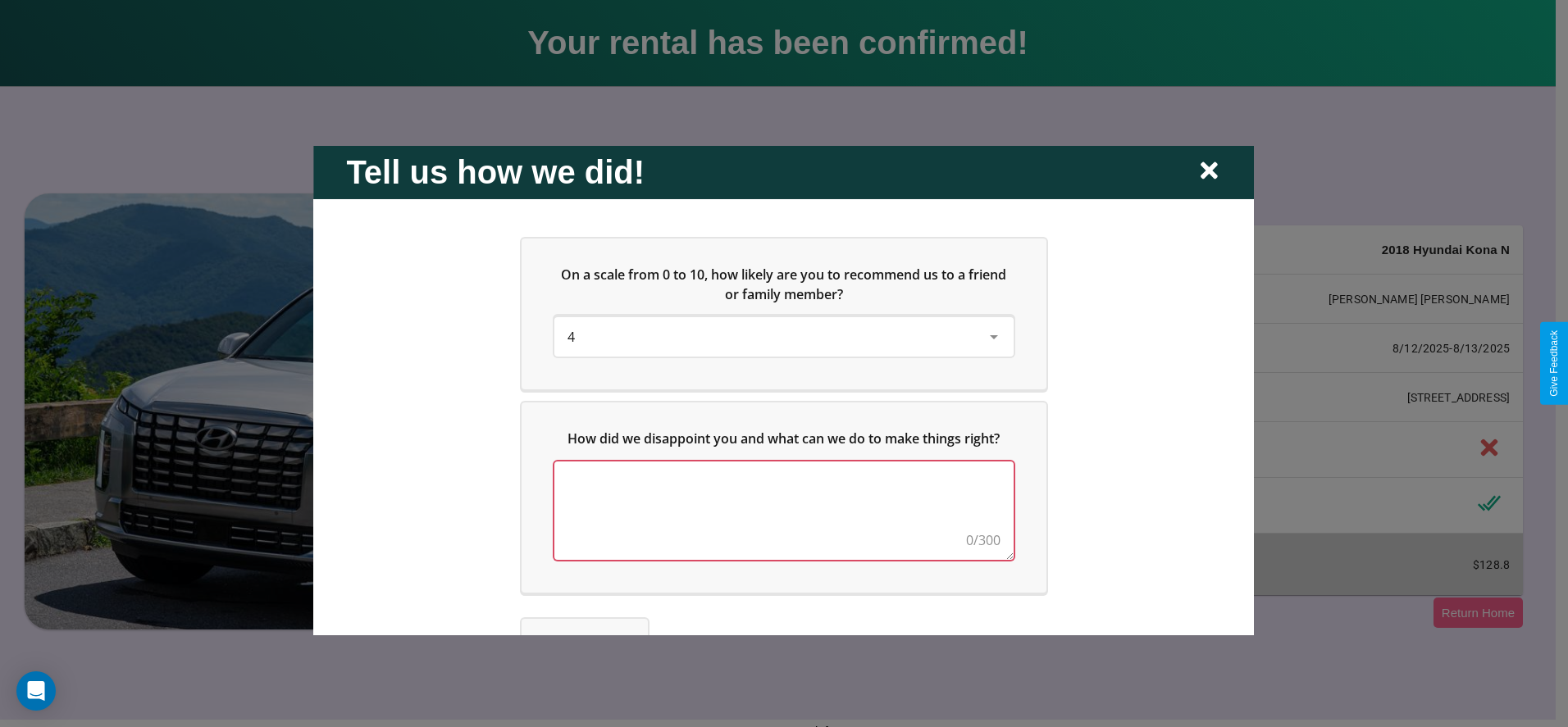
click at [779, 510] on textarea at bounding box center [784, 509] width 460 height 99
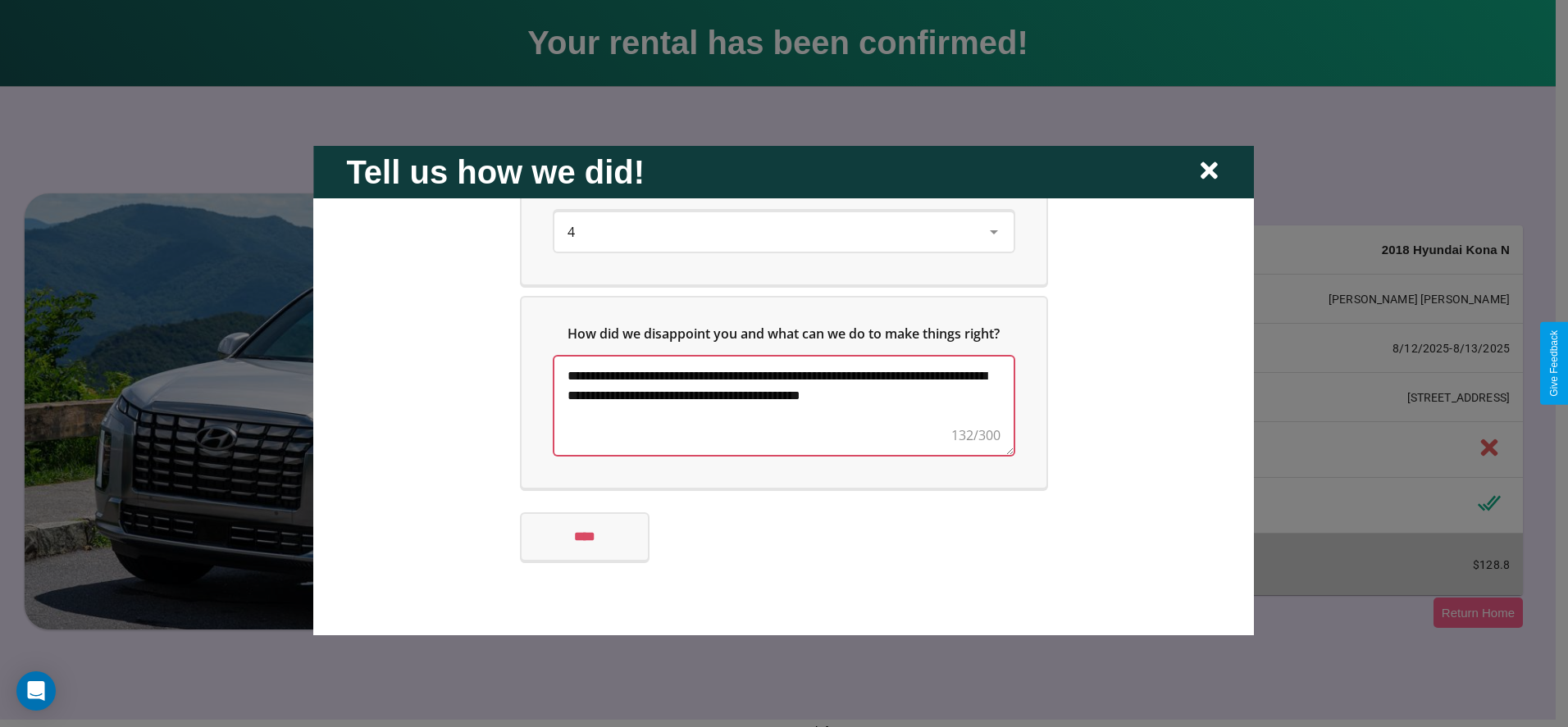
scroll to position [108, 0]
type textarea "**********"
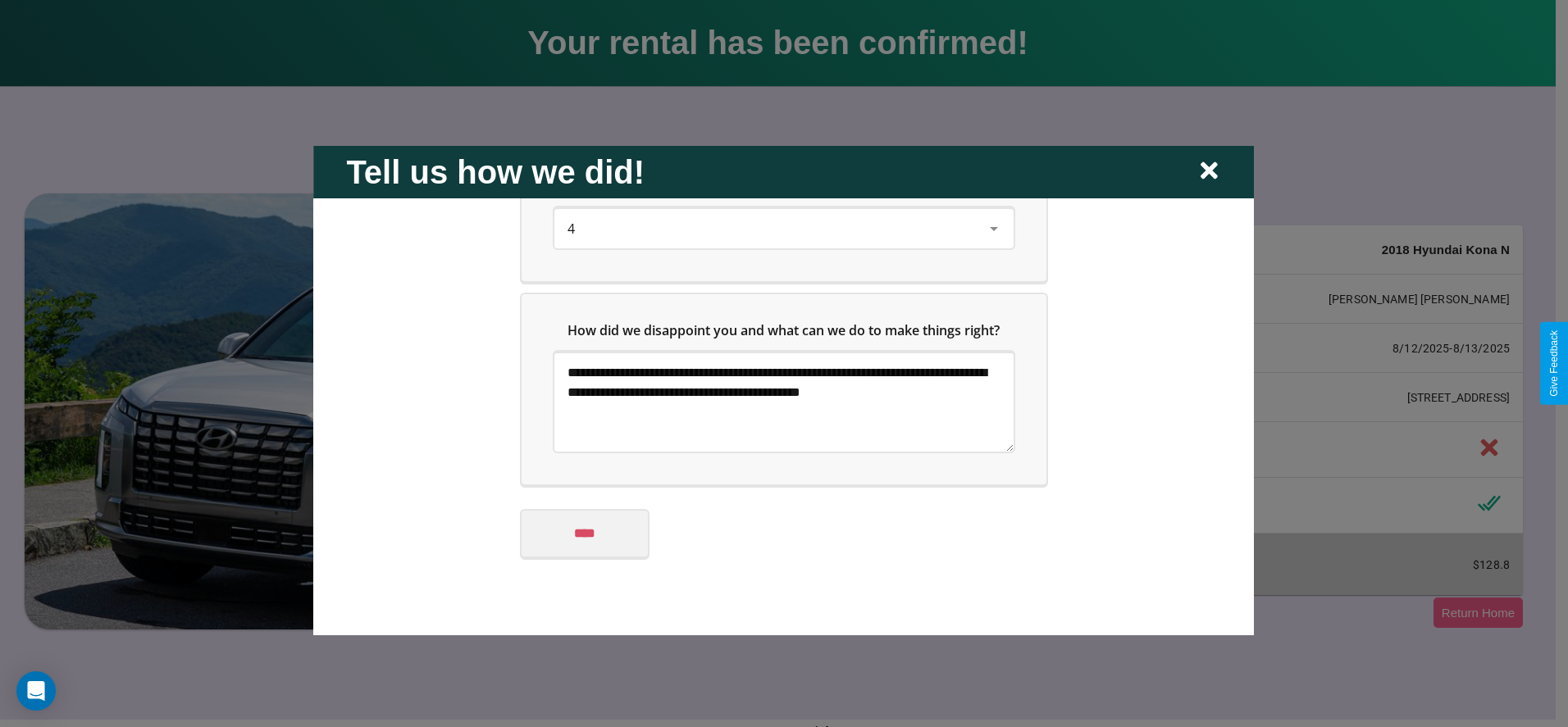
click at [584, 533] on input "****" at bounding box center [584, 533] width 126 height 46
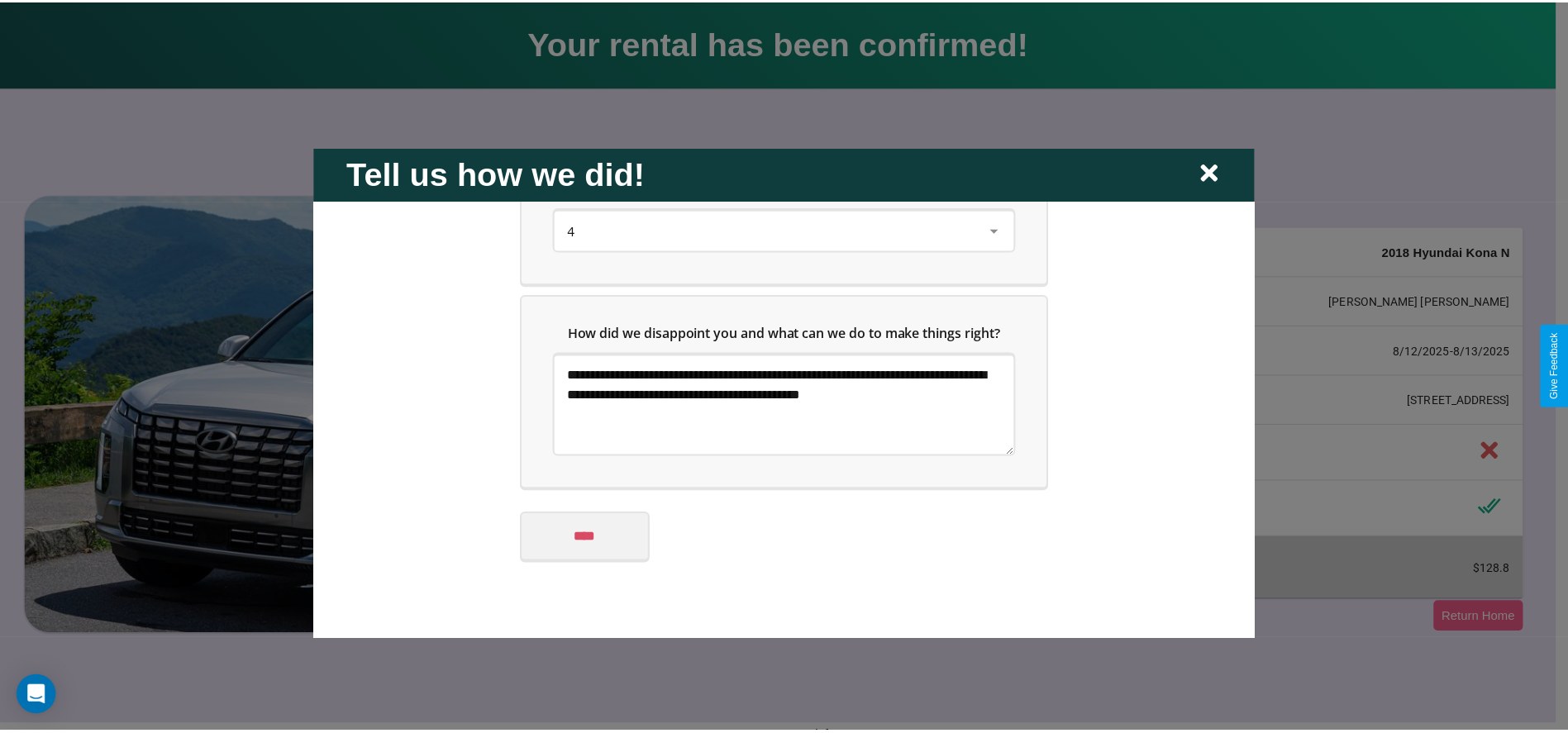
scroll to position [0, 0]
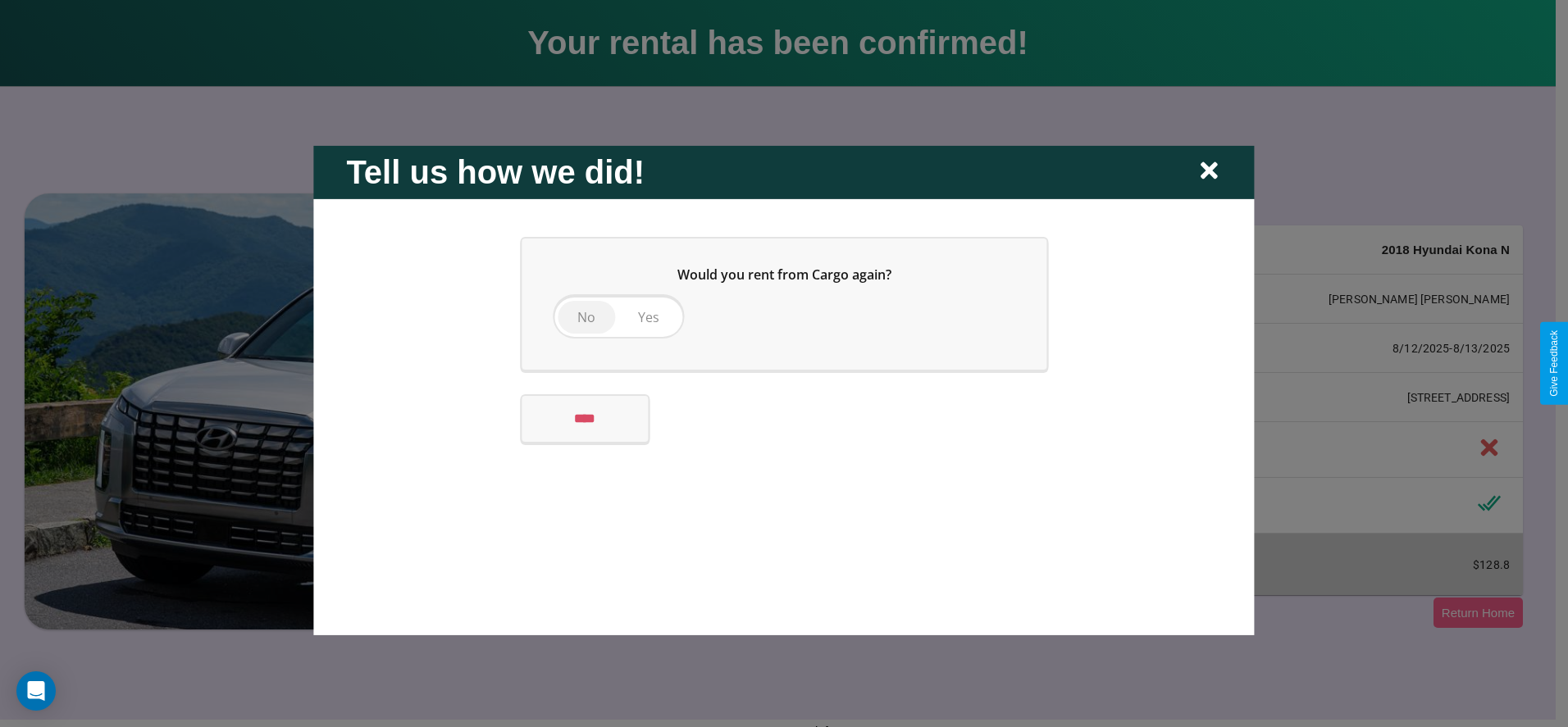
click at [585, 316] on span "No" at bounding box center [587, 316] width 18 height 18
click at [589, 418] on input "****" at bounding box center [584, 418] width 126 height 46
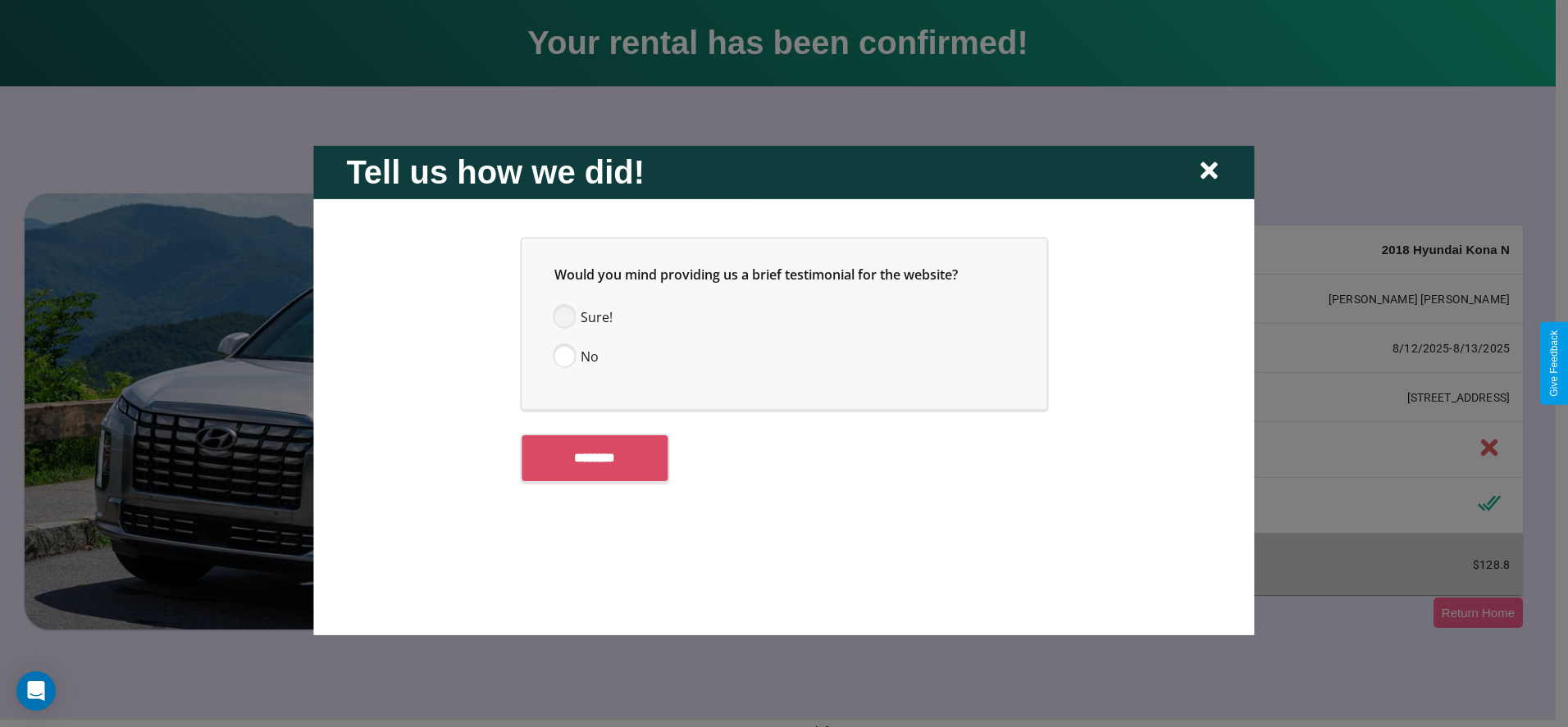
click at [564, 316] on span at bounding box center [564, 316] width 19 height 19
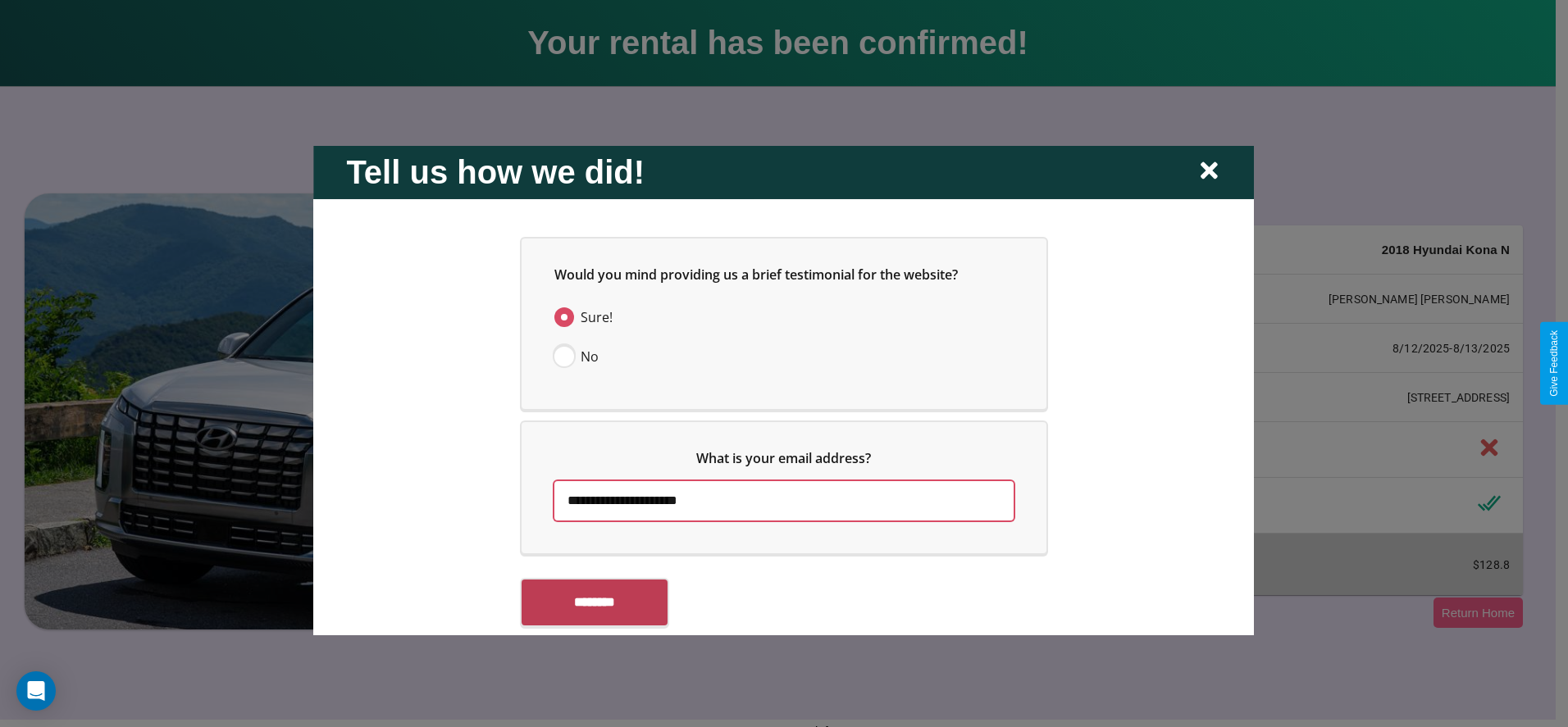
type input "**********"
click at [600, 602] on input "********" at bounding box center [594, 602] width 146 height 46
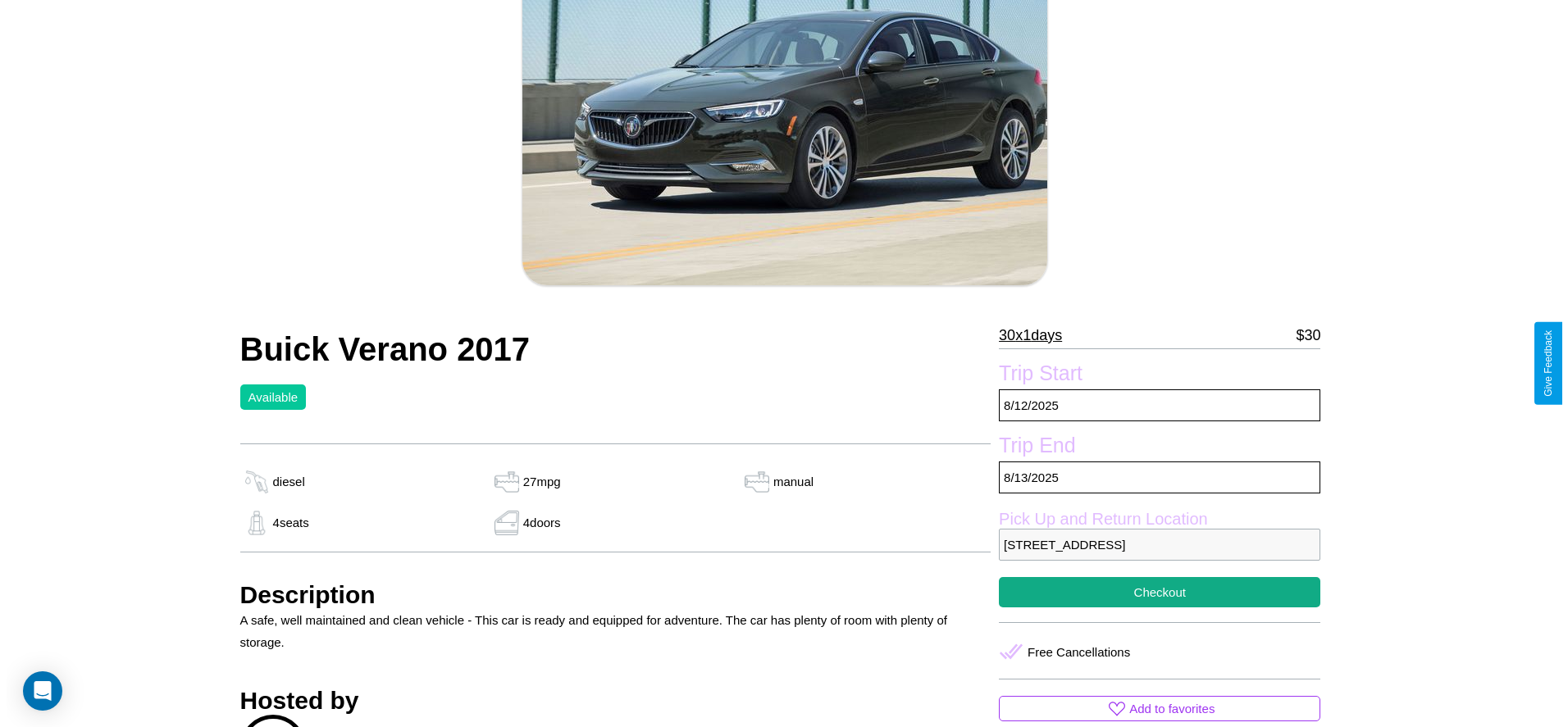
scroll to position [236, 0]
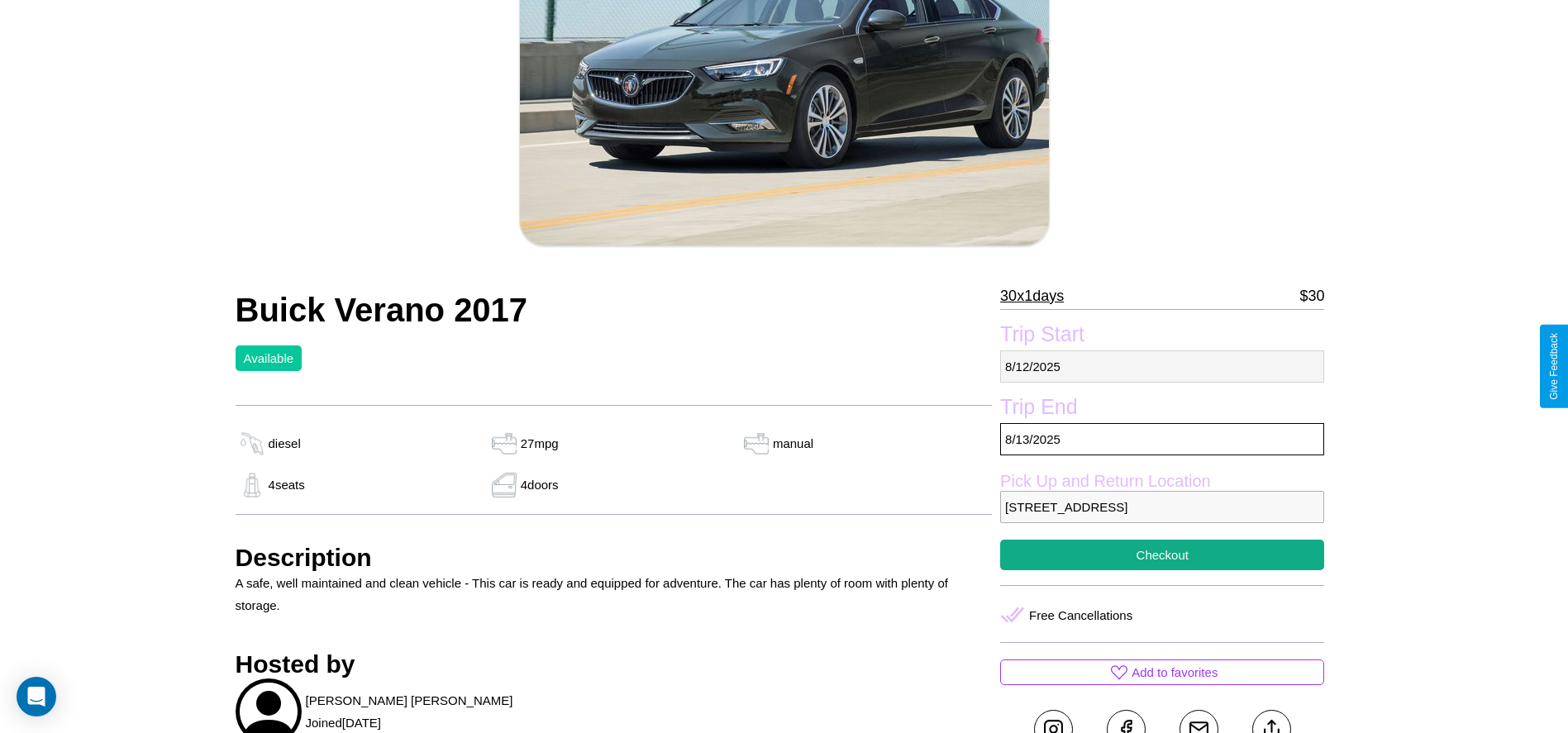
click at [1162, 366] on p "8 / 12 / 2025" at bounding box center [1162, 366] width 324 height 33
select select "*"
select select "****"
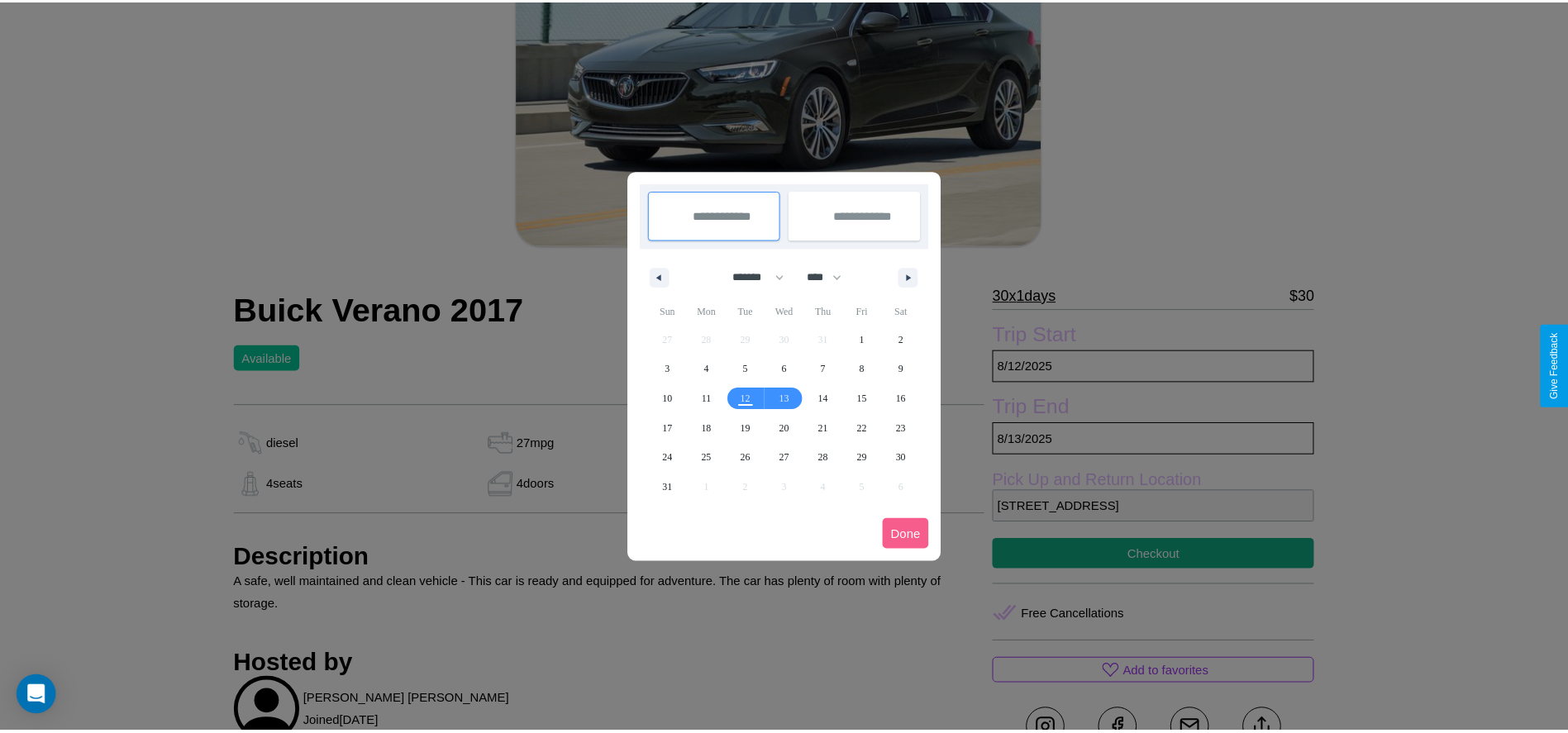
scroll to position [0, 0]
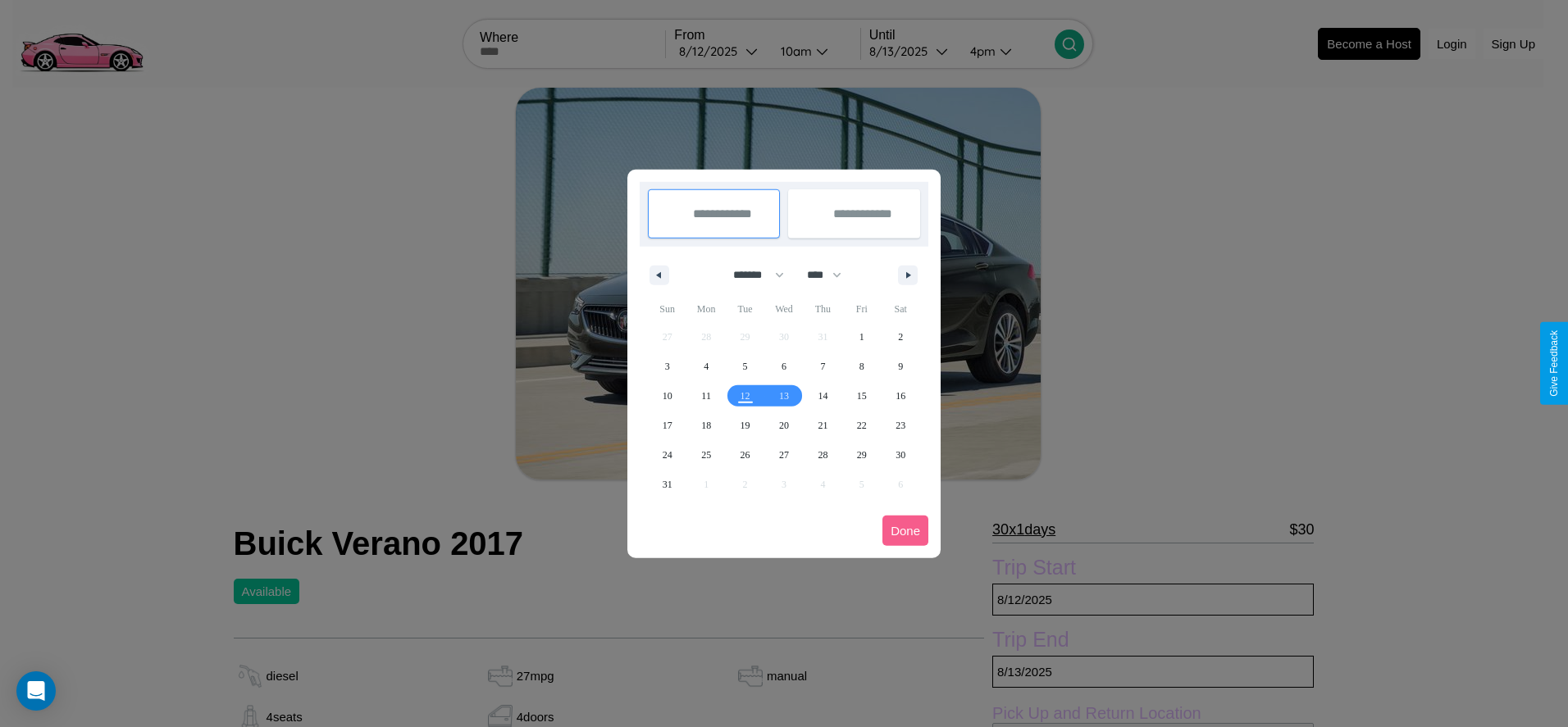
click at [720, 51] on div at bounding box center [784, 364] width 1568 height 727
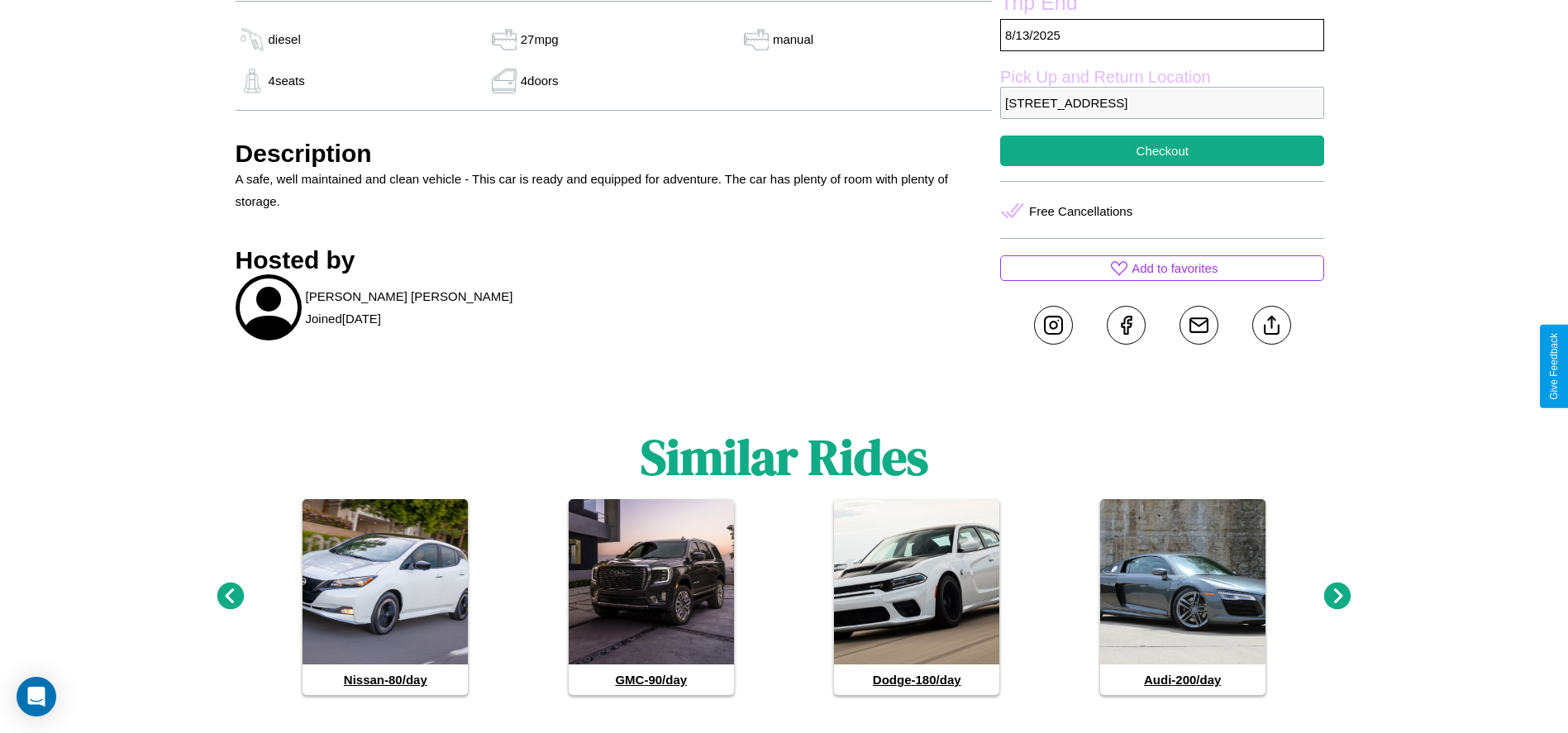
scroll to position [660, 0]
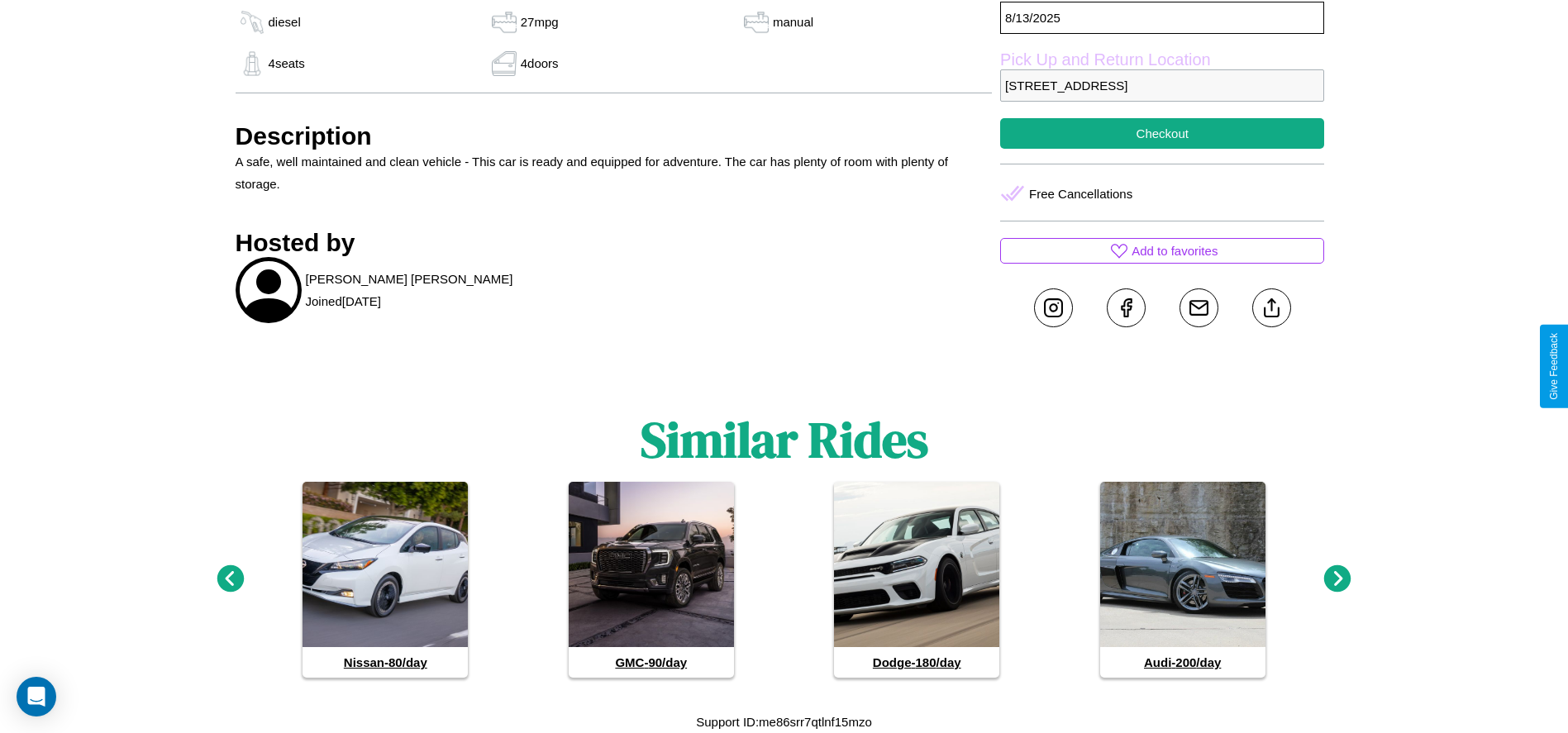
click at [1337, 580] on icon at bounding box center [1337, 579] width 27 height 27
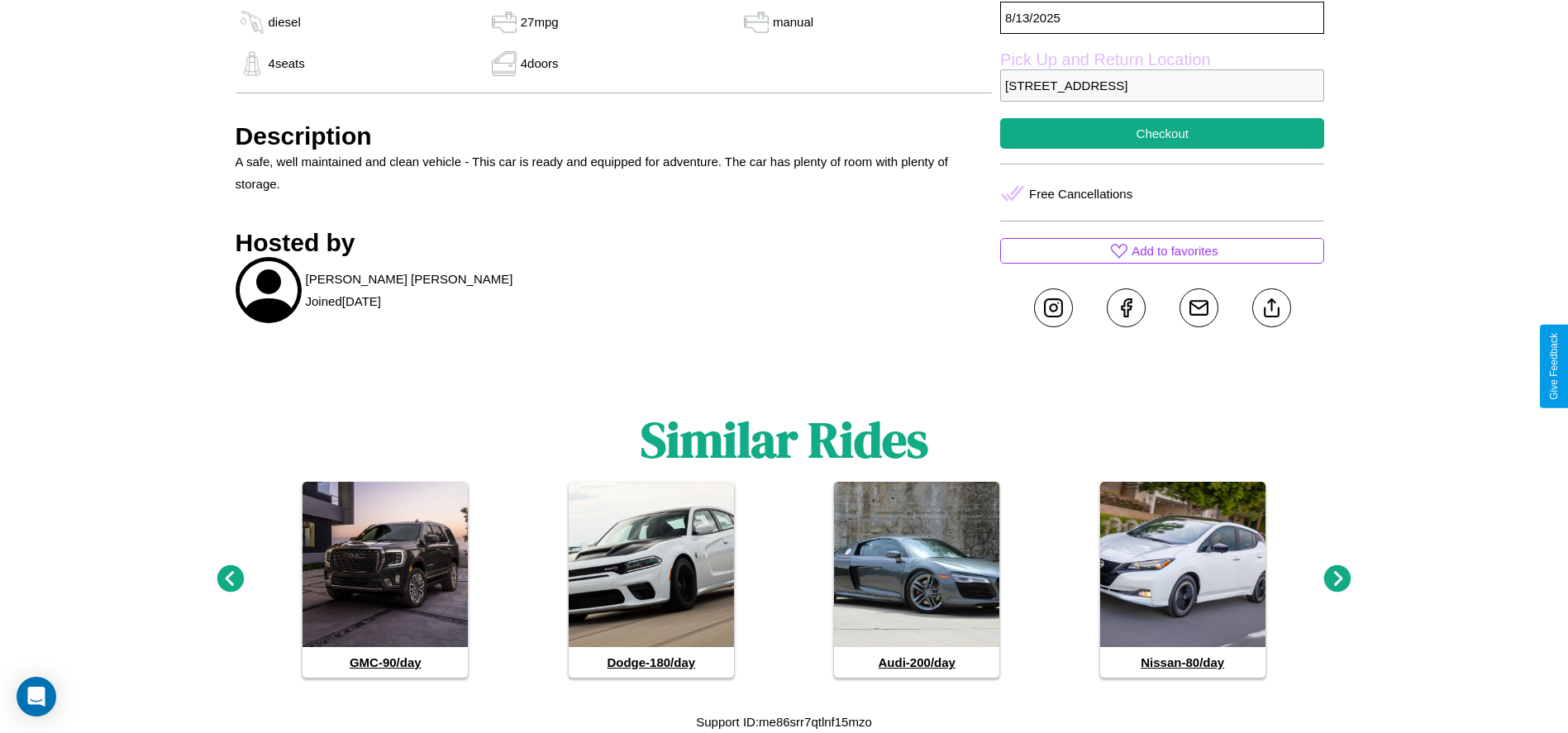
click at [1337, 580] on icon at bounding box center [1337, 579] width 27 height 27
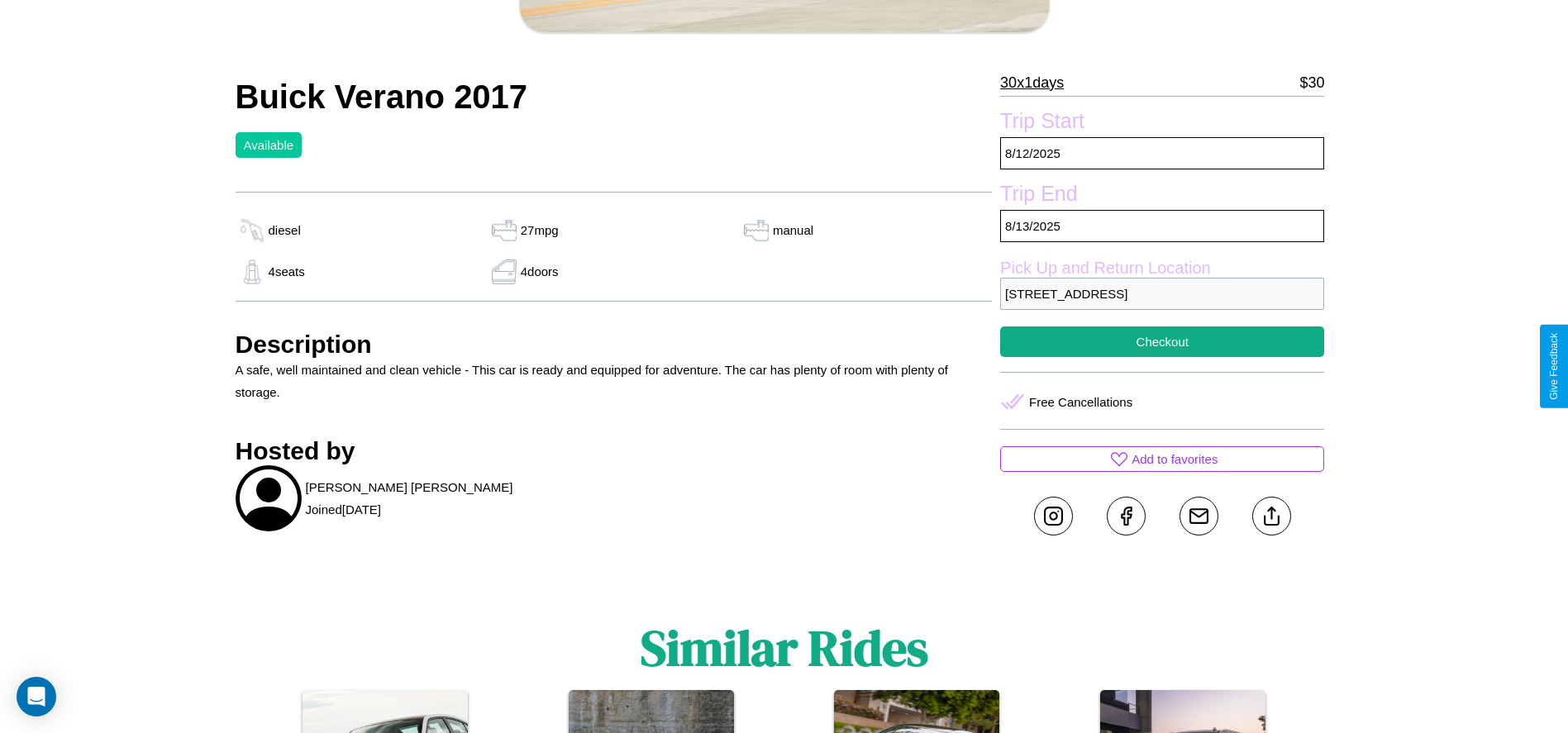
scroll to position [427, 0]
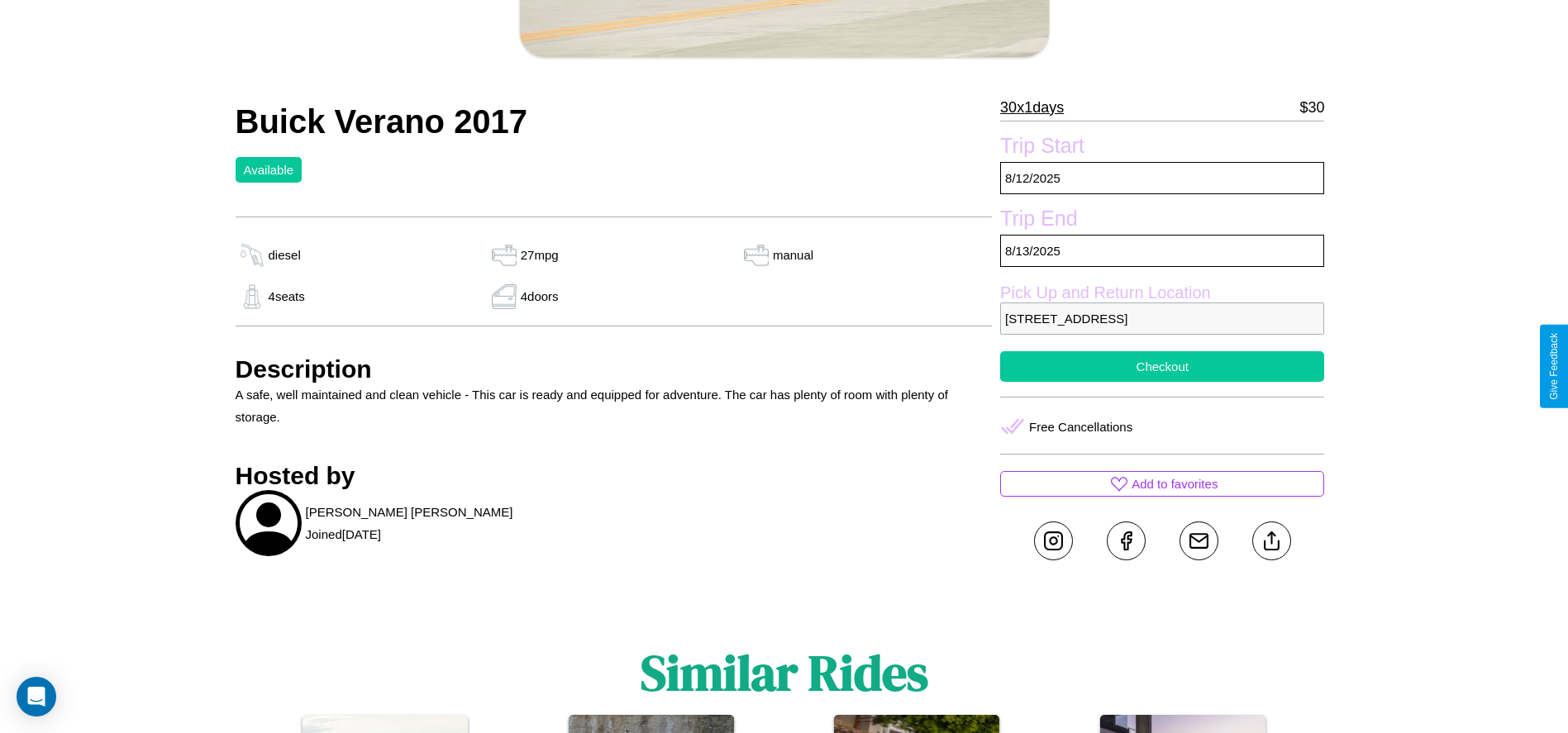
click at [1162, 366] on button "Checkout" at bounding box center [1162, 366] width 324 height 31
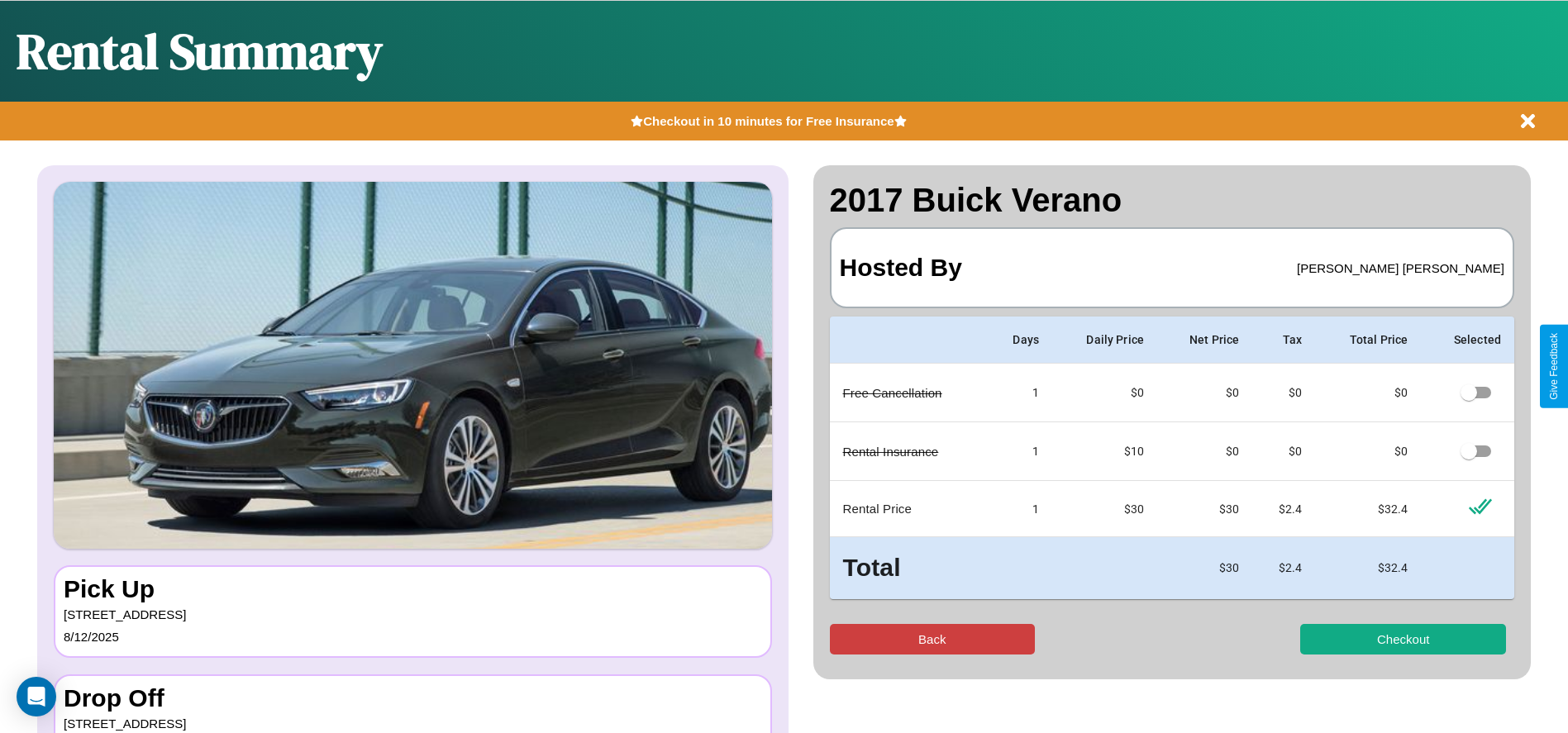
click at [931, 639] on button "Back" at bounding box center [932, 639] width 206 height 31
